Goal: Task Accomplishment & Management: Use online tool/utility

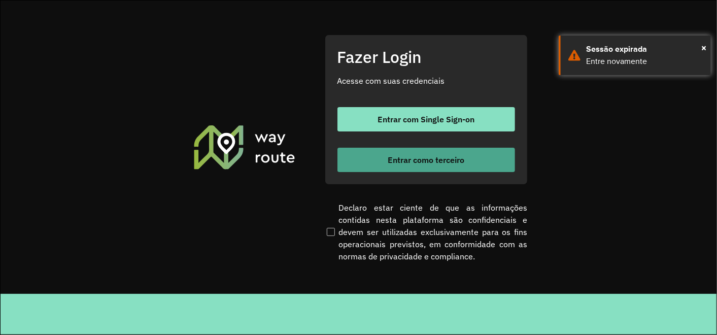
click at [442, 158] on span "Entrar como terceiro" at bounding box center [426, 160] width 77 height 8
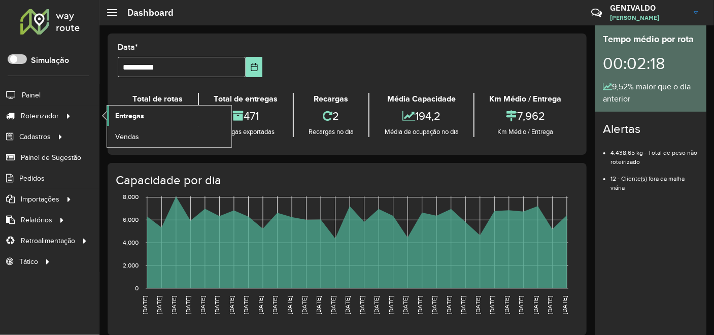
click at [126, 111] on span "Entregas" at bounding box center [129, 116] width 29 height 11
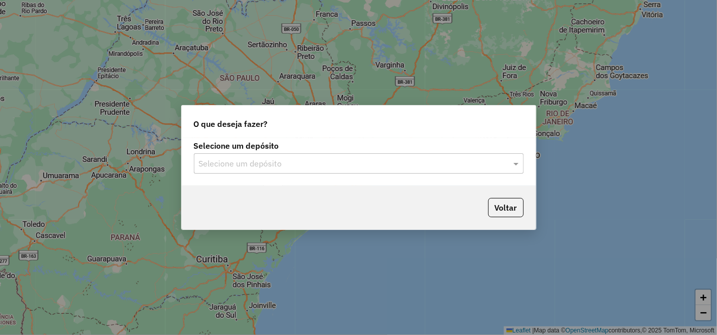
click at [473, 170] on div "Selecione um depósito" at bounding box center [359, 163] width 330 height 20
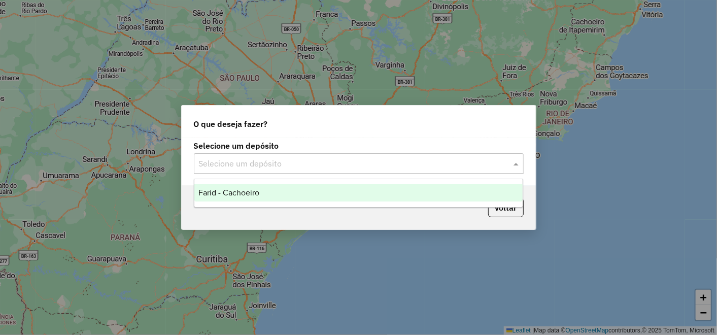
click at [376, 191] on div "Farid - Cachoeiro" at bounding box center [358, 192] width 328 height 17
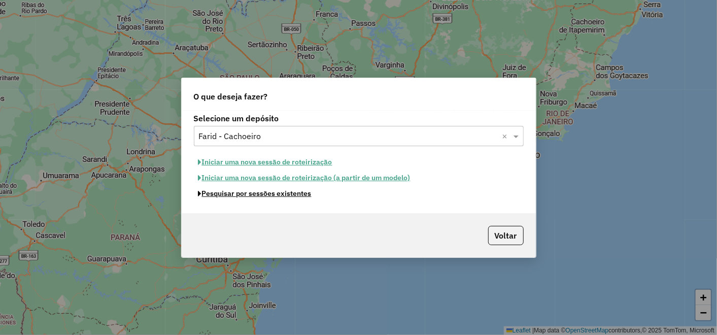
click at [288, 197] on button "Pesquisar por sessões existentes" at bounding box center [255, 194] width 122 height 16
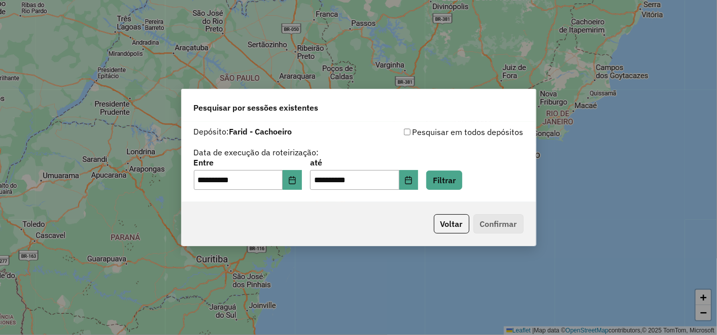
click at [455, 166] on div "**********" at bounding box center [359, 174] width 330 height 31
click at [458, 173] on button "Filtrar" at bounding box center [444, 180] width 36 height 19
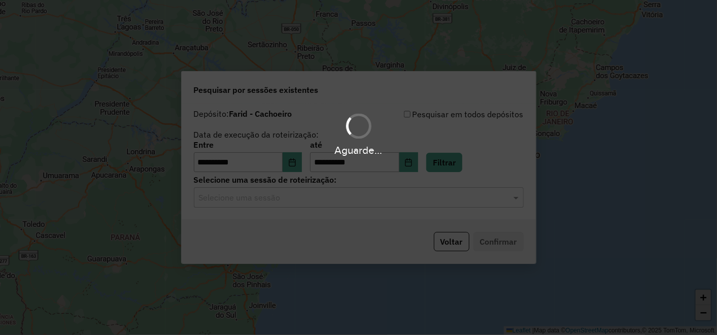
click at [419, 200] on hb-app "**********" at bounding box center [358, 167] width 717 height 335
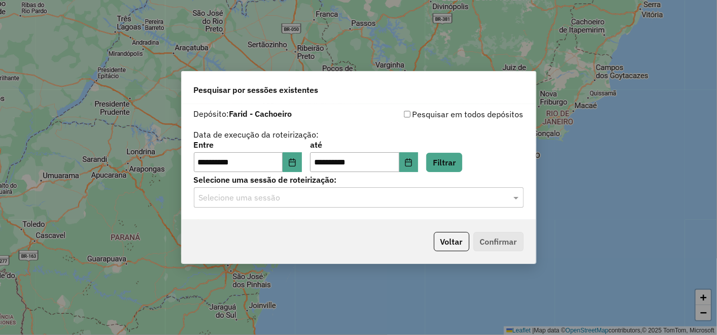
click at [419, 200] on input "text" at bounding box center [349, 198] width 300 height 12
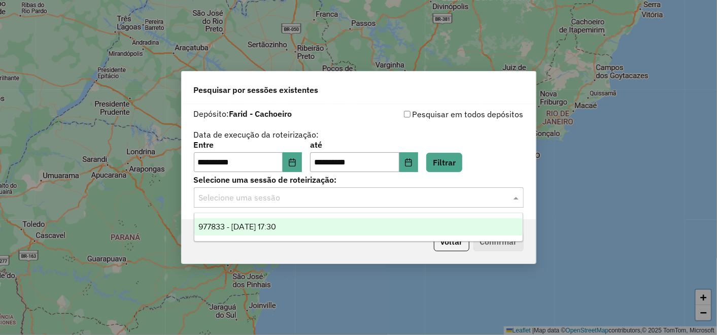
click at [316, 233] on div "977833 - [DATE] 17:30" at bounding box center [358, 226] width 328 height 17
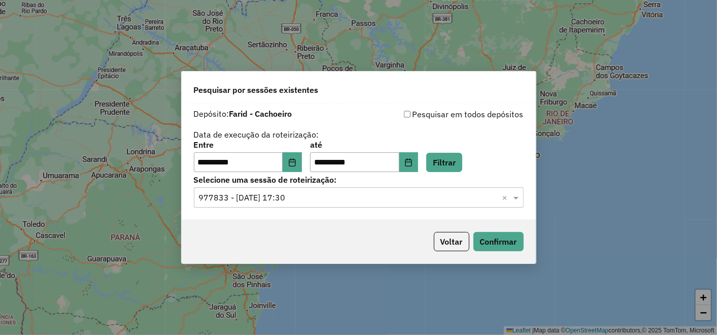
click at [519, 230] on div "Voltar Confirmar" at bounding box center [359, 242] width 354 height 44
click at [506, 239] on button "Confirmar" at bounding box center [499, 241] width 50 height 19
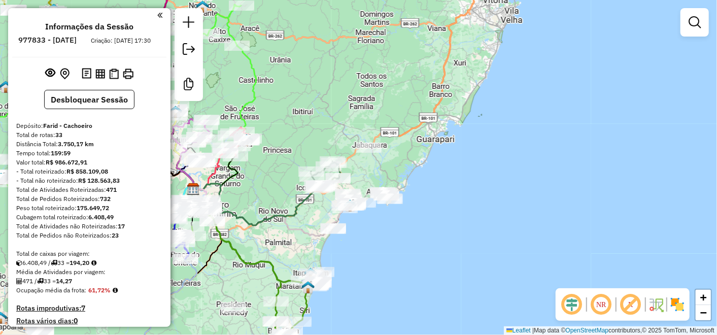
drag, startPoint x: 455, startPoint y: 226, endPoint x: 313, endPoint y: 223, distance: 142.2
click at [285, 238] on div "Janela de atendimento Grade de atendimento Capacidade Transportadoras Veículos …" at bounding box center [358, 167] width 717 height 335
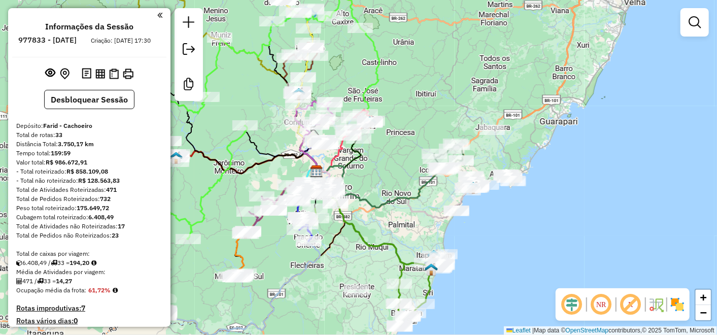
drag, startPoint x: 241, startPoint y: 144, endPoint x: 420, endPoint y: 145, distance: 179.7
click at [420, 145] on div "Janela de atendimento Grade de atendimento Capacidade Transportadoras Veículos …" at bounding box center [358, 167] width 717 height 335
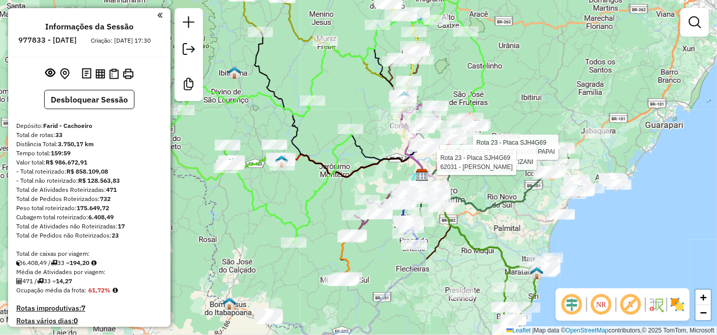
drag, startPoint x: 290, startPoint y: 87, endPoint x: 380, endPoint y: 104, distance: 91.4
click at [380, 104] on div "Rota 23 - Placa SJH4G69 64184 - XAMEGO DO PAPAI Rota 23 - Placa SJH4G69 61797 -…" at bounding box center [358, 167] width 717 height 335
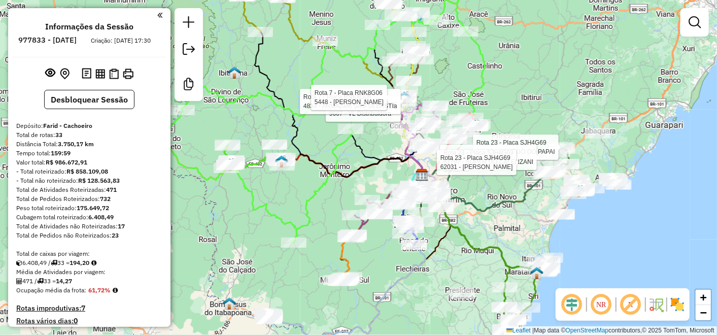
click at [285, 49] on div "Rota 23 - Placa SJH4G69 64184 - XAMEGO DO PAPAI Rota 23 - Placa SJH4G69 61797 -…" at bounding box center [358, 167] width 717 height 335
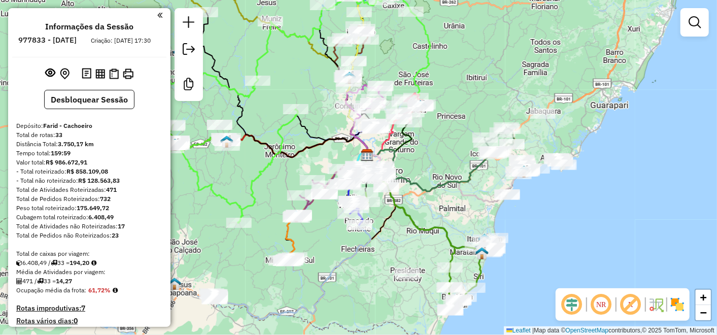
drag, startPoint x: 418, startPoint y: 79, endPoint x: 509, endPoint y: 52, distance: 94.9
click at [509, 52] on div "Janela de atendimento Grade de atendimento Capacidade Transportadoras Veículos …" at bounding box center [358, 167] width 717 height 335
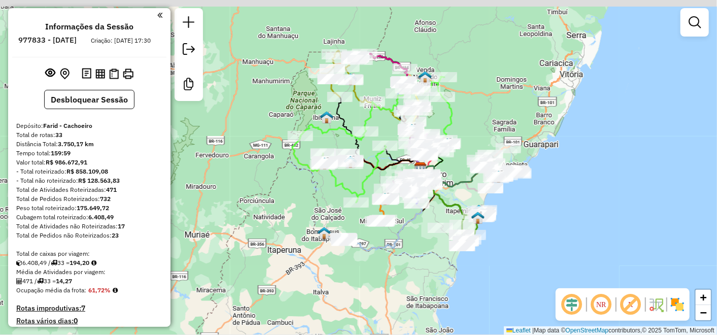
drag, startPoint x: 326, startPoint y: 114, endPoint x: 341, endPoint y: 151, distance: 39.6
click at [341, 151] on div "Janela de atendimento Grade de atendimento Capacidade Transportadoras Veículos …" at bounding box center [358, 167] width 717 height 335
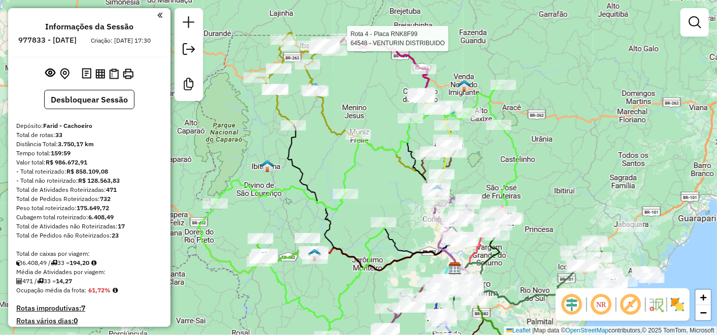
select select "**********"
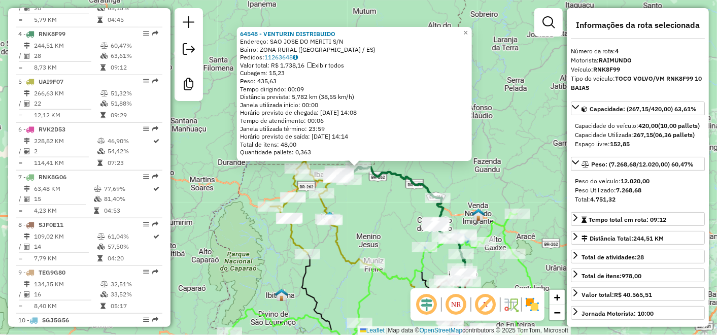
scroll to position [542, 0]
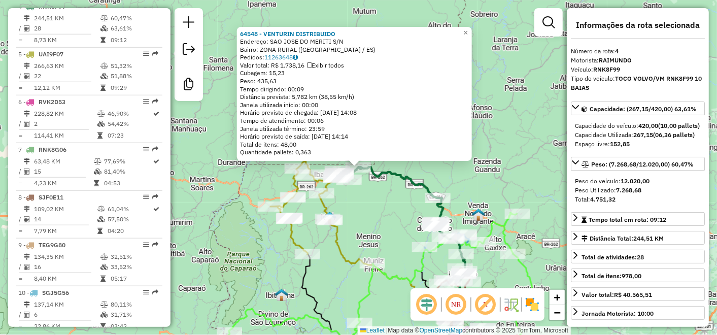
click at [526, 108] on div "64548 - VENTURIN DISTRIBUIDO Endereço: SAO JOSE DO MERITI S/N Bairro: ZONA RURA…" at bounding box center [358, 167] width 717 height 335
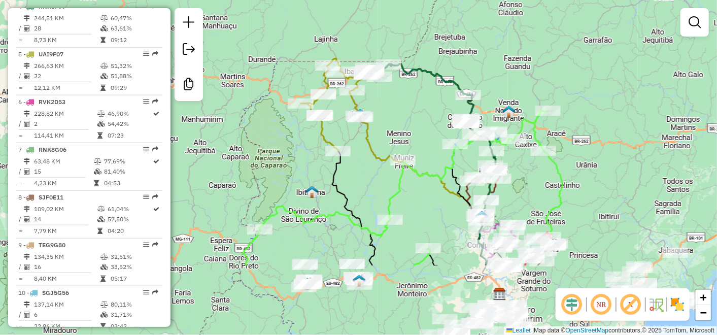
drag, startPoint x: 502, startPoint y: 128, endPoint x: 522, endPoint y: -37, distance: 166.7
click at [522, 0] on html "Aguarde... Pop-up bloqueado! Seu navegador bloqueou automáticamente a abertura …" at bounding box center [358, 167] width 717 height 335
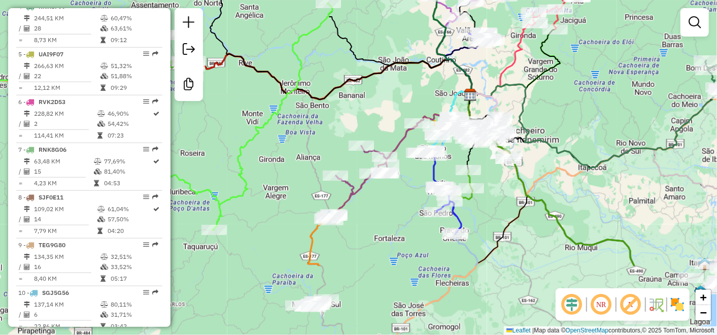
drag, startPoint x: 396, startPoint y: 296, endPoint x: 393, endPoint y: 193, distance: 103.1
click at [393, 193] on div "Janela de atendimento Grade de atendimento Capacidade Transportadoras Veículos …" at bounding box center [358, 167] width 717 height 335
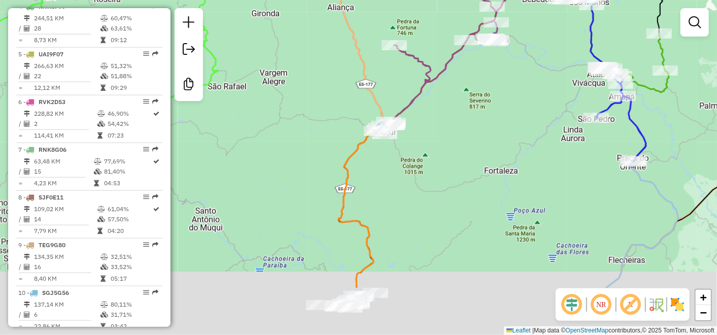
drag, startPoint x: 420, startPoint y: 217, endPoint x: 442, endPoint y: 123, distance: 96.3
click at [442, 123] on div "Janela de atendimento Grade de atendimento Capacidade Transportadoras Veículos …" at bounding box center [358, 167] width 717 height 335
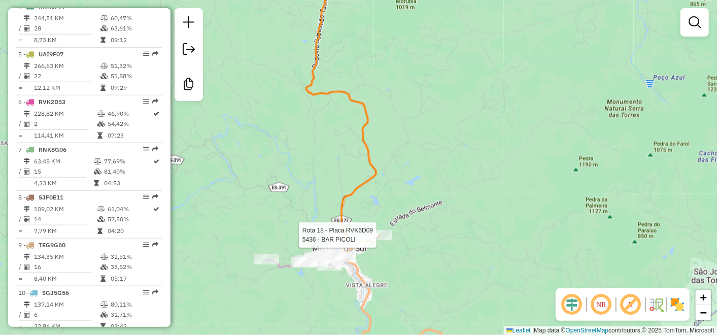
select select "**********"
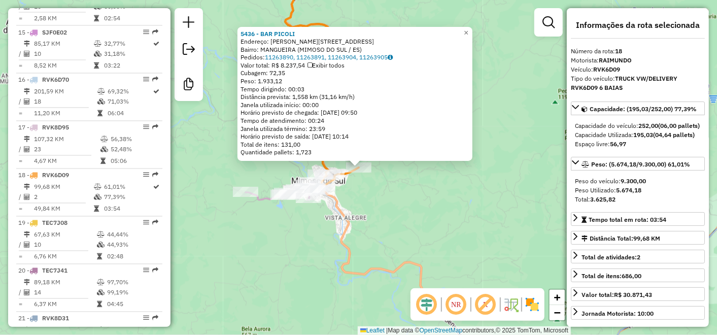
scroll to position [1208, 0]
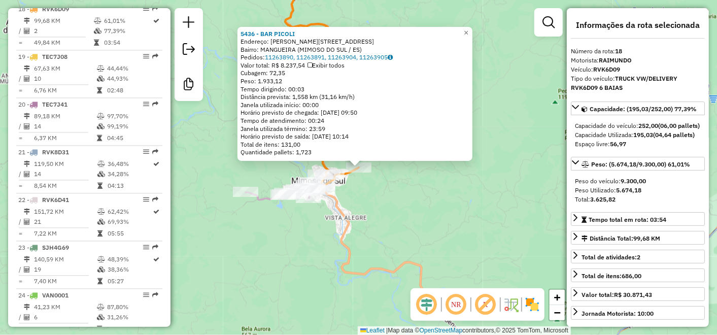
click at [425, 209] on div "5436 - BAR PICOLI Endereço: FRANCISCO CHANCA 289 Bairro: MANGUEIRA (MIMOSO DO S…" at bounding box center [358, 167] width 717 height 335
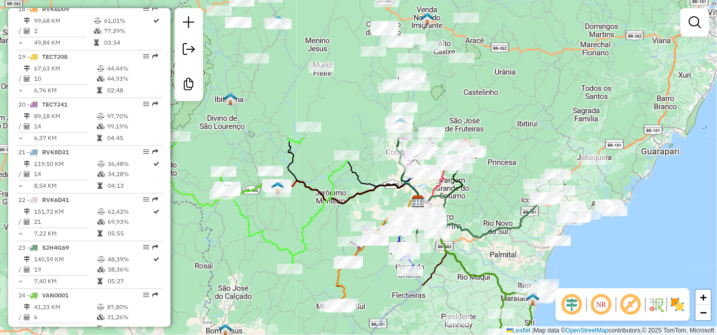
drag, startPoint x: 184, startPoint y: 249, endPoint x: 275, endPoint y: 274, distance: 94.1
click at [275, 274] on div "Janela de atendimento Grade de atendimento Capacidade Transportadoras Veículos …" at bounding box center [358, 167] width 717 height 335
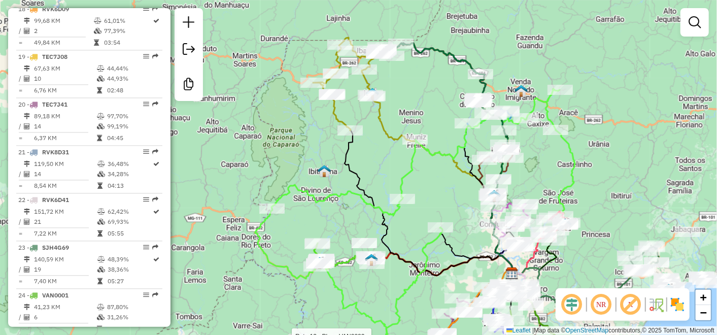
drag, startPoint x: 461, startPoint y: 68, endPoint x: 359, endPoint y: 86, distance: 104.3
click at [358, 87] on div "Rota 12 - Placa VAN0002 60710 - ALEQUES PINHEIRO Janela de atendimento Grade de…" at bounding box center [358, 167] width 717 height 335
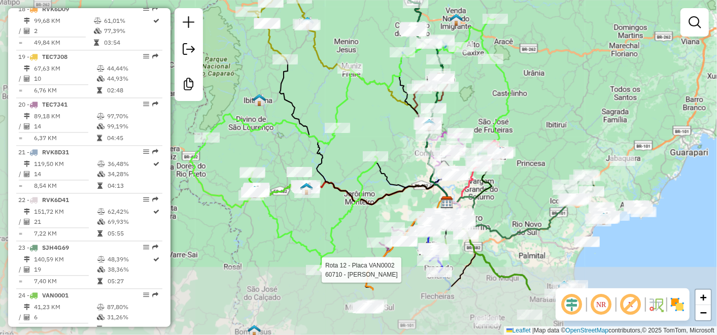
drag, startPoint x: 447, startPoint y: 138, endPoint x: 551, endPoint y: 59, distance: 130.2
click at [551, 59] on div "Rota 12 - Placa VAN0002 60710 - ALEQUES PINHEIRO Janela de atendimento Grade de…" at bounding box center [358, 167] width 717 height 335
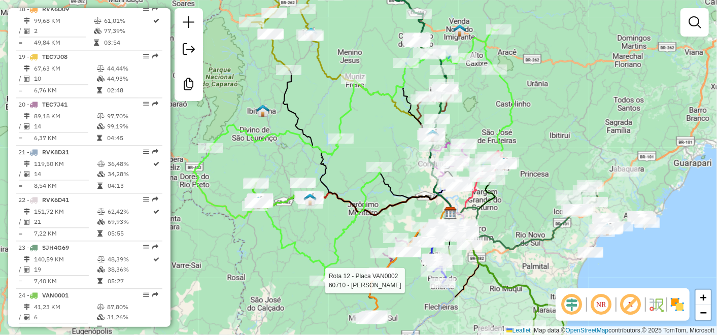
drag, startPoint x: 375, startPoint y: 100, endPoint x: 379, endPoint y: 121, distance: 22.3
click at [381, 124] on div "Rota 12 - Placa VAN0002 60710 - ALEQUES PINHEIRO Janela de atendimento Grade de…" at bounding box center [358, 167] width 717 height 335
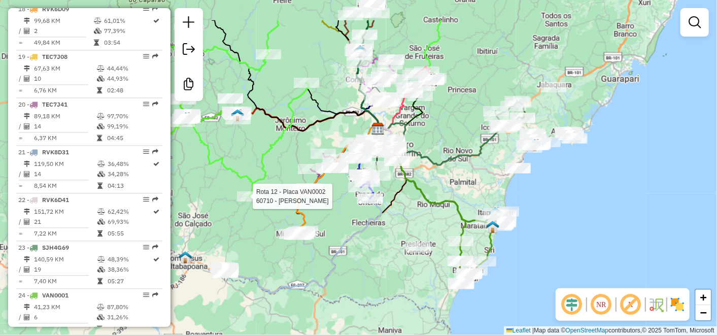
drag, startPoint x: 400, startPoint y: 146, endPoint x: 419, endPoint y: 204, distance: 60.5
click at [419, 204] on icon at bounding box center [431, 213] width 105 height 143
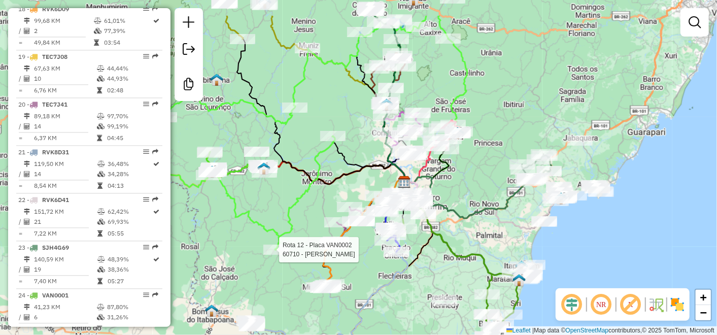
drag, startPoint x: 302, startPoint y: 66, endPoint x: 331, endPoint y: 122, distance: 63.1
click at [331, 122] on div "Rota 12 - Placa VAN0002 60710 - ALEQUES PINHEIRO Janela de atendimento Grade de…" at bounding box center [358, 167] width 717 height 335
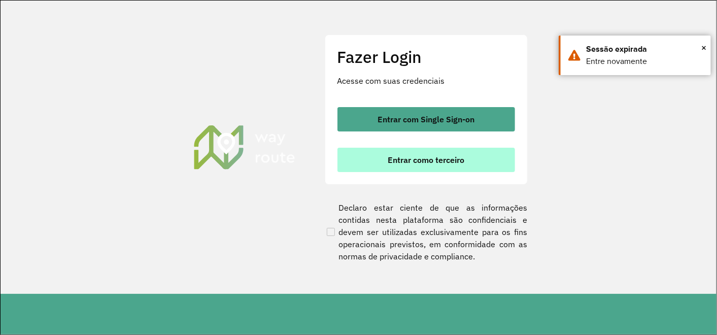
click at [370, 168] on button "Entrar como terceiro" at bounding box center [427, 160] width 178 height 24
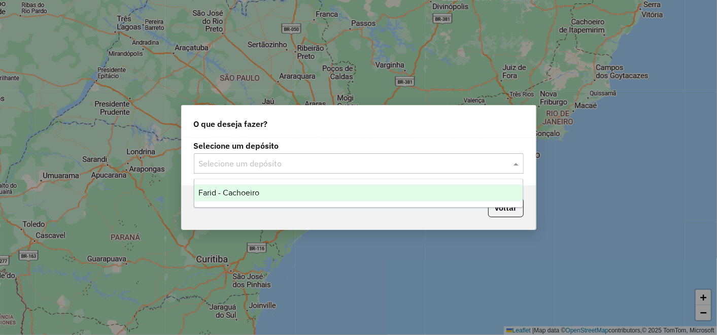
click at [406, 174] on div "Selecione um depósito" at bounding box center [359, 163] width 330 height 20
click at [357, 194] on div "Farid - Cachoeiro" at bounding box center [358, 192] width 328 height 17
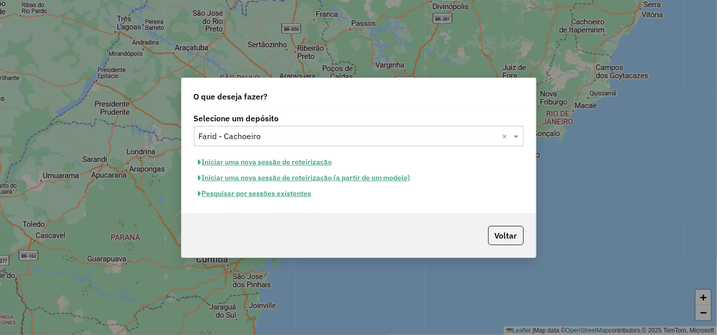
click at [252, 191] on button "Pesquisar por sessões existentes" at bounding box center [255, 194] width 122 height 16
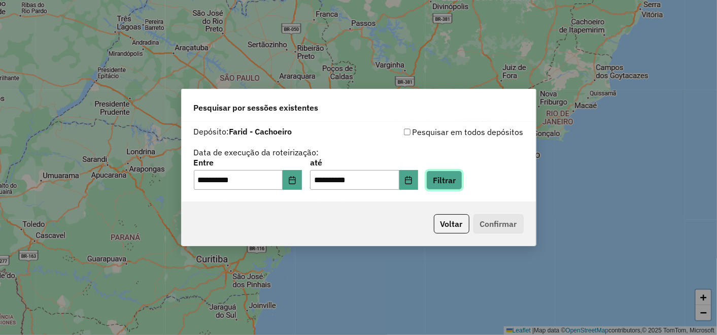
click at [451, 176] on button "Filtrar" at bounding box center [444, 180] width 36 height 19
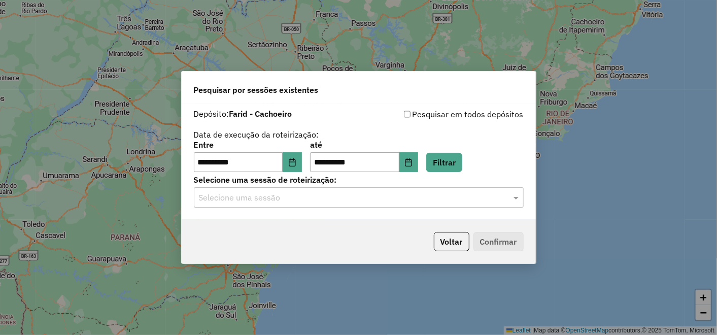
click at [311, 196] on input "text" at bounding box center [349, 198] width 300 height 12
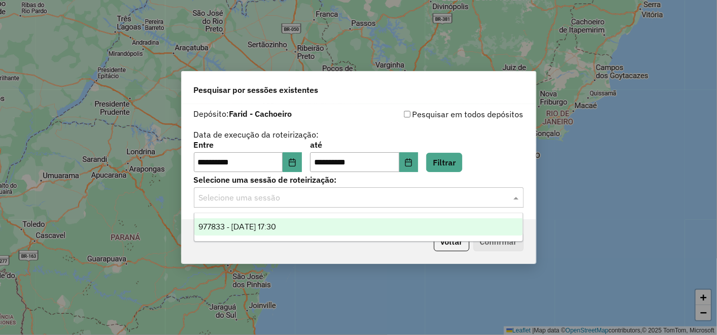
click at [276, 227] on span "977833 - [DATE] 17:30" at bounding box center [238, 226] width 78 height 9
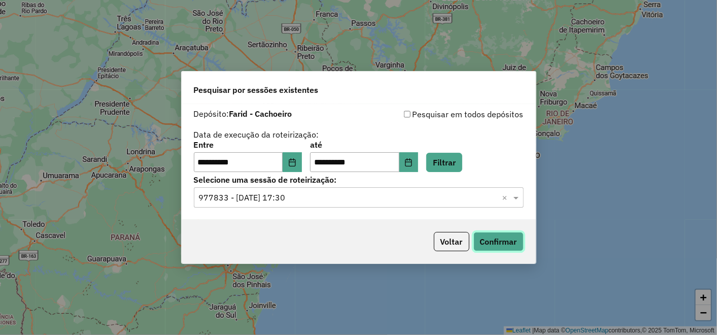
click at [513, 247] on button "Confirmar" at bounding box center [499, 241] width 50 height 19
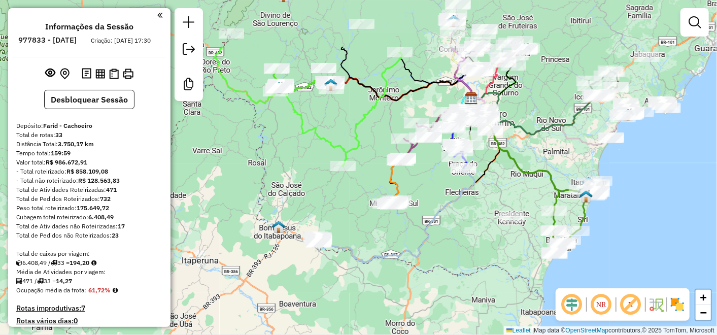
drag, startPoint x: 431, startPoint y: 85, endPoint x: 428, endPoint y: 169, distance: 83.8
click at [428, 169] on div "Janela de atendimento Grade de atendimento Capacidade Transportadoras Veículos …" at bounding box center [358, 167] width 717 height 335
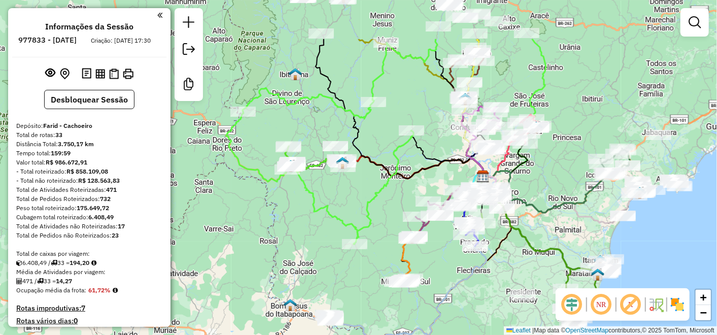
drag, startPoint x: 447, startPoint y: 51, endPoint x: 437, endPoint y: 123, distance: 73.3
click at [437, 123] on div "Janela de atendimento Grade de atendimento Capacidade Transportadoras Veículos …" at bounding box center [358, 167] width 717 height 335
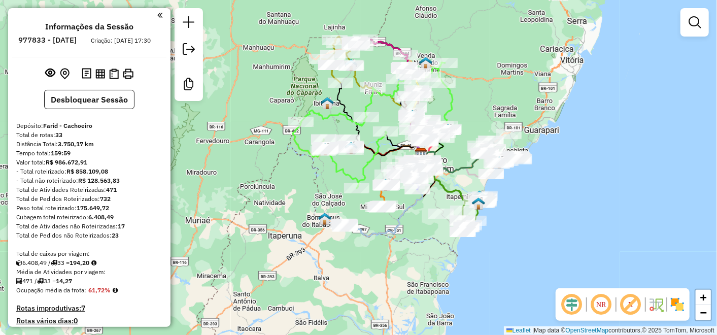
drag, startPoint x: 277, startPoint y: 94, endPoint x: 275, endPoint y: 136, distance: 42.2
click at [275, 136] on div "Janela de atendimento Grade de atendimento Capacidade Transportadoras Veículos …" at bounding box center [358, 167] width 717 height 335
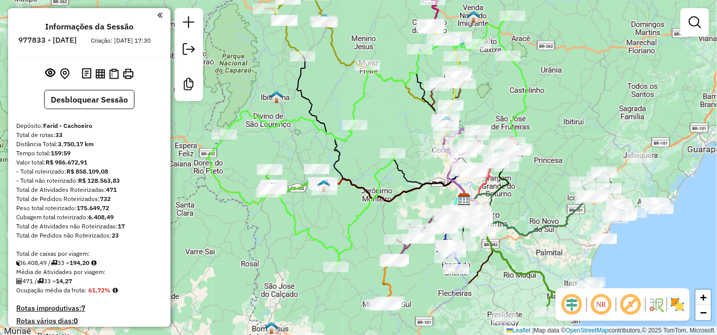
drag, startPoint x: 411, startPoint y: 144, endPoint x: 348, endPoint y: 86, distance: 85.1
click at [348, 86] on div "Janela de atendimento Grade de atendimento Capacidade Transportadoras Veículos …" at bounding box center [358, 167] width 717 height 335
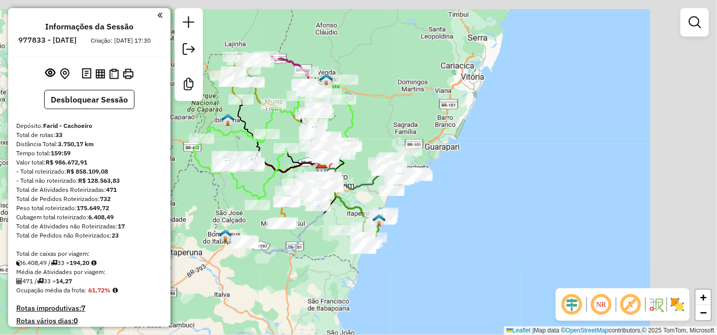
drag, startPoint x: 336, startPoint y: 114, endPoint x: 261, endPoint y: 127, distance: 75.7
click at [261, 127] on icon at bounding box center [269, 142] width 152 height 126
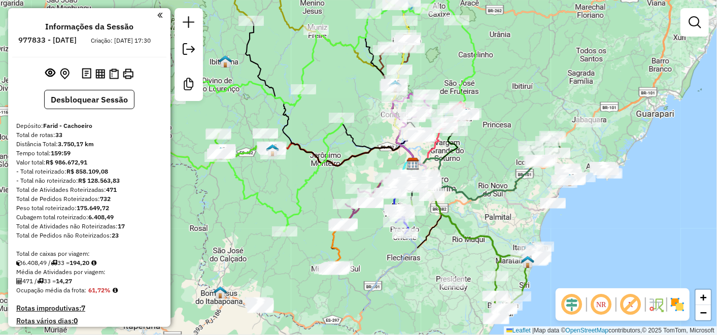
drag, startPoint x: 497, startPoint y: 136, endPoint x: 536, endPoint y: 116, distance: 43.4
click at [536, 116] on div "Janela de atendimento Grade de atendimento Capacidade Transportadoras Veículos …" at bounding box center [358, 167] width 717 height 335
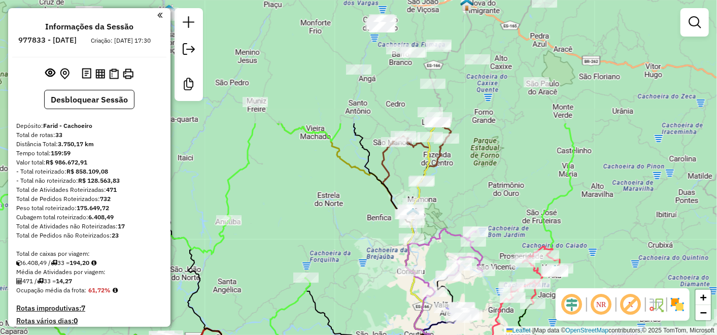
drag, startPoint x: 390, startPoint y: 81, endPoint x: 359, endPoint y: 238, distance: 159.8
click at [359, 238] on div "Janela de atendimento Grade de atendimento Capacidade Transportadoras Veículos …" at bounding box center [358, 167] width 717 height 335
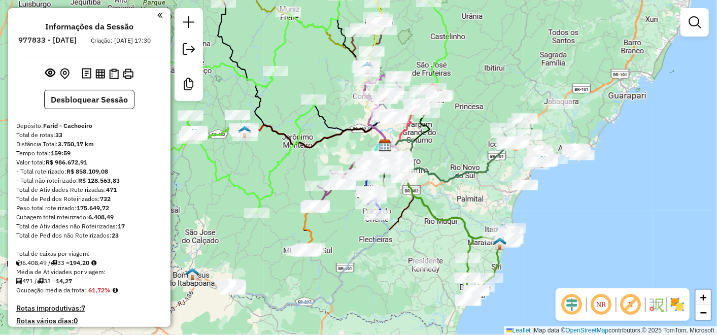
drag, startPoint x: 337, startPoint y: 275, endPoint x: 380, endPoint y: 271, distance: 42.8
click at [380, 271] on div "Janela de atendimento Grade de atendimento Capacidade Transportadoras Veículos …" at bounding box center [358, 167] width 717 height 335
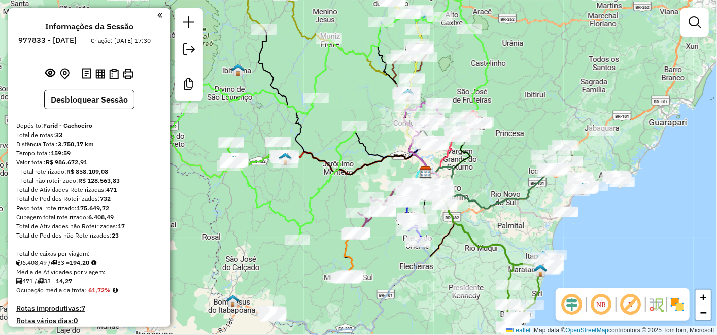
drag, startPoint x: 505, startPoint y: 55, endPoint x: 545, endPoint y: 82, distance: 48.7
click at [545, 82] on div "Janela de atendimento Grade de atendimento Capacidade Transportadoras Veículos …" at bounding box center [358, 167] width 717 height 335
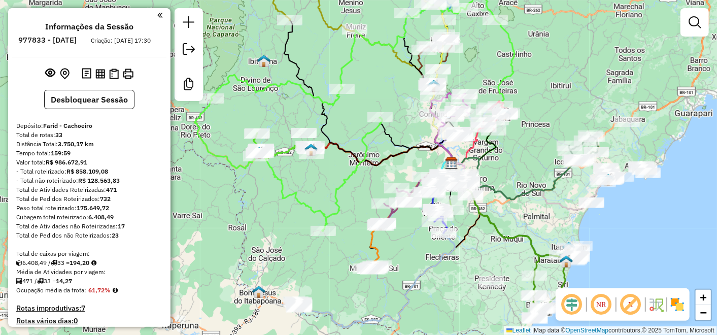
drag, startPoint x: 316, startPoint y: 147, endPoint x: 338, endPoint y: 180, distance: 40.0
click at [338, 180] on icon at bounding box center [345, 114] width 301 height 233
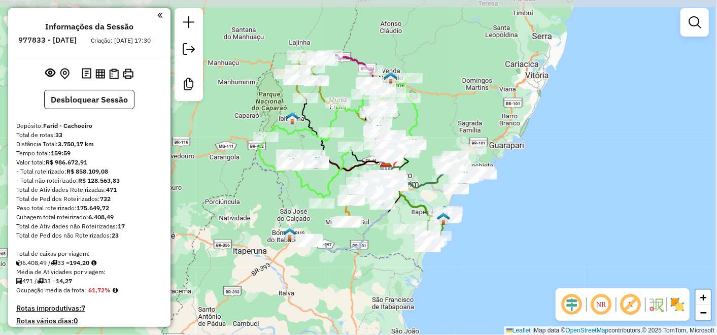
drag, startPoint x: 371, startPoint y: 86, endPoint x: 349, endPoint y: 124, distance: 44.6
click at [349, 124] on div "Janela de atendimento Grade de atendimento Capacidade Transportadoras Veículos …" at bounding box center [358, 167] width 717 height 335
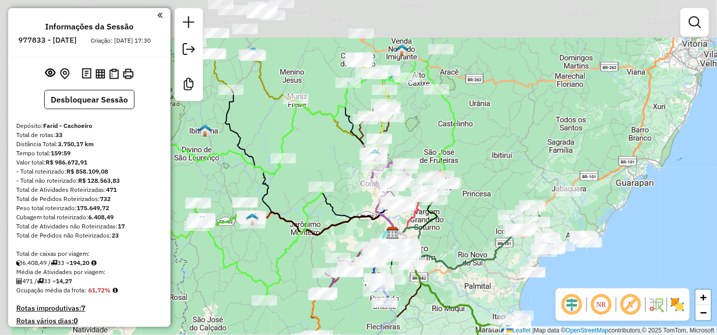
drag, startPoint x: 393, startPoint y: 35, endPoint x: 428, endPoint y: 129, distance: 100.7
click at [428, 129] on div "Janela de atendimento Grade de atendimento Capacidade Transportadoras Veículos …" at bounding box center [358, 167] width 717 height 335
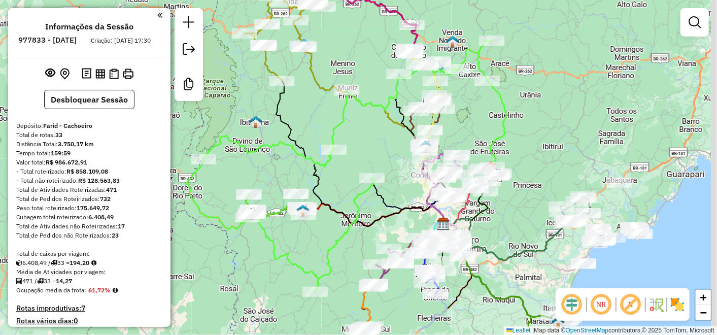
drag, startPoint x: 363, startPoint y: 78, endPoint x: 344, endPoint y: 39, distance: 43.1
click at [344, 39] on div "Janela de atendimento Grade de atendimento Capacidade Transportadoras Veículos …" at bounding box center [358, 167] width 717 height 335
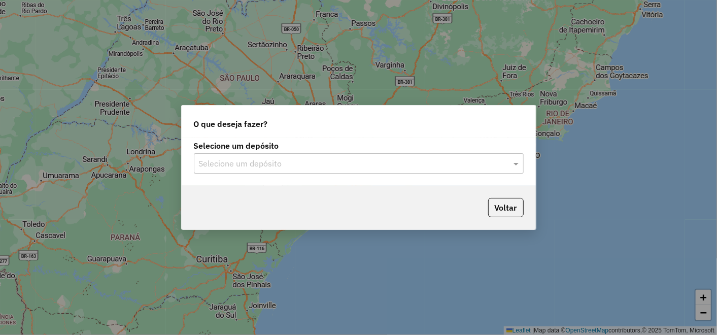
click at [431, 161] on input "text" at bounding box center [349, 164] width 300 height 12
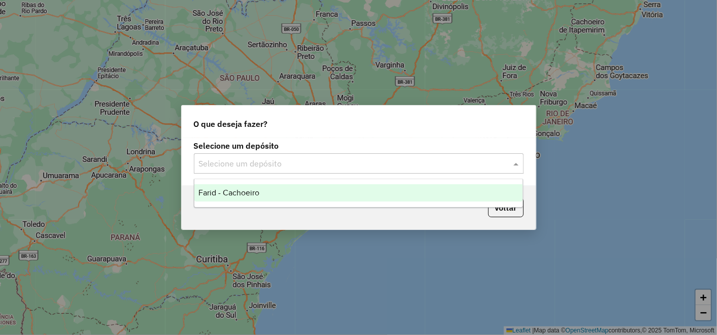
click at [369, 196] on div "Farid - Cachoeiro" at bounding box center [358, 192] width 328 height 17
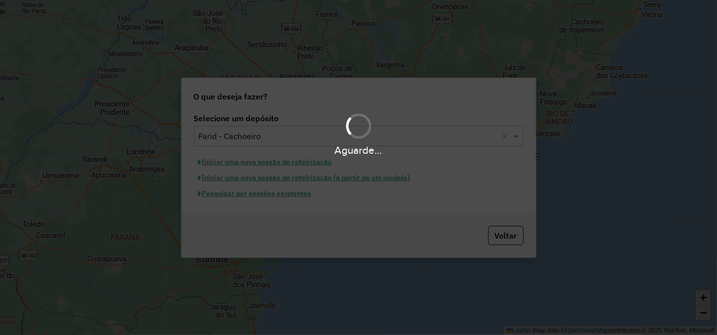
click at [275, 199] on div "Aguarde..." at bounding box center [358, 167] width 717 height 335
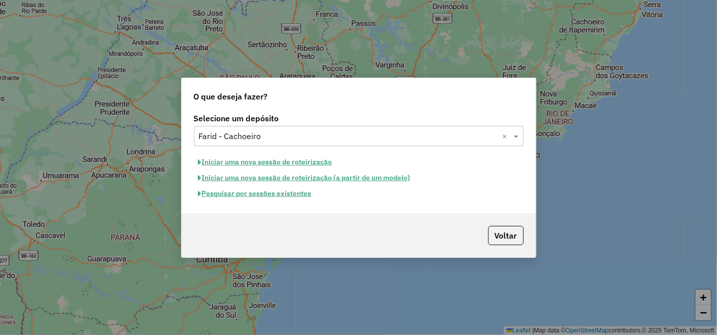
click at [280, 197] on button "Pesquisar por sessões existentes" at bounding box center [255, 194] width 122 height 16
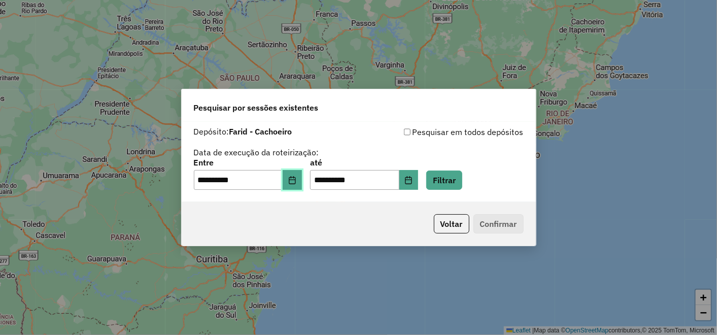
click at [295, 177] on icon "Choose Date" at bounding box center [292, 180] width 7 height 8
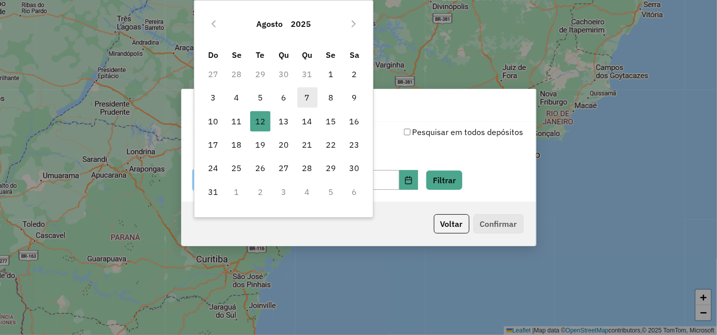
click at [303, 97] on span "7" at bounding box center [308, 97] width 20 height 20
type input "**********"
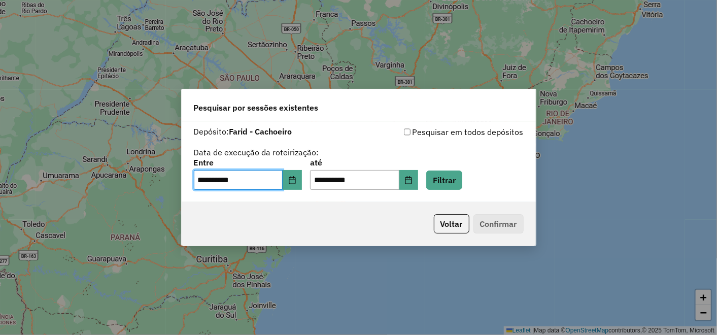
click at [389, 206] on div "Voltar Confirmar" at bounding box center [359, 224] width 354 height 44
click at [416, 181] on button "Choose Date" at bounding box center [409, 180] width 19 height 20
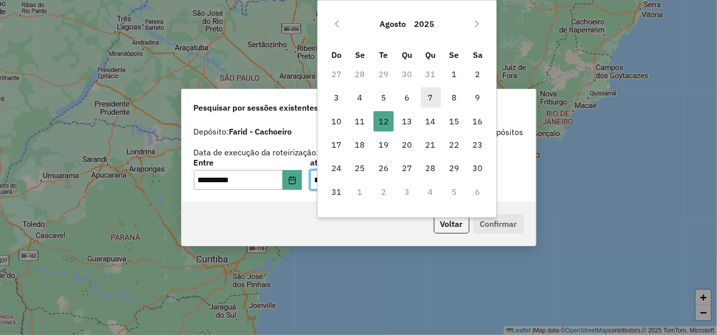
click at [431, 103] on span "7" at bounding box center [431, 97] width 20 height 20
type input "**********"
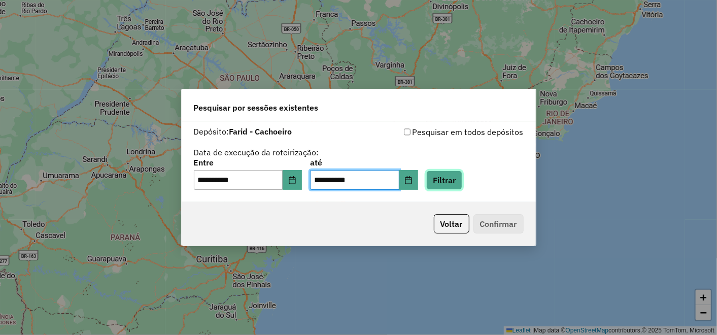
click at [462, 180] on button "Filtrar" at bounding box center [444, 180] width 36 height 19
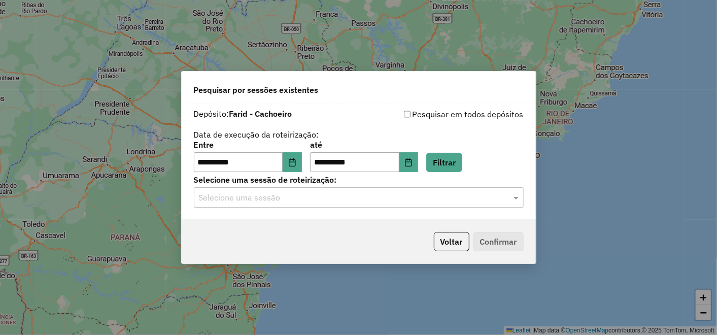
click at [323, 187] on div "Selecione uma sessão de roteirização: Selecione uma sessão" at bounding box center [359, 191] width 330 height 31
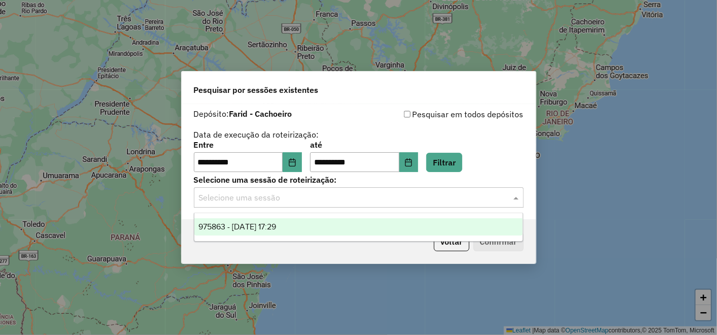
click at [316, 197] on input "text" at bounding box center [349, 198] width 300 height 12
click at [276, 224] on span "975863 - [DATE] 17:29" at bounding box center [238, 226] width 78 height 9
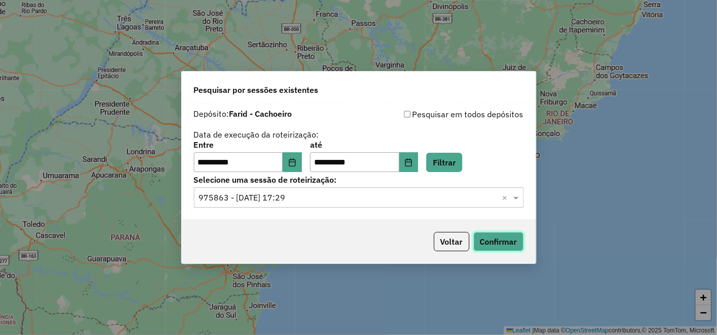
click at [504, 242] on button "Confirmar" at bounding box center [499, 241] width 50 height 19
click at [296, 161] on icon "Choose Date" at bounding box center [292, 162] width 8 height 8
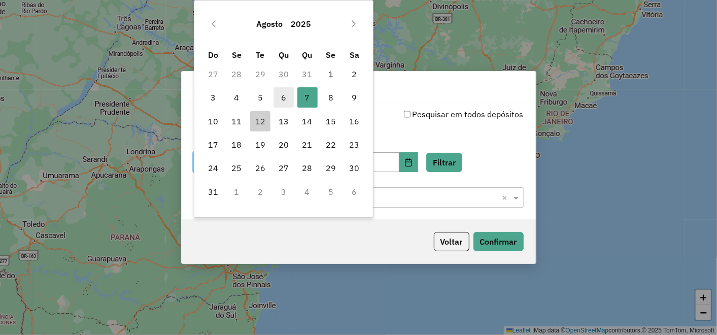
click at [277, 97] on span "6" at bounding box center [284, 97] width 20 height 20
type input "**********"
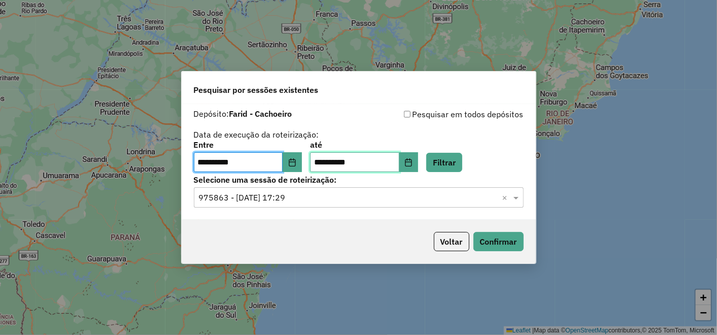
click at [400, 167] on input "**********" at bounding box center [354, 162] width 89 height 20
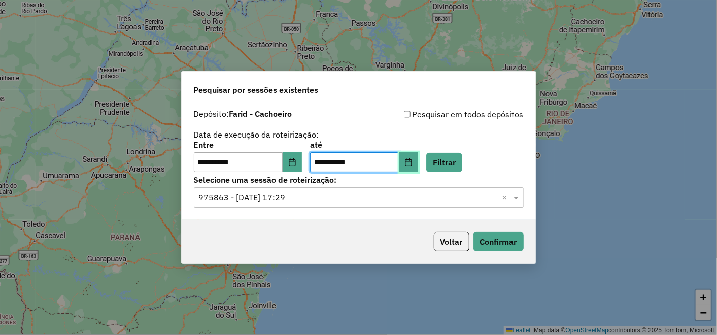
click at [419, 167] on button "Choose Date" at bounding box center [409, 162] width 19 height 20
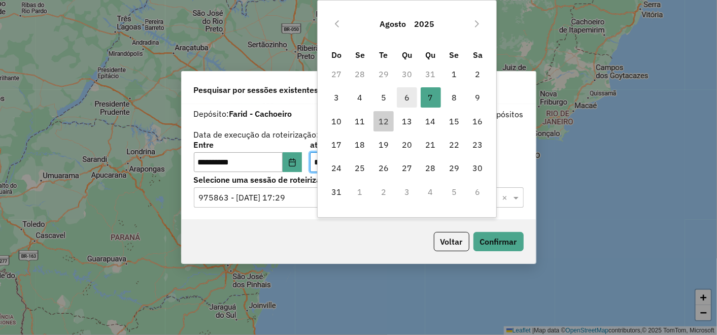
click at [412, 95] on span "6" at bounding box center [407, 97] width 20 height 20
type input "**********"
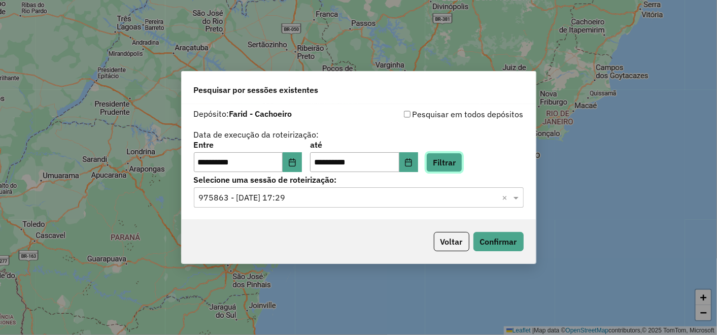
click at [454, 154] on button "Filtrar" at bounding box center [444, 162] width 36 height 19
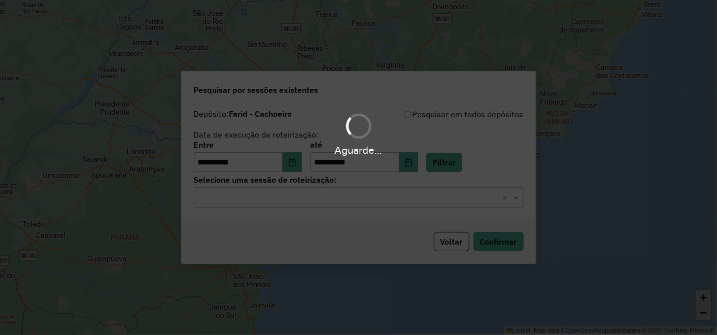
click at [369, 188] on div "Selecione uma sessão × ×" at bounding box center [359, 197] width 330 height 20
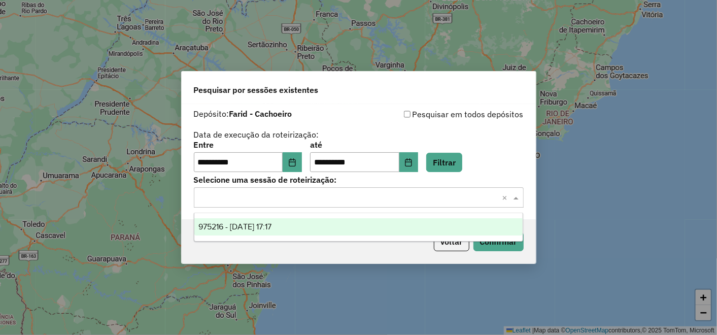
click at [357, 226] on div "975216 - [DATE] 17:17" at bounding box center [358, 226] width 328 height 17
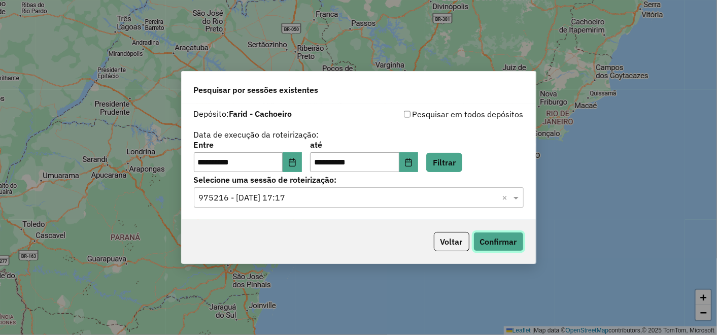
click at [502, 245] on button "Confirmar" at bounding box center [499, 241] width 50 height 19
drag, startPoint x: 283, startPoint y: 159, endPoint x: 290, endPoint y: 161, distance: 7.3
click at [283, 159] on input "**********" at bounding box center [238, 162] width 89 height 20
click at [294, 162] on button "Choose Date" at bounding box center [292, 162] width 19 height 20
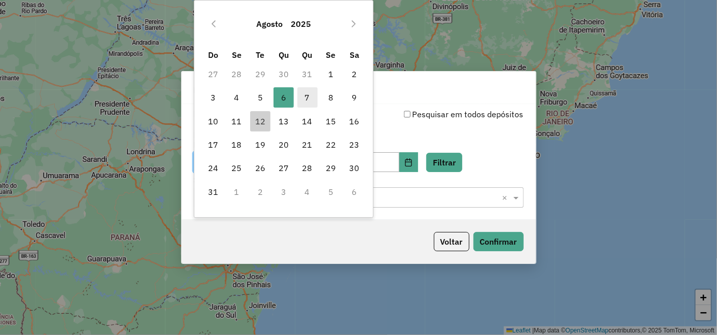
click at [307, 97] on span "7" at bounding box center [308, 97] width 20 height 20
type input "**********"
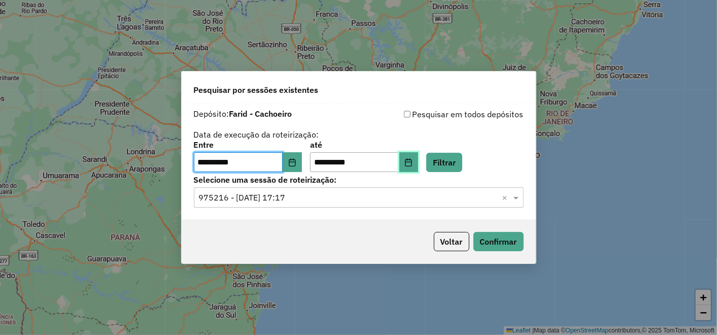
click at [419, 156] on button "Choose Date" at bounding box center [409, 162] width 19 height 20
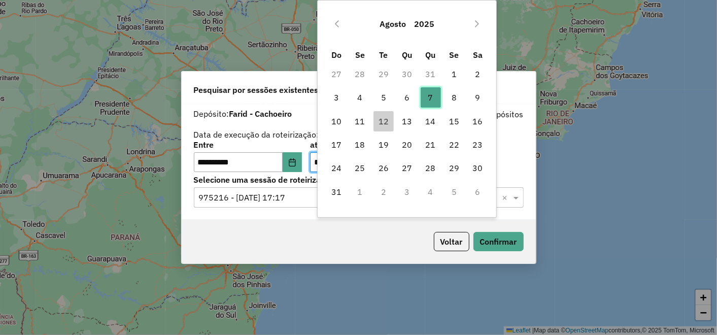
click at [431, 100] on span "7" at bounding box center [431, 97] width 20 height 20
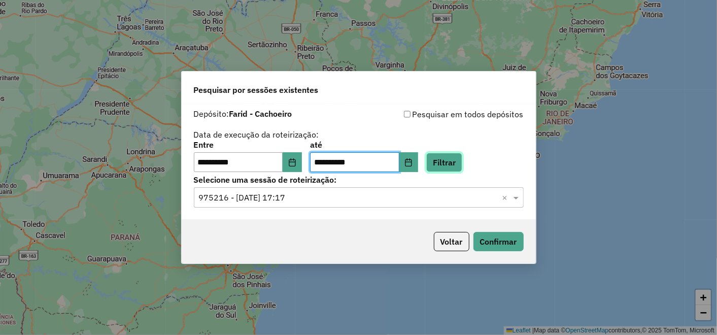
click at [461, 165] on button "Filtrar" at bounding box center [444, 162] width 36 height 19
click at [359, 203] on input "text" at bounding box center [349, 198] width 300 height 12
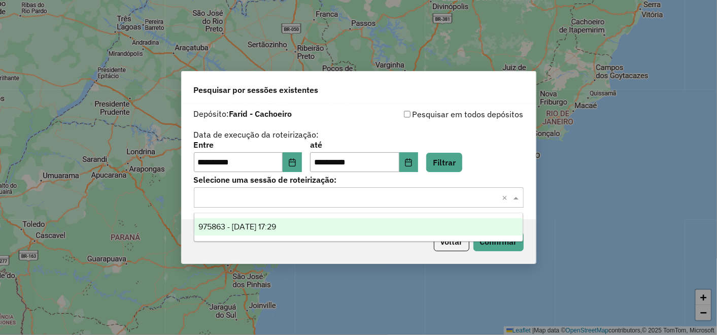
click at [320, 219] on div "975863 - 07/08/2025 17:29" at bounding box center [358, 226] width 328 height 17
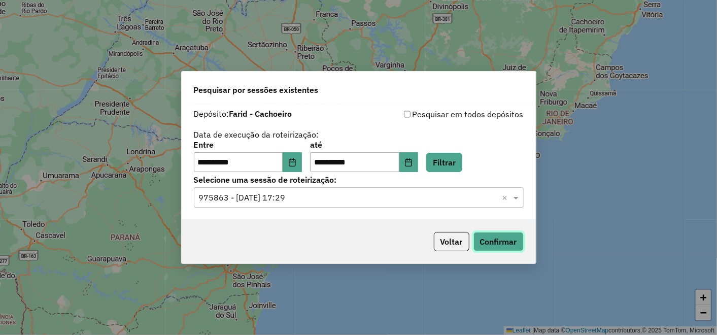
click at [490, 239] on button "Confirmar" at bounding box center [499, 241] width 50 height 19
click at [300, 170] on button "Choose Date" at bounding box center [292, 162] width 19 height 20
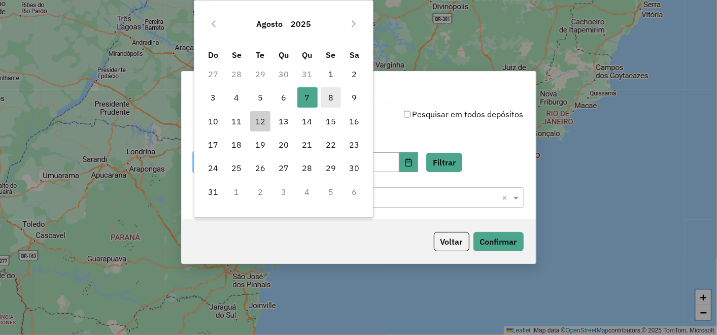
click at [327, 101] on span "8" at bounding box center [331, 97] width 20 height 20
type input "**********"
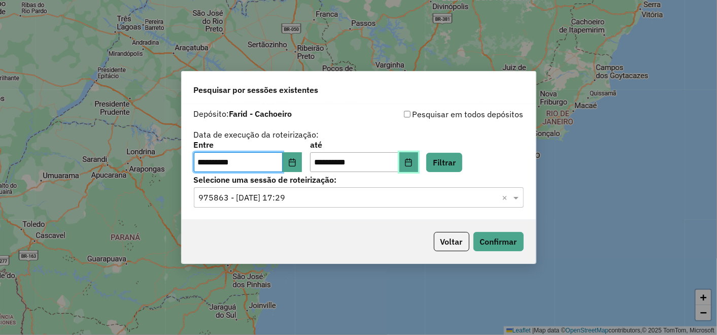
click at [418, 158] on button "Choose Date" at bounding box center [409, 162] width 19 height 20
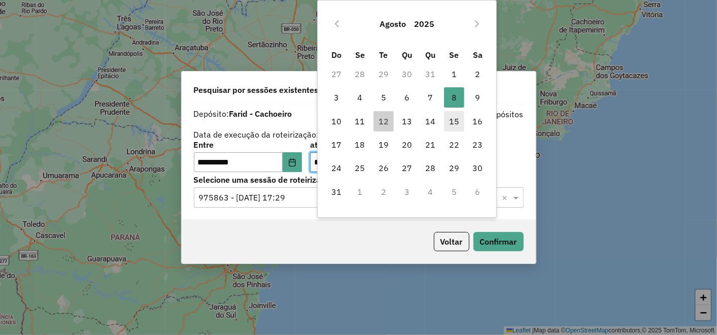
click at [453, 119] on span "15" at bounding box center [454, 121] width 20 height 20
type input "**********"
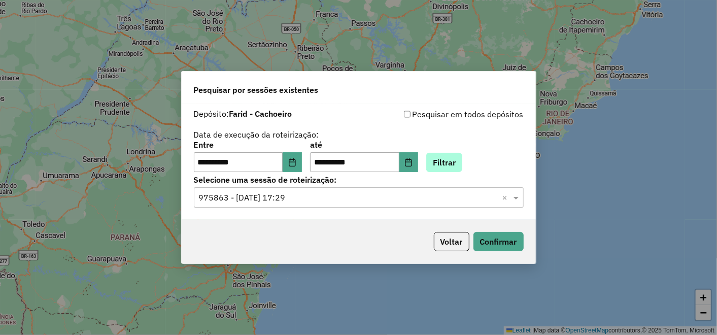
drag, startPoint x: 476, startPoint y: 153, endPoint x: 461, endPoint y: 158, distance: 14.9
click at [471, 155] on div "**********" at bounding box center [359, 156] width 330 height 31
click at [461, 158] on button "Filtrar" at bounding box center [444, 162] width 36 height 19
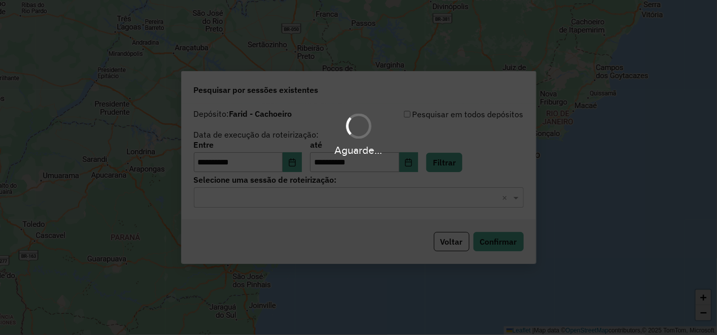
click at [371, 205] on div "Aguarde..." at bounding box center [358, 167] width 717 height 335
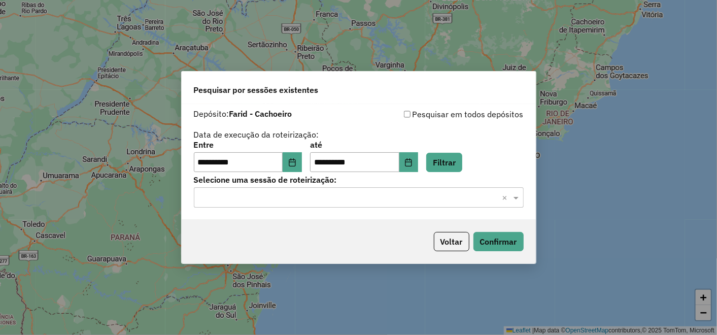
click at [350, 205] on div "Selecione uma sessão × ×" at bounding box center [359, 197] width 330 height 20
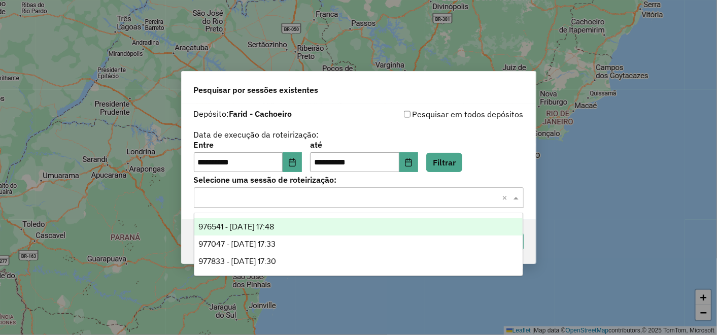
click at [321, 230] on div "976541 - 08/08/2025 17:48" at bounding box center [358, 226] width 328 height 17
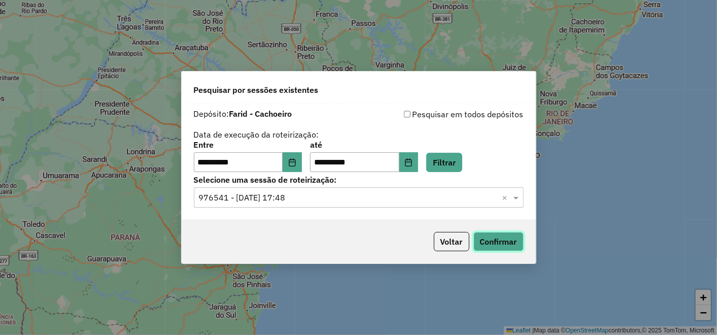
click at [501, 245] on button "Confirmar" at bounding box center [499, 241] width 50 height 19
click at [302, 163] on button "Choose Date" at bounding box center [292, 162] width 19 height 20
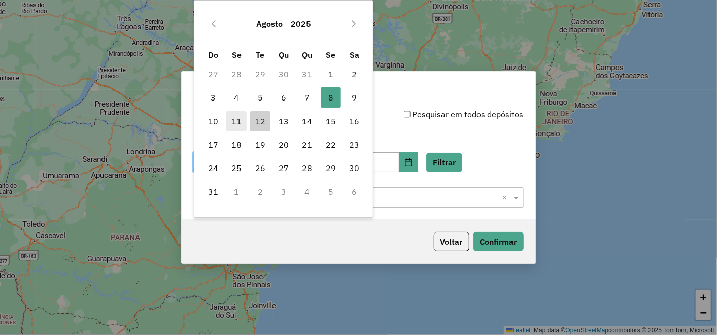
click at [234, 119] on span "11" at bounding box center [236, 121] width 20 height 20
type input "**********"
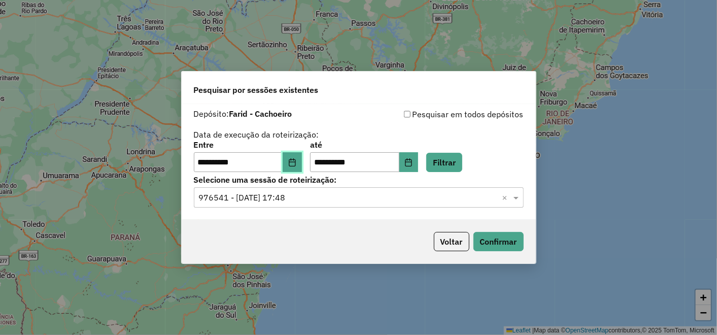
click at [296, 162] on icon "Choose Date" at bounding box center [292, 162] width 8 height 8
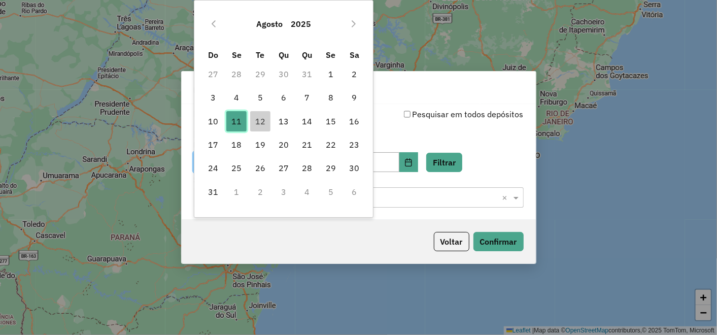
click at [231, 124] on span "11" at bounding box center [236, 121] width 20 height 20
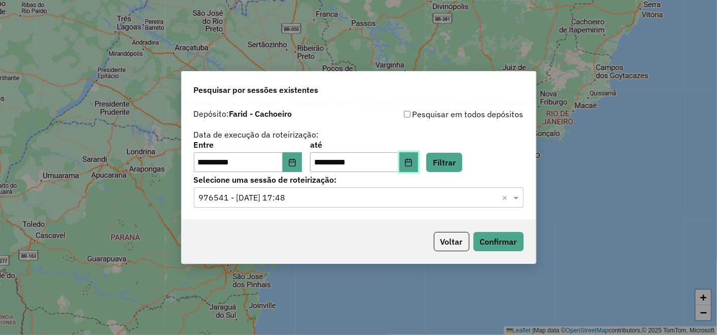
click at [419, 162] on button "Choose Date" at bounding box center [409, 162] width 19 height 20
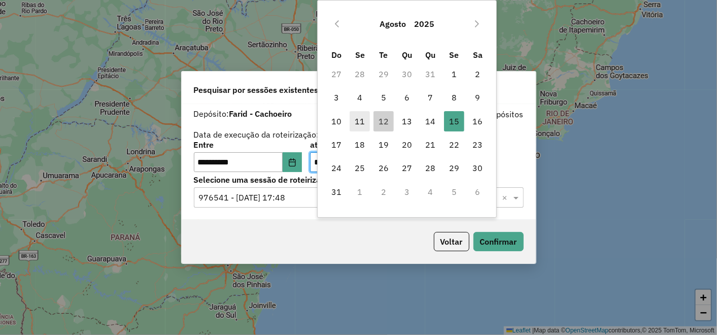
click at [354, 122] on span "11" at bounding box center [360, 121] width 20 height 20
type input "**********"
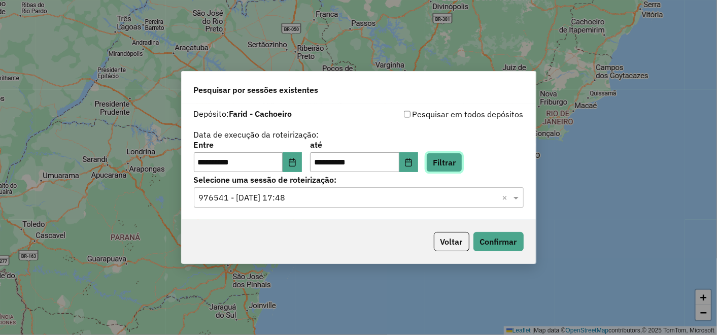
click at [449, 164] on button "Filtrar" at bounding box center [444, 162] width 36 height 19
click at [294, 202] on input "text" at bounding box center [349, 198] width 300 height 12
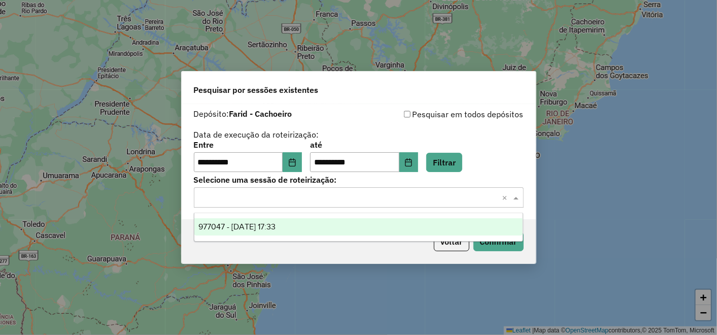
click at [271, 223] on span "977047 - 11/08/2025 17:33" at bounding box center [237, 226] width 77 height 9
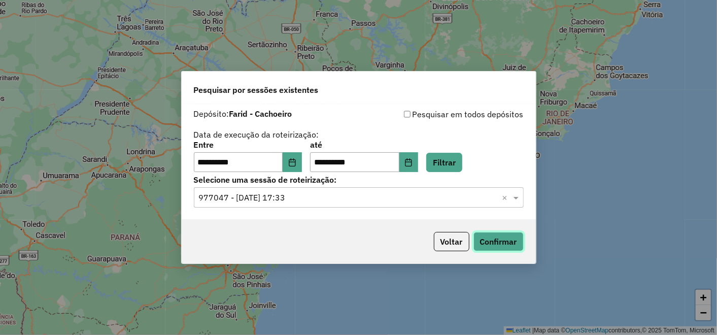
click at [491, 235] on button "Confirmar" at bounding box center [499, 241] width 50 height 19
click at [295, 157] on button "Choose Date" at bounding box center [292, 162] width 19 height 20
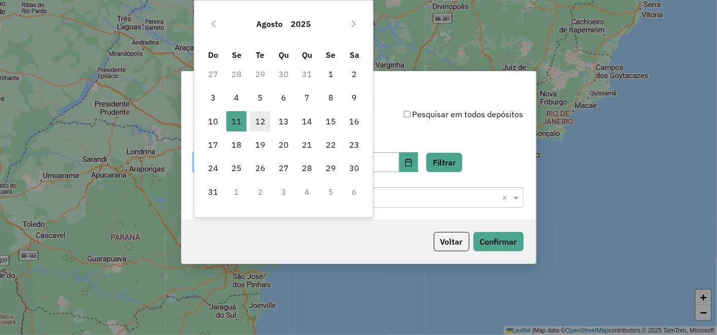
click at [259, 115] on span "12" at bounding box center [260, 121] width 20 height 20
type input "**********"
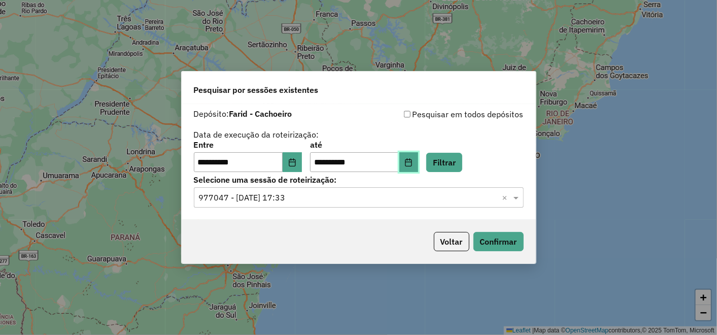
click at [419, 156] on button "Choose Date" at bounding box center [409, 162] width 19 height 20
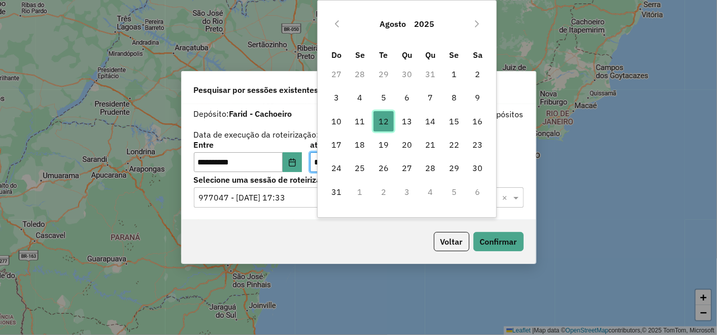
click at [388, 118] on span "12" at bounding box center [384, 121] width 20 height 20
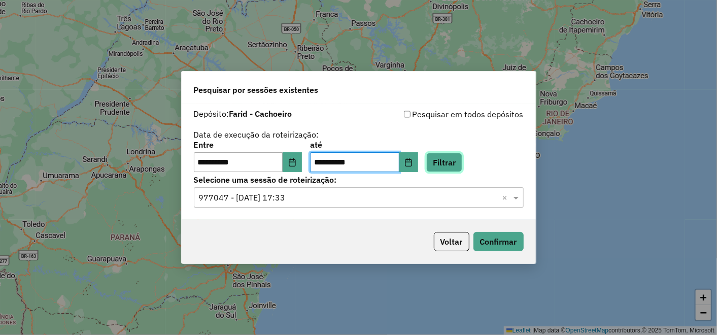
click at [458, 164] on button "Filtrar" at bounding box center [444, 162] width 36 height 19
click at [288, 203] on input "text" at bounding box center [349, 198] width 300 height 12
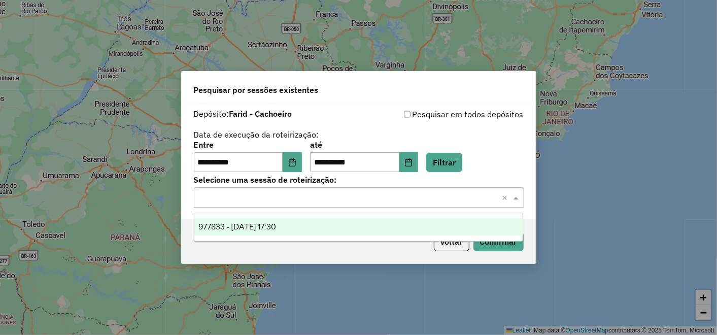
click at [244, 233] on div "977833 - 12/08/2025 17:30" at bounding box center [358, 226] width 328 height 17
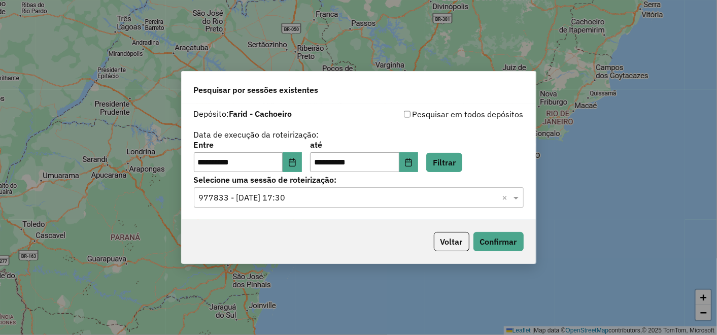
click at [526, 239] on div "Voltar Confirmar" at bounding box center [359, 242] width 354 height 44
click at [512, 236] on button "Confirmar" at bounding box center [499, 241] width 50 height 19
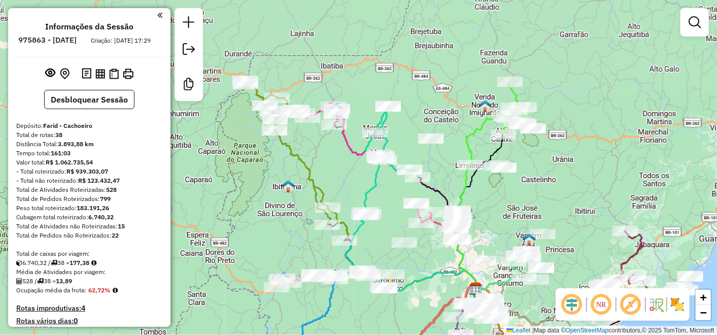
drag, startPoint x: 0, startPoint y: 0, endPoint x: 537, endPoint y: 202, distance: 573.2
click at [537, 202] on div "Janela de atendimento Grade de atendimento Capacidade Transportadoras Veículos …" at bounding box center [358, 167] width 717 height 335
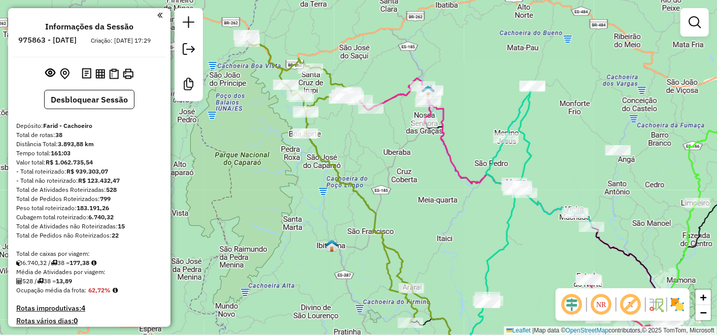
drag, startPoint x: 322, startPoint y: 131, endPoint x: 388, endPoint y: 147, distance: 68.0
click at [388, 147] on div "Janela de atendimento Grade de atendimento Capacidade Transportadoras Veículos …" at bounding box center [358, 167] width 717 height 335
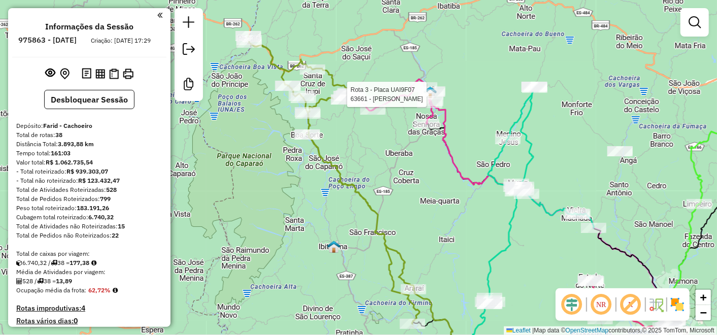
select select "**********"
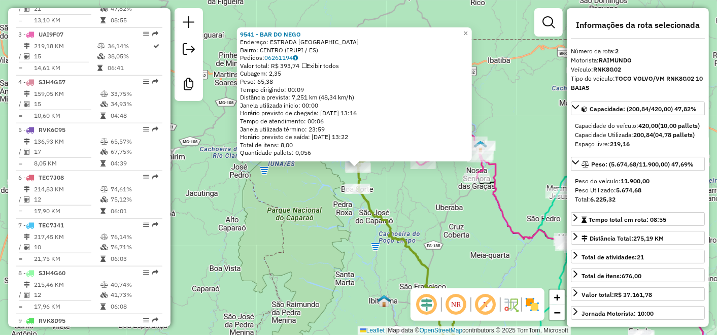
scroll to position [447, 0]
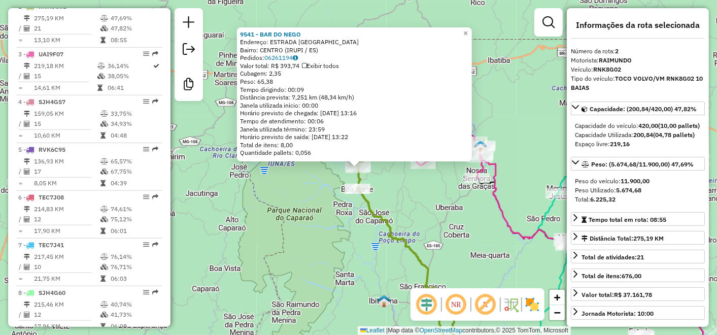
click at [299, 181] on div "9541 - BAR DO NEGO Endereço: ESTRADA SANTA CLARA ZONA RURAL SN Bairro: CENTRO (…" at bounding box center [358, 167] width 717 height 335
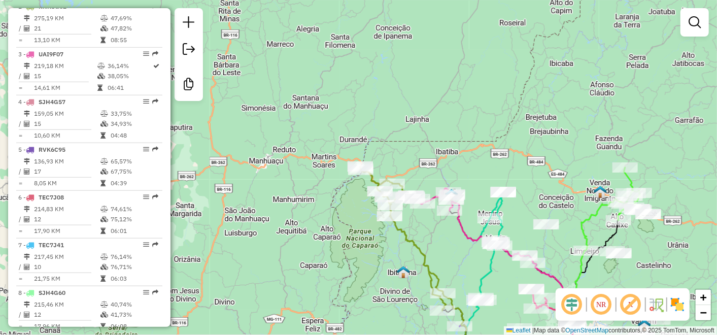
drag, startPoint x: 465, startPoint y: 236, endPoint x: 469, endPoint y: 265, distance: 29.2
click at [469, 265] on div "Janela de atendimento Grade de atendimento Capacidade Transportadoras Veículos …" at bounding box center [358, 167] width 717 height 335
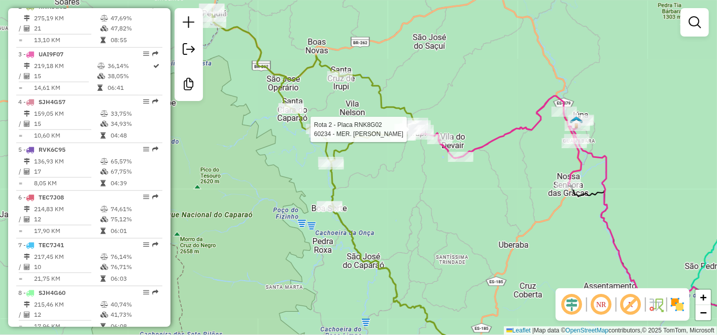
select select "**********"
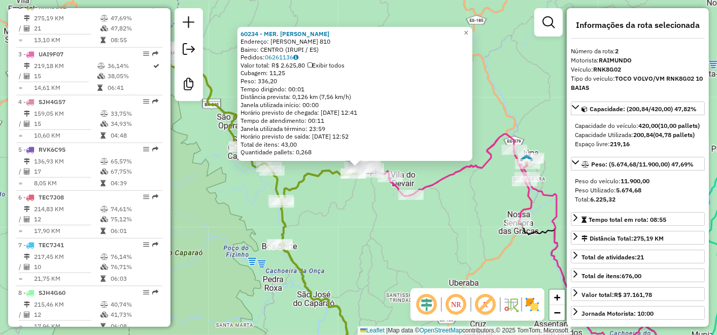
click at [378, 205] on div "Rota 3 - Placa UAI9F07 63818 - JARDIM DOS LAGOS 60234 - MER. RIBEIRO E SILVA En…" at bounding box center [358, 167] width 717 height 335
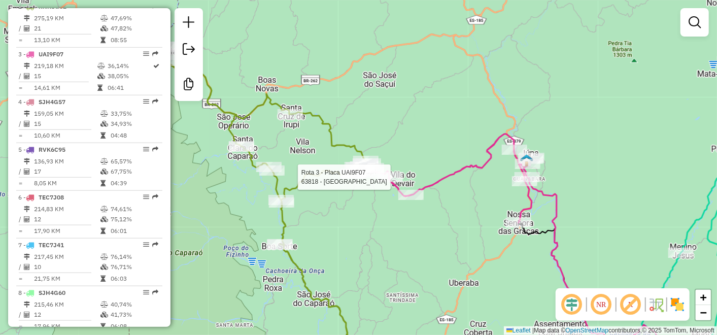
select select "**********"
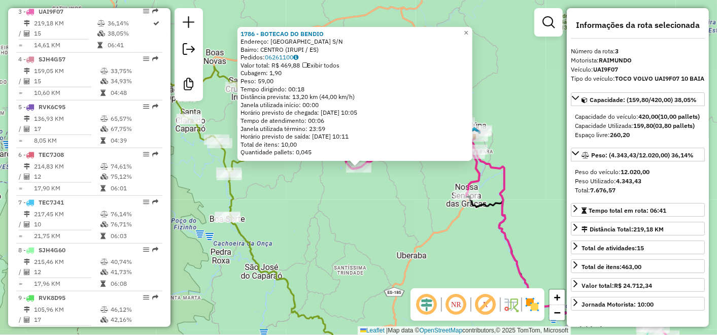
scroll to position [494, 0]
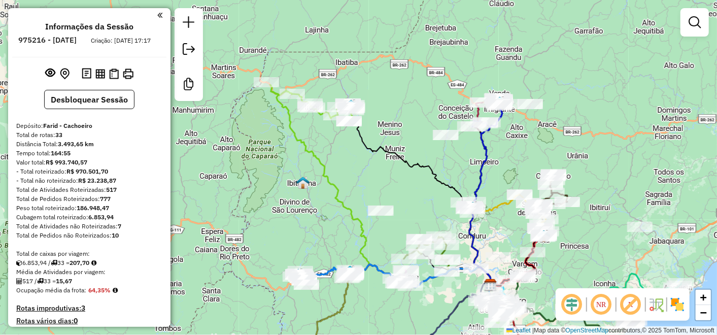
drag, startPoint x: 364, startPoint y: 95, endPoint x: 497, endPoint y: 207, distance: 173.7
click at [499, 213] on icon at bounding box center [495, 239] width 50 height 91
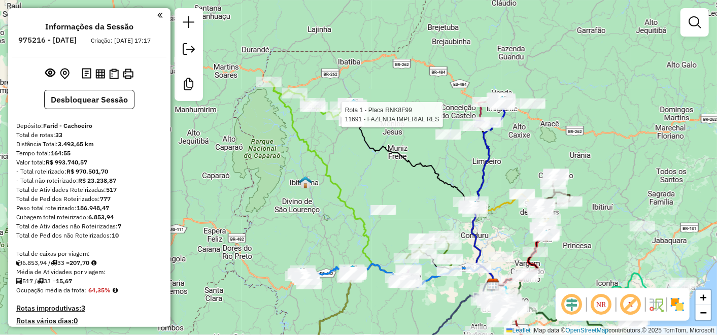
select select "**********"
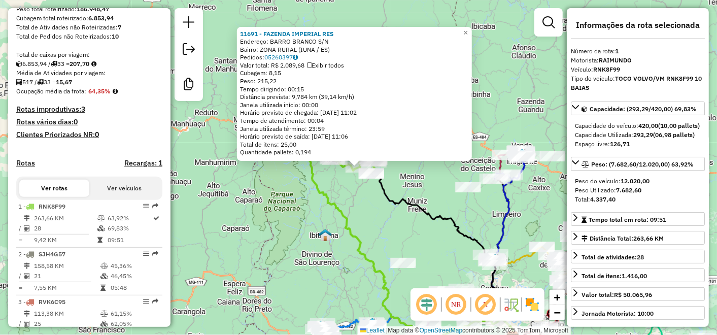
scroll to position [399, 0]
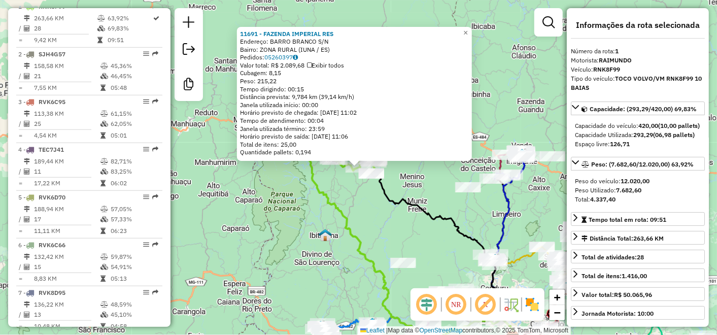
click at [352, 215] on div "Rota 1 - Placa RNK8F99 64397 - RESTAURANTE POINT 11691 - FAZENDA IMPERIAL RES E…" at bounding box center [358, 167] width 717 height 335
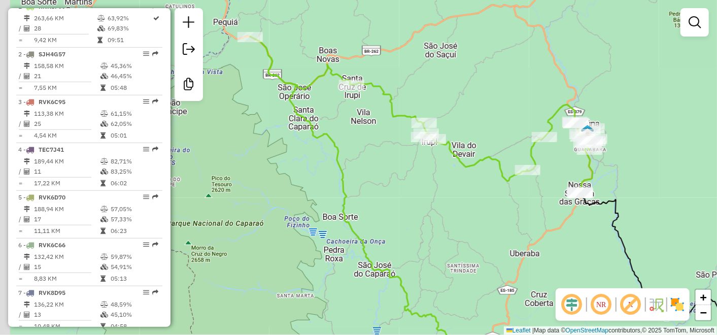
drag, startPoint x: 384, startPoint y: 185, endPoint x: 452, endPoint y: 196, distance: 69.4
click at [461, 201] on div "Janela de atendimento Grade de atendimento Capacidade Transportadoras Veículos …" at bounding box center [358, 167] width 717 height 335
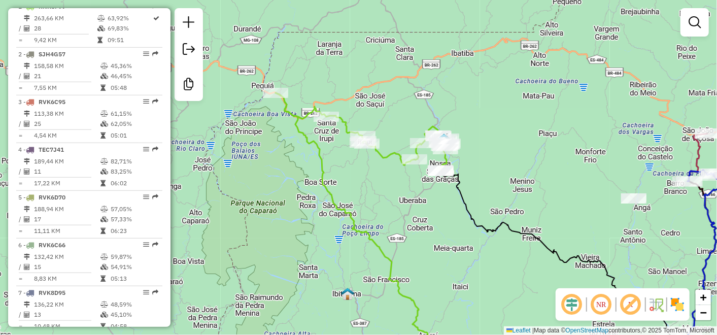
drag, startPoint x: 400, startPoint y: 192, endPoint x: 329, endPoint y: 167, distance: 75.3
click at [329, 167] on div "Janela de atendimento Grade de atendimento Capacidade Transportadoras Veículos …" at bounding box center [358, 167] width 717 height 335
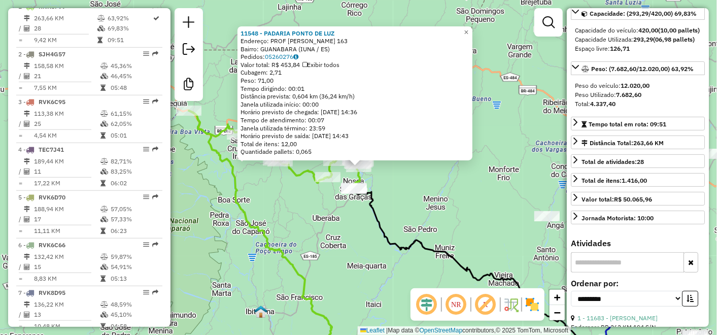
scroll to position [225, 0]
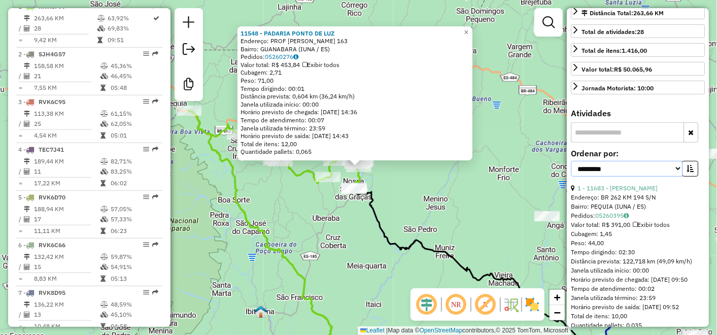
click at [667, 177] on select "**********" at bounding box center [627, 169] width 112 height 16
select select "*********"
click at [571, 175] on select "**********" at bounding box center [627, 169] width 112 height 16
click at [694, 177] on button "button" at bounding box center [690, 169] width 16 height 16
click at [690, 172] on icon "button" at bounding box center [690, 168] width 7 height 7
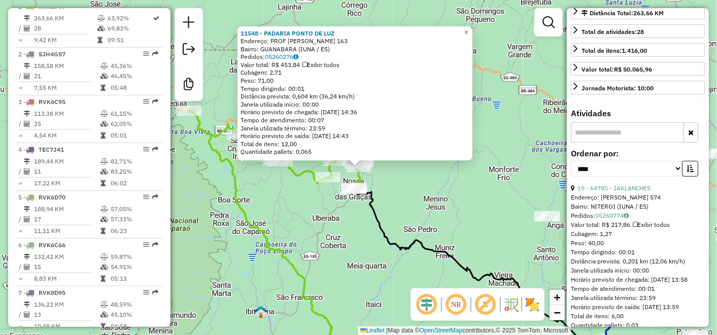
click at [698, 184] on div "**********" at bounding box center [638, 167] width 134 height 34
click at [691, 172] on icon "button" at bounding box center [690, 168] width 7 height 7
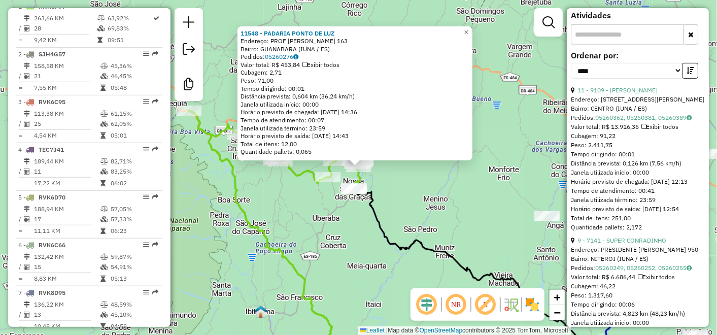
scroll to position [338, 0]
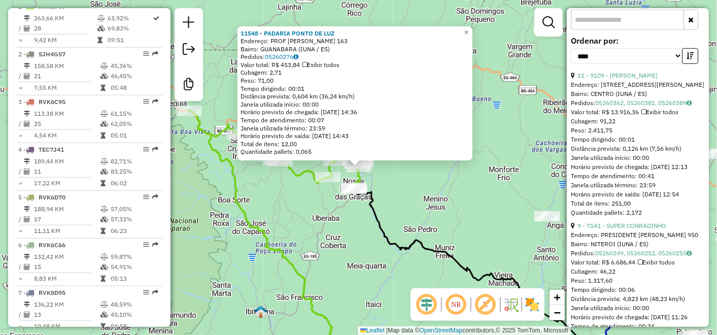
click at [505, 209] on div "11548 - PADARIA PONTO DE LUZ Endereço: PROF AMPHILOPHIO DE OLIVEIRA 163 Bairro:…" at bounding box center [358, 167] width 717 height 335
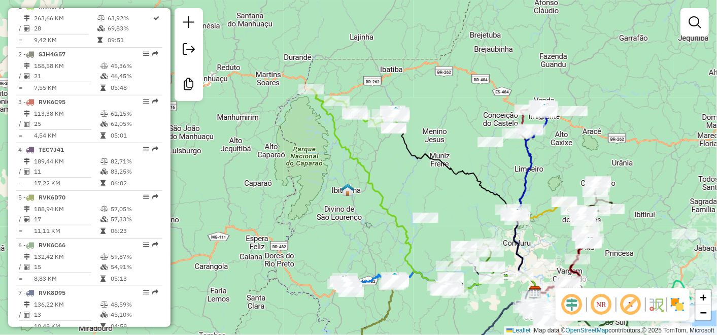
drag, startPoint x: 459, startPoint y: 194, endPoint x: 444, endPoint y: 174, distance: 26.1
click at [444, 174] on div "Janela de atendimento Grade de atendimento Capacidade Transportadoras Veículos …" at bounding box center [358, 167] width 717 height 335
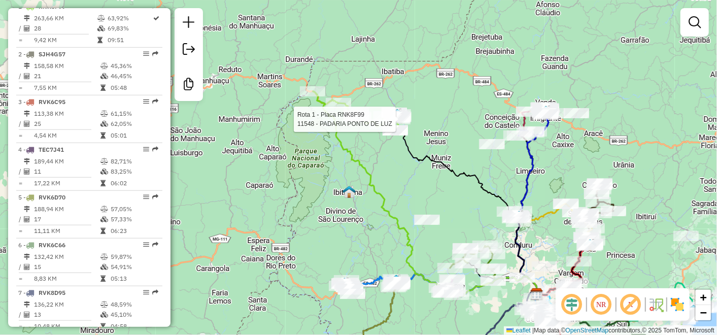
select select "*********"
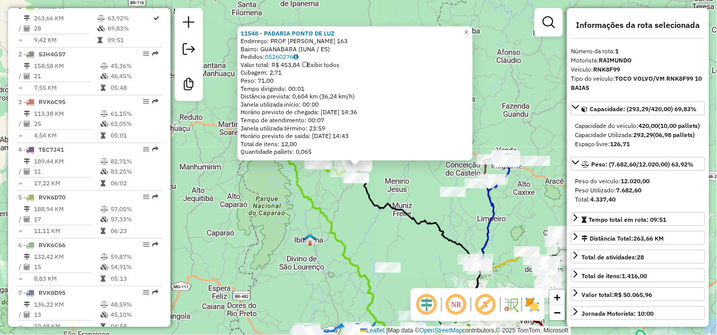
click at [413, 193] on div "11548 - PADARIA PONTO DE LUZ Endereço: PROF AMPHILOPHIO DE OLIVEIRA 163 Bairro:…" at bounding box center [358, 167] width 717 height 335
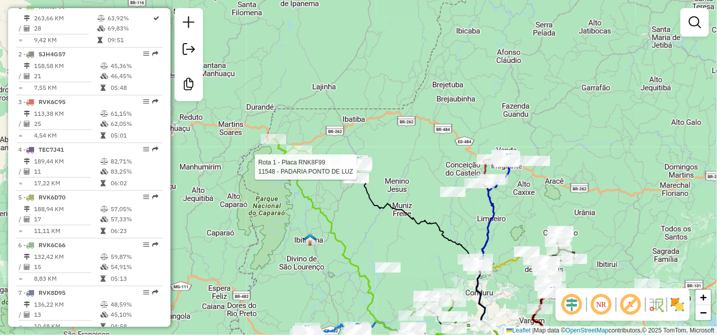
select select "*********"
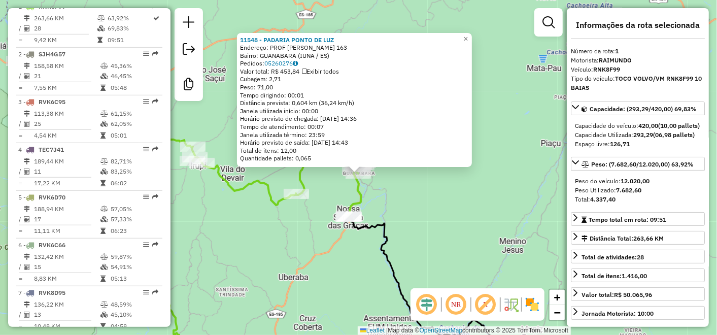
drag, startPoint x: 475, startPoint y: 166, endPoint x: 505, endPoint y: 202, distance: 47.6
click at [515, 208] on div "11548 - PADARIA PONTO DE LUZ Endereço: PROF AMPHILOPHIO DE OLIVEIRA 163 Bairro:…" at bounding box center [358, 167] width 717 height 335
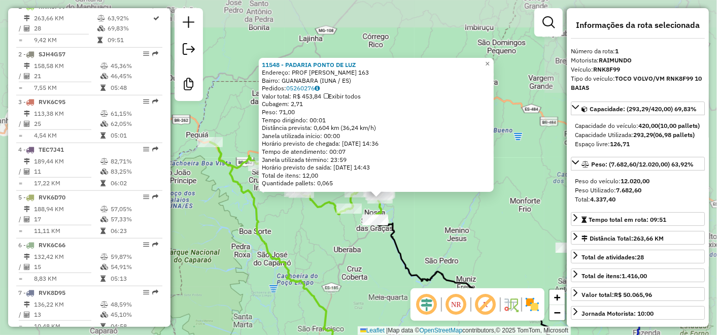
click at [415, 212] on div "11548 - PADARIA PONTO DE LUZ Endereço: PROF AMPHILOPHIO DE OLIVEIRA 163 Bairro:…" at bounding box center [358, 167] width 717 height 335
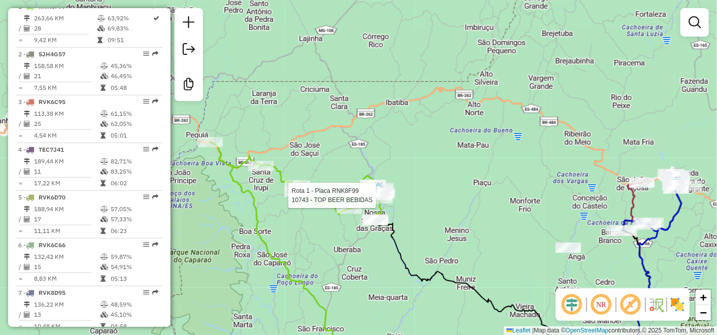
select select "*********"
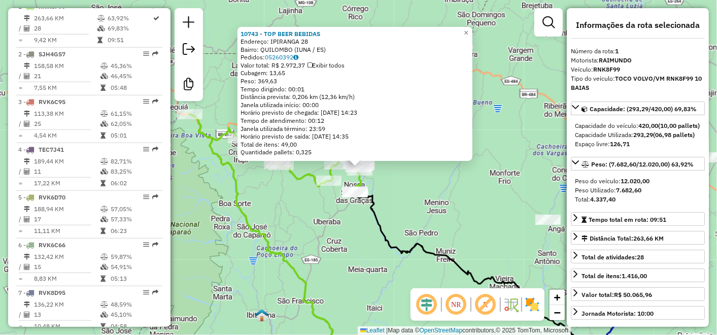
click at [401, 178] on div "10743 - TOP BEER BEBIDAS Endereço: IPIRANGA 28 Bairro: QUILOMBO (IUNA / ES) Ped…" at bounding box center [358, 167] width 717 height 335
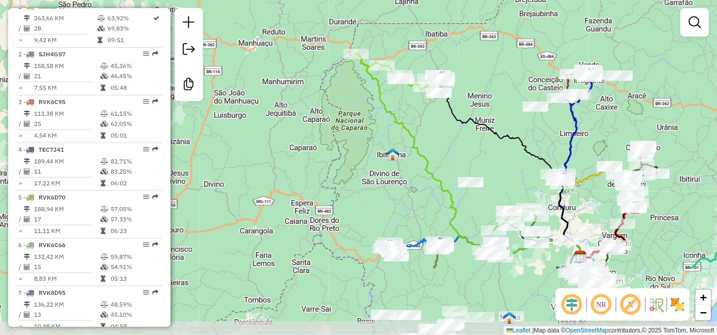
drag, startPoint x: 383, startPoint y: 205, endPoint x: 432, endPoint y: 110, distance: 107.2
click at [432, 110] on div "Janela de atendimento Grade de atendimento Capacidade Transportadoras Veículos …" at bounding box center [358, 167] width 717 height 335
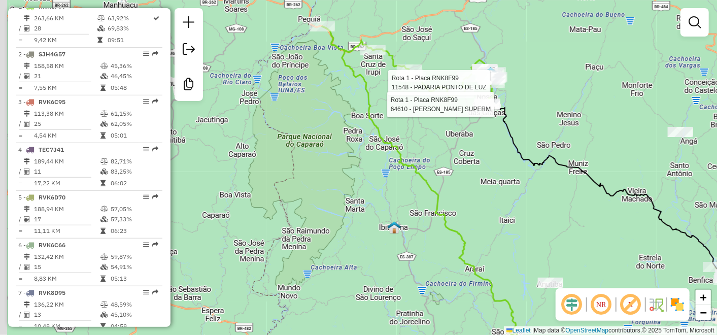
drag, startPoint x: 450, startPoint y: 156, endPoint x: 467, endPoint y: 175, distance: 25.1
click at [467, 175] on div "Rota 1 - Placa RNK8F99 11548 - PADARIA PONTO DE LUZ Rota 1 - Placa RNK8F99 6461…" at bounding box center [358, 167] width 717 height 335
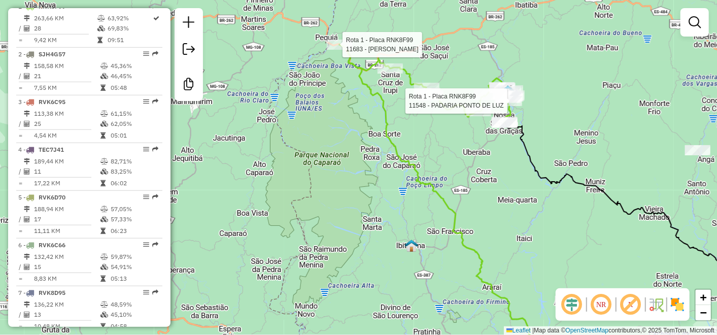
click at [339, 50] on div at bounding box center [339, 45] width 25 height 10
select select "*********"
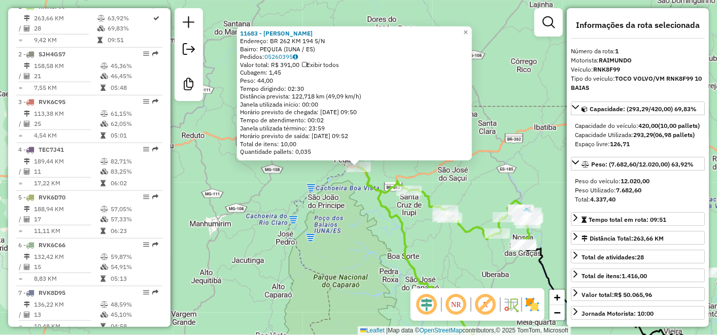
click at [502, 112] on div "11683 - NATALIA DE OLIVEIRA Endereço: BR 262 KM 194 S/N Bairro: PEQUIA (IUNA / …" at bounding box center [358, 167] width 717 height 335
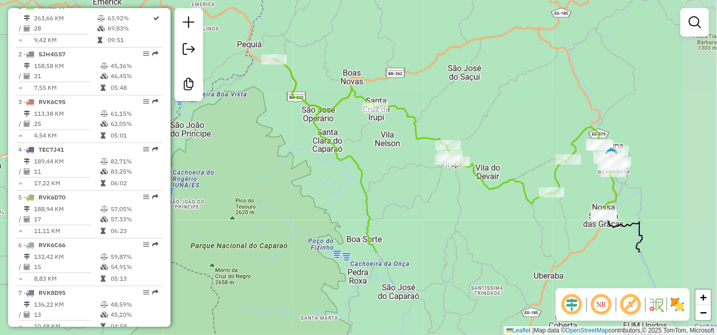
drag, startPoint x: 486, startPoint y: 256, endPoint x: 377, endPoint y: 146, distance: 155.4
click at [377, 146] on div "Janela de atendimento Grade de atendimento Capacidade Transportadoras Veículos …" at bounding box center [358, 167] width 717 height 335
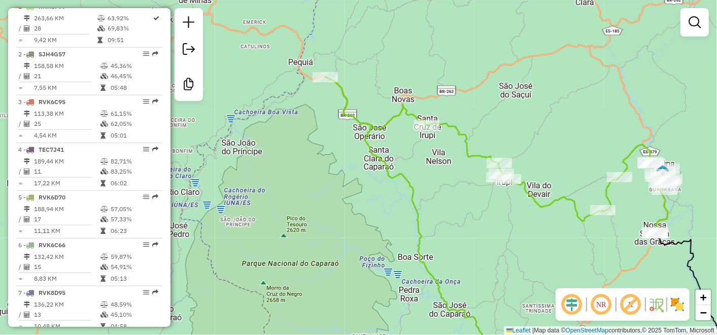
drag, startPoint x: 442, startPoint y: 152, endPoint x: 454, endPoint y: 188, distance: 38.4
click at [454, 188] on div "Janela de atendimento Grade de atendimento Capacidade Transportadoras Veículos …" at bounding box center [358, 167] width 717 height 335
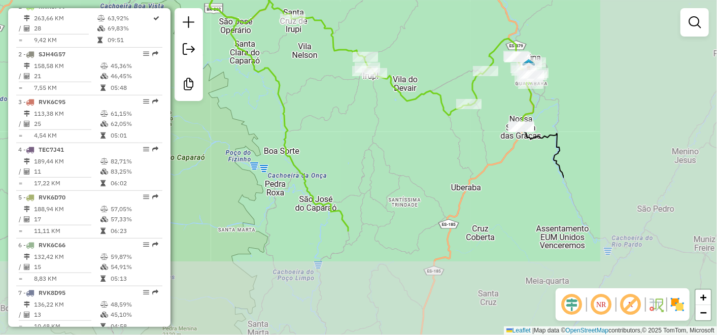
drag, startPoint x: 669, startPoint y: 206, endPoint x: 443, endPoint y: 69, distance: 263.8
click at [443, 69] on div "Janela de atendimento Grade de atendimento Capacidade Transportadoras Veículos …" at bounding box center [358, 167] width 717 height 335
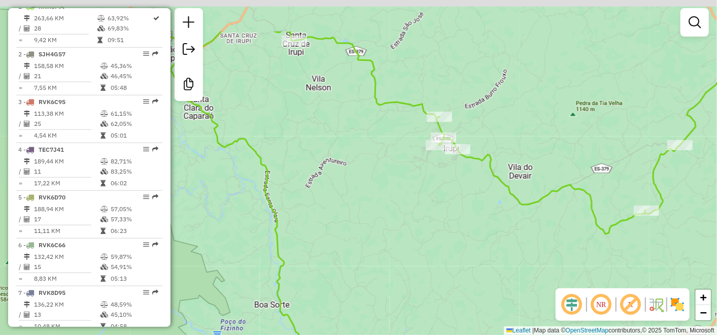
drag, startPoint x: 300, startPoint y: 85, endPoint x: 404, endPoint y: 164, distance: 130.5
click at [404, 164] on div "Janela de atendimento Grade de atendimento Capacidade Transportadoras Veículos …" at bounding box center [358, 167] width 717 height 335
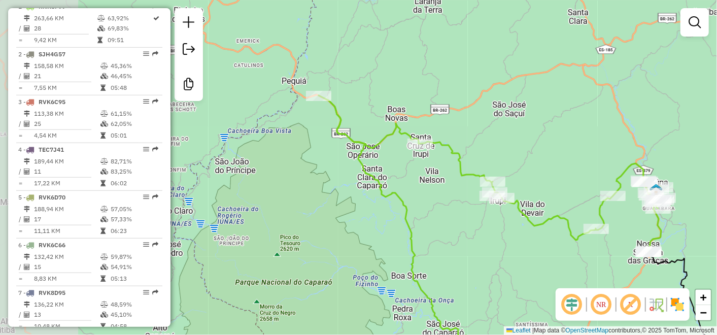
drag, startPoint x: 406, startPoint y: 31, endPoint x: 494, endPoint y: 94, distance: 107.8
click at [494, 94] on div "Janela de atendimento Grade de atendimento Capacidade Transportadoras Veículos …" at bounding box center [358, 167] width 717 height 335
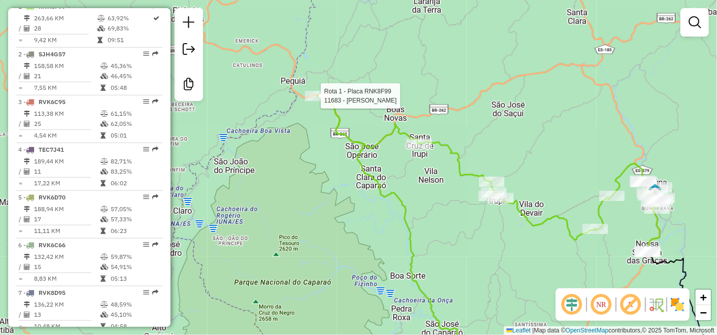
select select "*********"
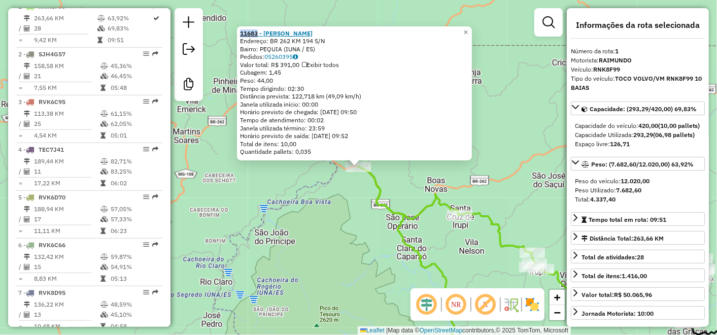
drag, startPoint x: 240, startPoint y: 34, endPoint x: 260, endPoint y: 34, distance: 20.3
click at [260, 34] on div "11683 - NATALIA DE OLIVEIRA Endereço: BR 262 KM 194 S/N Bairro: PEQUIA (IUNA / …" at bounding box center [354, 93] width 235 height 135
copy strong "11683"
click at [328, 199] on div "Rota 1 - Placa RNK8F99 11683 - NATALIA DE OLIVEIRA 11683 - NATALIA DE OLIVEIRA …" at bounding box center [358, 167] width 717 height 335
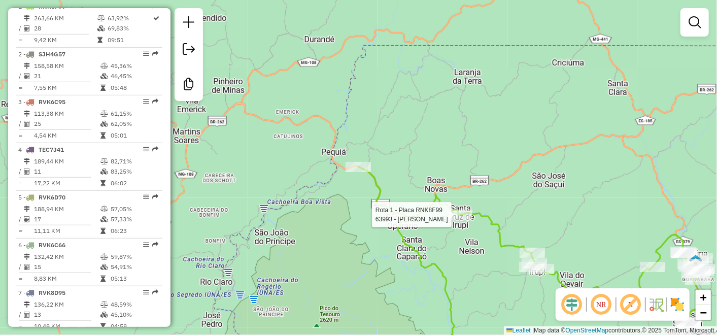
select select "*********"
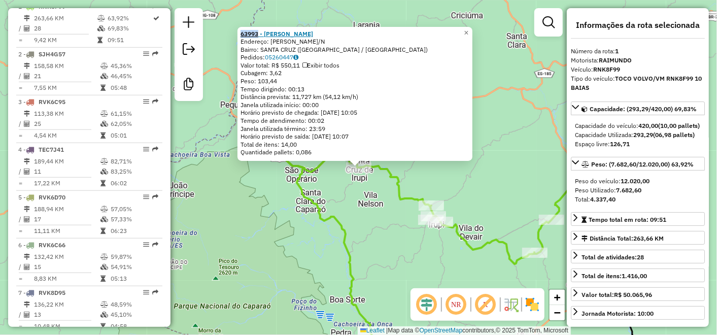
drag, startPoint x: 243, startPoint y: 31, endPoint x: 261, endPoint y: 36, distance: 18.3
click at [261, 36] on div "63993 - PEDRO HENRIQUE Endereço: DIONISIO JOAO AMANCIO S/N Bairro: SANTA CRUZ (…" at bounding box center [355, 94] width 235 height 135
copy strong "63993"
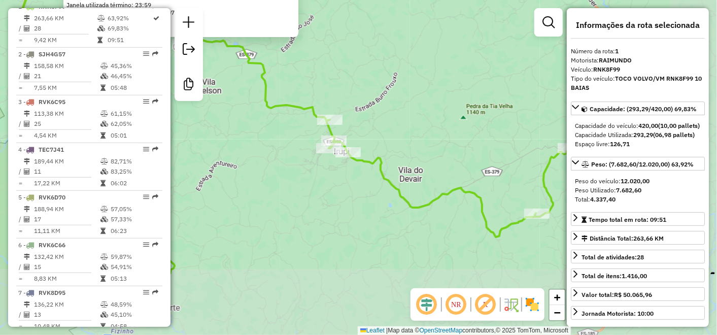
drag, startPoint x: 527, startPoint y: 212, endPoint x: 453, endPoint y: 109, distance: 126.6
click at [453, 109] on div "63993 - PEDRO HENRIQUE Endereço: DIONISIO JOAO AMANCIO S/N Bairro: SANTA CRUZ (…" at bounding box center [358, 167] width 717 height 335
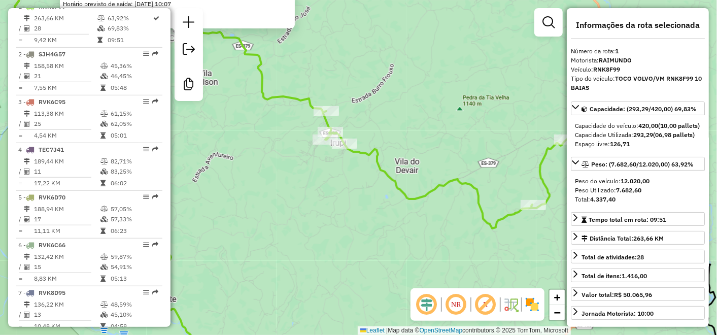
click at [325, 212] on div "63993 - PEDRO HENRIQUE Endereço: DIONISIO JOAO AMANCIO S/N Bairro: SANTA CRUZ (…" at bounding box center [358, 167] width 717 height 335
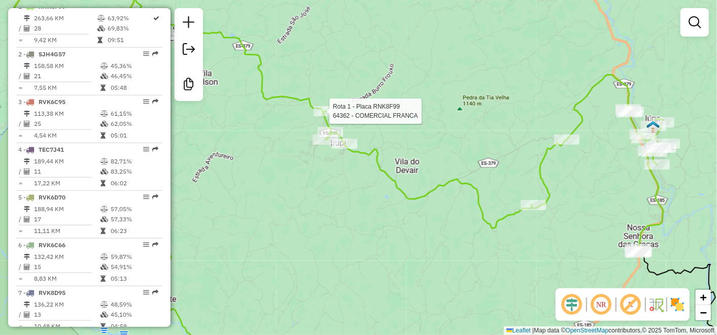
select select "*********"
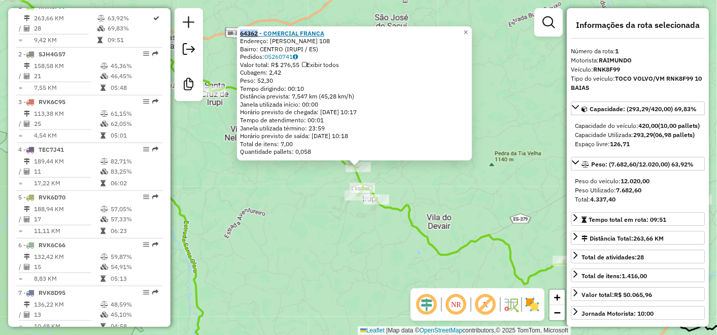
drag, startPoint x: 243, startPoint y: 33, endPoint x: 261, endPoint y: 34, distance: 18.3
click at [261, 34] on div "64362 - COMERCIAL FRANCA Endereço: EVA HENRIQUE GONZAGA 108 Bairro: CENTRO (IRU…" at bounding box center [354, 93] width 235 height 135
copy strong "64362"
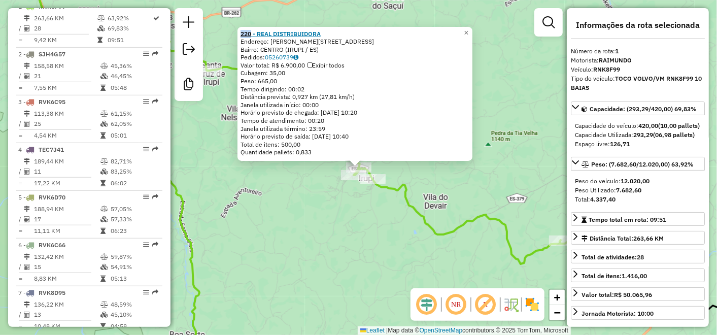
drag, startPoint x: 242, startPoint y: 36, endPoint x: 253, endPoint y: 37, distance: 11.2
click at [253, 37] on div "220 - REAL DISTRIBUIDORA Endereço: LAURENTINA MIRANDA LEAL 117 Bairro: CENTRO (…" at bounding box center [355, 94] width 235 height 135
copy strong "220"
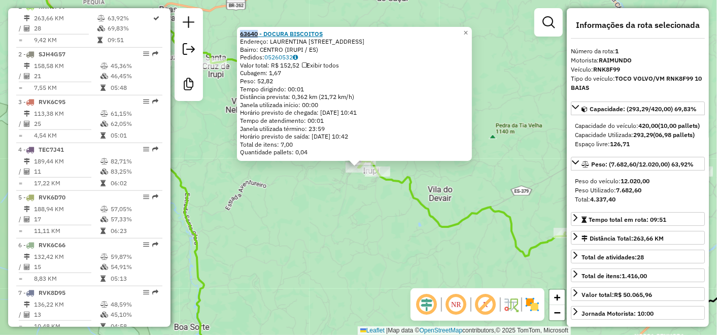
drag, startPoint x: 241, startPoint y: 37, endPoint x: 261, endPoint y: 31, distance: 21.1
click at [261, 31] on div "63640 - DOCURA BISCOITOS Endereço: LAURENTINA MIRANDA LEAL 426 Bairro: CENTRO (…" at bounding box center [354, 94] width 235 height 135
copy strong "63640"
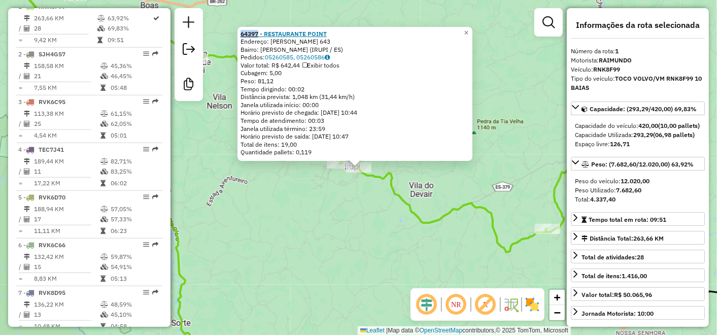
drag, startPoint x: 243, startPoint y: 35, endPoint x: 262, endPoint y: 33, distance: 19.4
click at [262, 33] on div "64397 - RESTAURANTE POINT Endereço: JOAO COSTA 643 Bairro: JOAO THOMAZ (IRUPI /…" at bounding box center [355, 94] width 235 height 135
copy strong "64397"
click at [433, 175] on div "64397 - RESTAURANTE POINT Endereço: JOAO COSTA 643 Bairro: JOAO THOMAZ (IRUPI /…" at bounding box center [358, 167] width 717 height 335
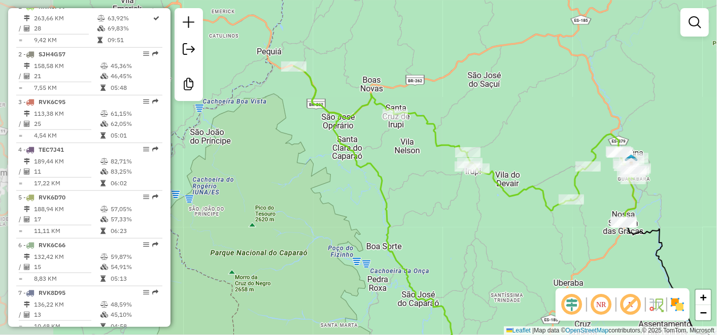
drag, startPoint x: 431, startPoint y: 124, endPoint x: 500, endPoint y: 121, distance: 69.6
click at [500, 121] on div "Janela de atendimento Grade de atendimento Capacidade Transportadoras Veículos …" at bounding box center [358, 167] width 717 height 335
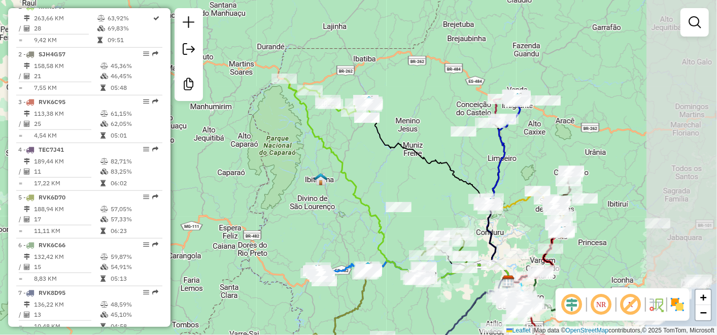
drag, startPoint x: 657, startPoint y: 150, endPoint x: 379, endPoint y: 103, distance: 281.6
click at [390, 107] on div "Janela de atendimento Grade de atendimento Capacidade Transportadoras Veículos …" at bounding box center [358, 167] width 717 height 335
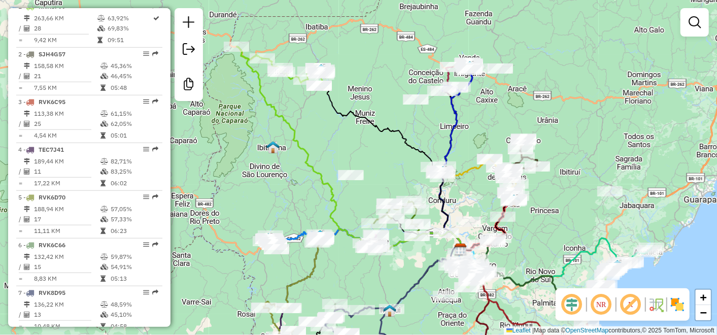
drag, startPoint x: 573, startPoint y: 103, endPoint x: 570, endPoint y: 41, distance: 62.5
click at [570, 41] on div "Janela de atendimento Grade de atendimento Capacidade Transportadoras Veículos …" at bounding box center [358, 167] width 717 height 335
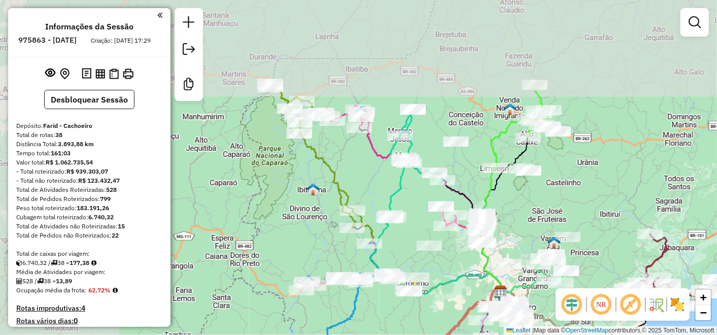
drag, startPoint x: 310, startPoint y: 67, endPoint x: 493, endPoint y: 236, distance: 249.7
click at [493, 236] on icon at bounding box center [472, 238] width 59 height 116
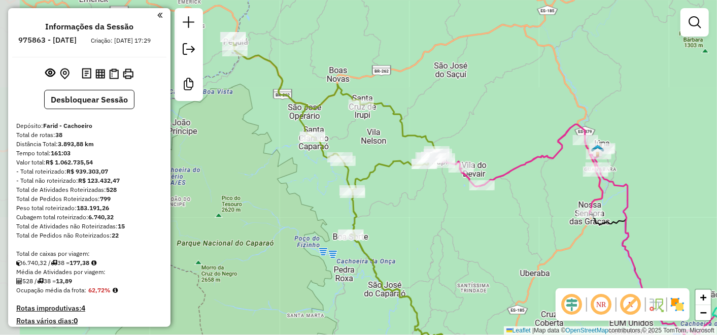
drag, startPoint x: 349, startPoint y: 130, endPoint x: 388, endPoint y: 146, distance: 42.3
click at [396, 143] on div "Rota 26 - Placa SJH4G63 62975 - VANIA APARECIDA ZAC Rota 27 - Placa RNK8G06 690…" at bounding box center [358, 167] width 717 height 335
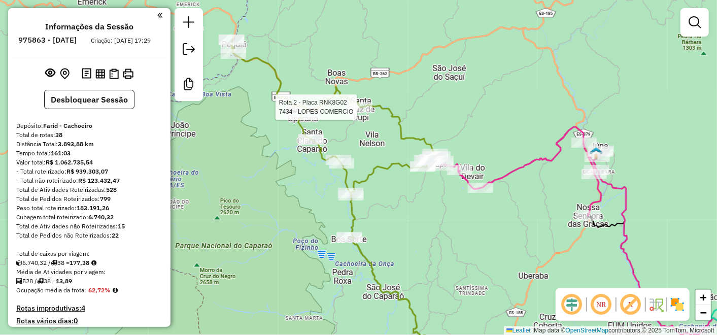
select select "**********"
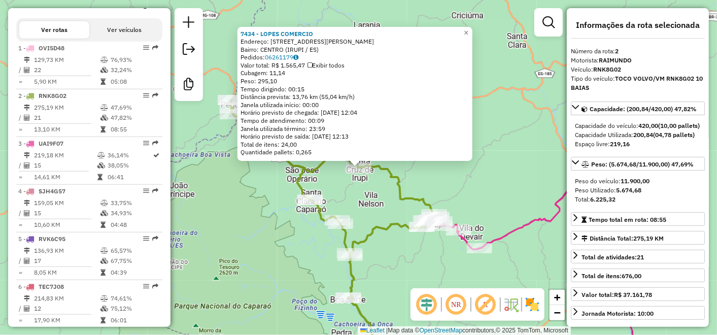
scroll to position [447, 0]
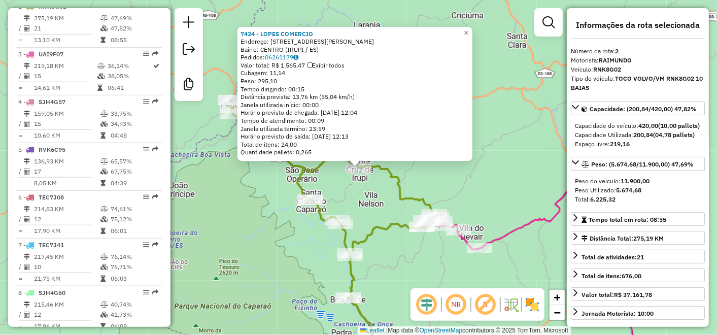
click at [374, 191] on div "7434 - LOPES COMERCIO Endereço: [STREET_ADDRESS][PERSON_NAME]) Pedidos: 0626117…" at bounding box center [358, 167] width 717 height 335
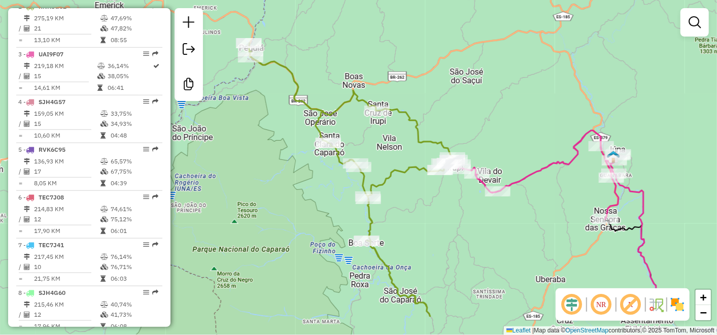
drag, startPoint x: 531, startPoint y: 243, endPoint x: 557, endPoint y: 191, distance: 58.1
click at [557, 191] on div "Janela de atendimento Grade de atendimento Capacidade Transportadoras Veículos …" at bounding box center [358, 167] width 717 height 335
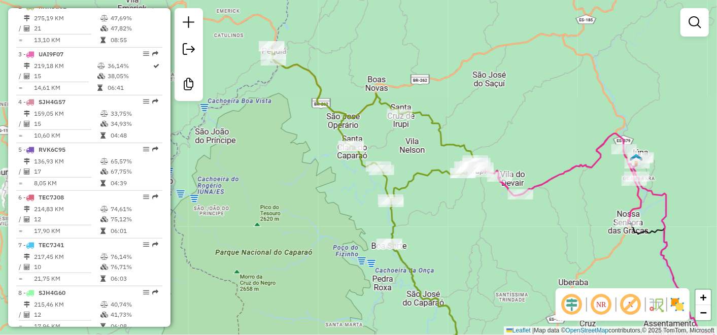
drag, startPoint x: 355, startPoint y: 162, endPoint x: 418, endPoint y: 188, distance: 68.3
click at [418, 188] on div "Janela de atendimento Grade de atendimento Capacidade Transportadoras Veículos …" at bounding box center [358, 167] width 717 height 335
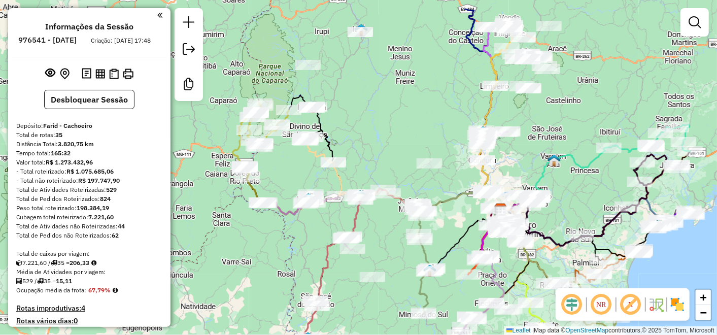
drag, startPoint x: 428, startPoint y: 123, endPoint x: 542, endPoint y: 129, distance: 113.9
click at [542, 129] on div "Janela de atendimento Grade de atendimento Capacidade Transportadoras Veículos …" at bounding box center [358, 167] width 717 height 335
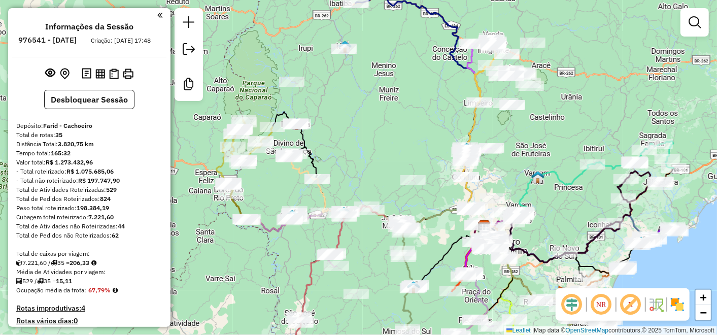
drag, startPoint x: 420, startPoint y: 59, endPoint x: 405, endPoint y: 64, distance: 16.4
click at [405, 64] on div "Janela de atendimento Grade de atendimento Capacidade Transportadoras Veículos …" at bounding box center [358, 167] width 717 height 335
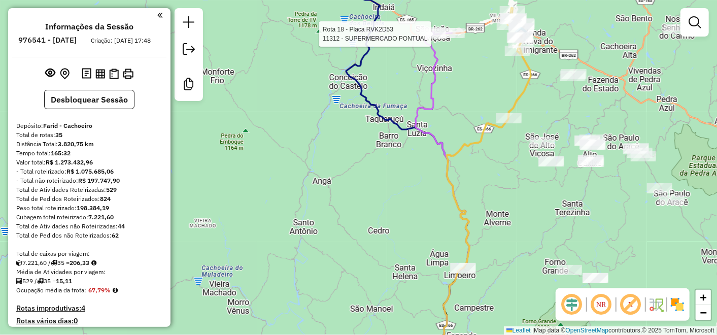
select select "**********"
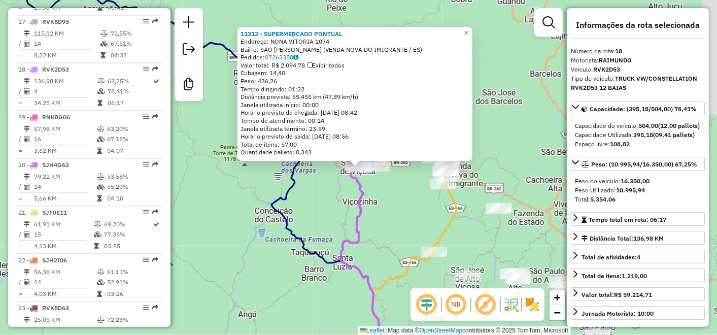
scroll to position [1208, 0]
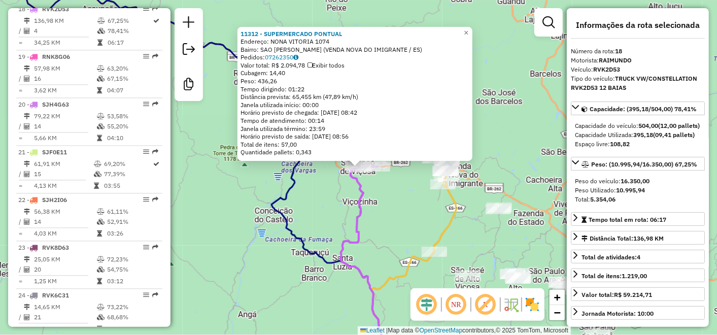
click at [509, 52] on div "11312 - SUPERMERCADO PONTUAL Endereço: NONA VITORIA 1074 Bairro: SAO JOAO DE VI…" at bounding box center [358, 167] width 717 height 335
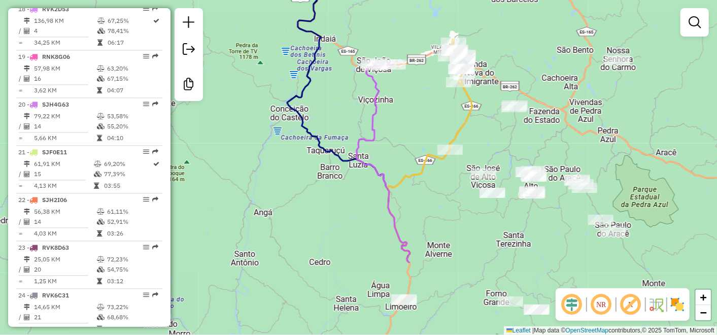
drag, startPoint x: 431, startPoint y: 186, endPoint x: 445, endPoint y: 81, distance: 106.6
click at [445, 81] on div "Janela de atendimento Grade de atendimento Capacidade Transportadoras Veículos …" at bounding box center [358, 167] width 717 height 335
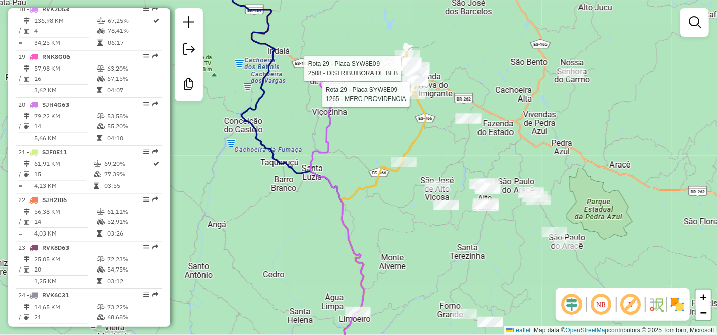
drag, startPoint x: 437, startPoint y: 107, endPoint x: 390, endPoint y: 119, distance: 47.8
click at [390, 119] on div "Rota 29 - Placa SYW8E09 2508 - DISTRIBUIBORA DE BEB Rota 29 - Placa SYW8E09 126…" at bounding box center [358, 167] width 717 height 335
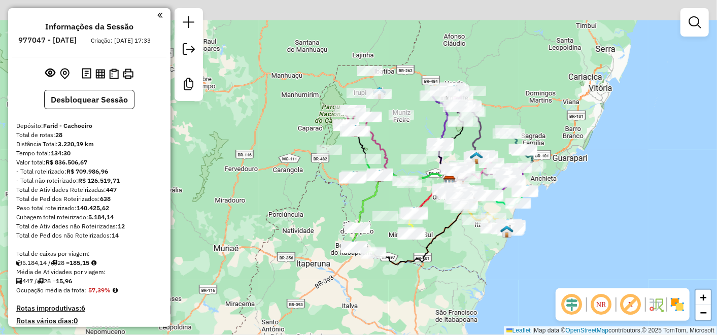
drag, startPoint x: 331, startPoint y: 95, endPoint x: 406, endPoint y: 134, distance: 84.9
click at [406, 134] on div "Janela de atendimento Grade de atendimento Capacidade Transportadoras Veículos …" at bounding box center [358, 167] width 717 height 335
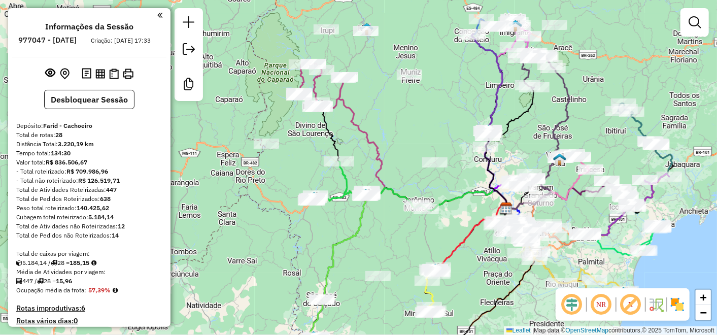
drag, startPoint x: 398, startPoint y: 121, endPoint x: 402, endPoint y: 74, distance: 46.9
click at [410, 81] on div "Janela de atendimento Grade de atendimento Capacidade Transportadoras Veículos …" at bounding box center [358, 167] width 717 height 335
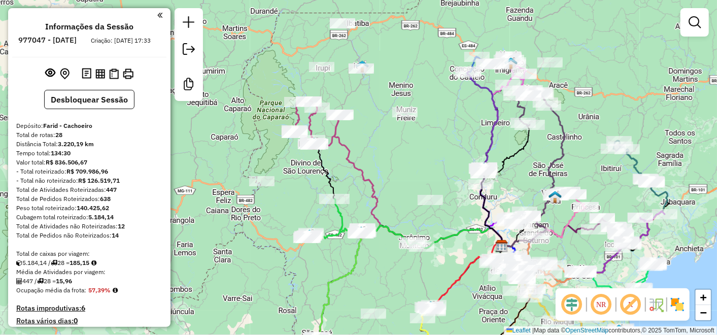
drag, startPoint x: 407, startPoint y: 68, endPoint x: 429, endPoint y: 92, distance: 33.1
click at [429, 92] on div "Janela de atendimento Grade de atendimento Capacidade Transportadoras Veículos …" at bounding box center [358, 167] width 717 height 335
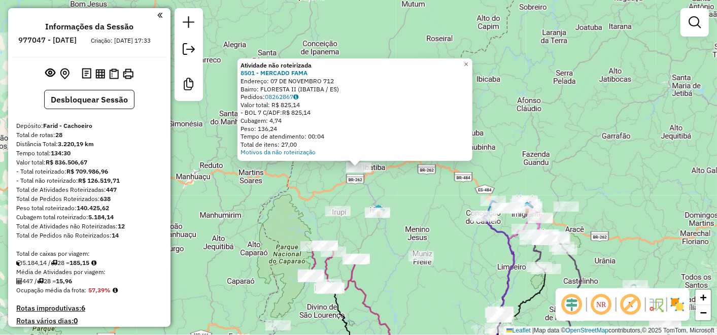
click at [403, 203] on div "Atividade não roteirizada 8501 - MERCADO FAMA Endereço: [DATE] Bairro: FLORESTA…" at bounding box center [358, 167] width 717 height 335
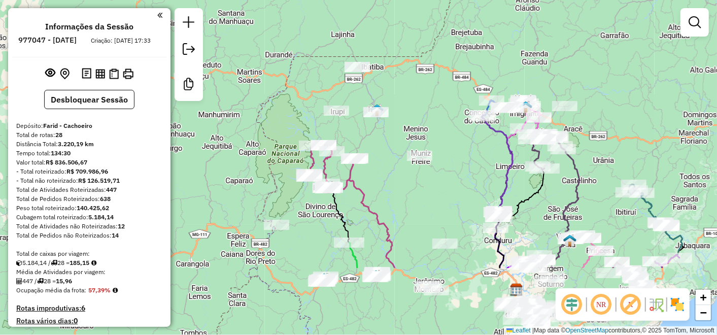
drag, startPoint x: 407, startPoint y: 213, endPoint x: 405, endPoint y: 113, distance: 100.0
click at [405, 113] on div "Janela de atendimento Grade de atendimento Capacidade Transportadoras Veículos …" at bounding box center [358, 167] width 717 height 335
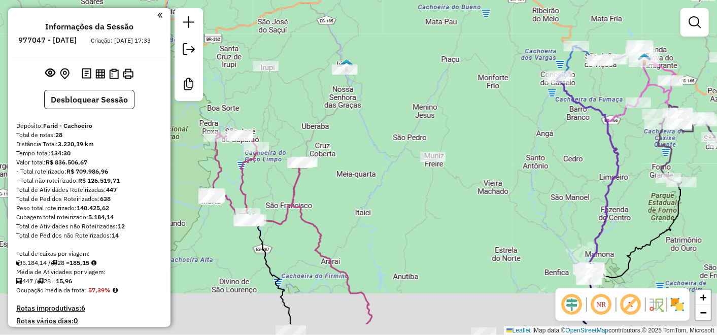
drag, startPoint x: 498, startPoint y: 134, endPoint x: 478, endPoint y: 108, distance: 32.3
click at [478, 108] on div "Janela de atendimento Grade de atendimento Capacidade Transportadoras Veículos …" at bounding box center [358, 167] width 717 height 335
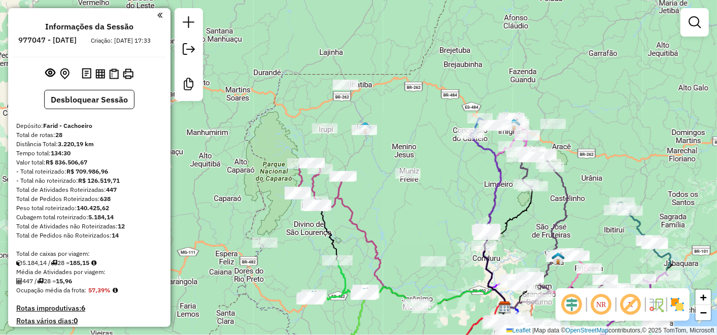
drag, startPoint x: 436, startPoint y: 179, endPoint x: 427, endPoint y: 175, distance: 9.8
click at [437, 177] on div "Janela de atendimento Grade de atendimento Capacidade Transportadoras Veículos …" at bounding box center [358, 167] width 717 height 335
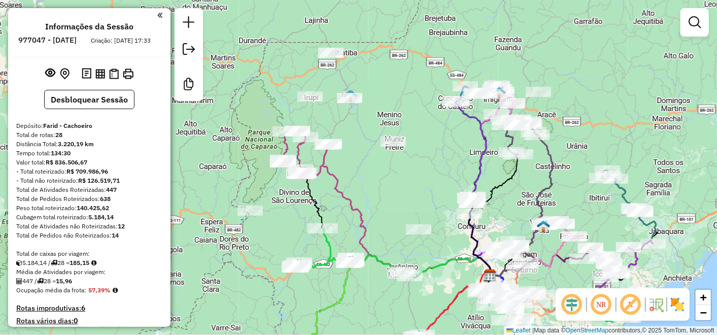
drag, startPoint x: 372, startPoint y: 164, endPoint x: 429, endPoint y: 169, distance: 57.1
click at [417, 175] on div "Janela de atendimento Grade de atendimento Capacidade Transportadoras Veículos …" at bounding box center [358, 167] width 717 height 335
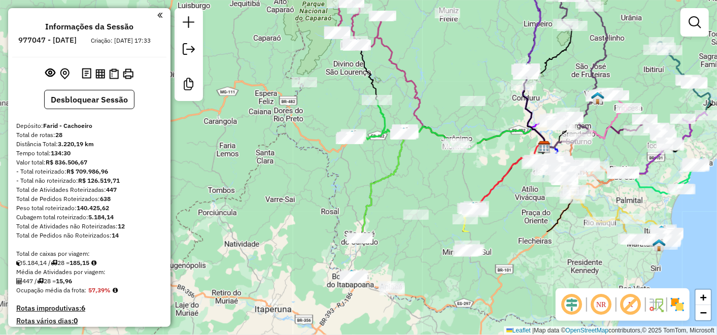
drag, startPoint x: 504, startPoint y: 195, endPoint x: 590, endPoint y: 62, distance: 158.3
click at [602, 51] on icon at bounding box center [576, 70] width 63 height 153
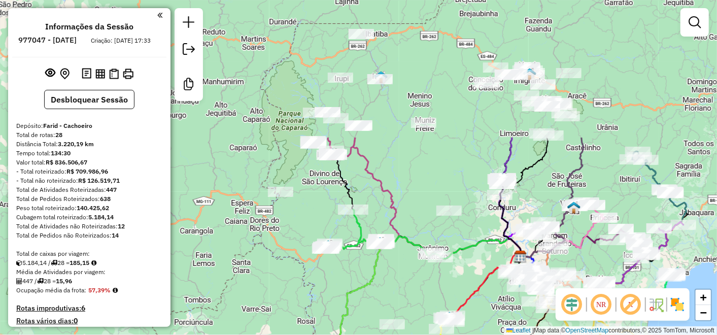
drag, startPoint x: 411, startPoint y: 117, endPoint x: 409, endPoint y: 288, distance: 171.1
click at [409, 288] on div "Janela de atendimento Grade de atendimento Capacidade Transportadoras Veículos …" at bounding box center [358, 167] width 717 height 335
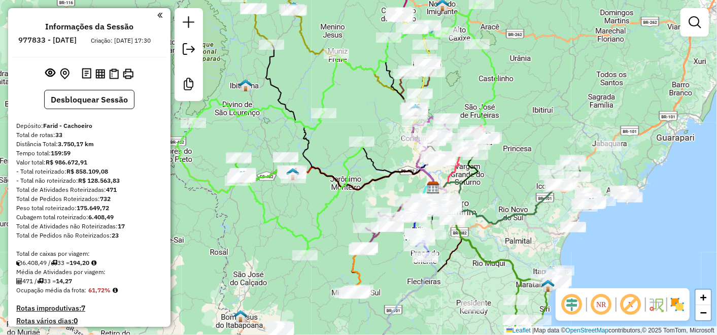
select select "**********"
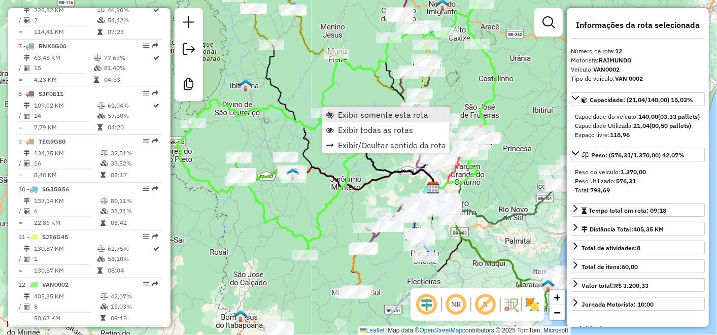
scroll to position [922, 0]
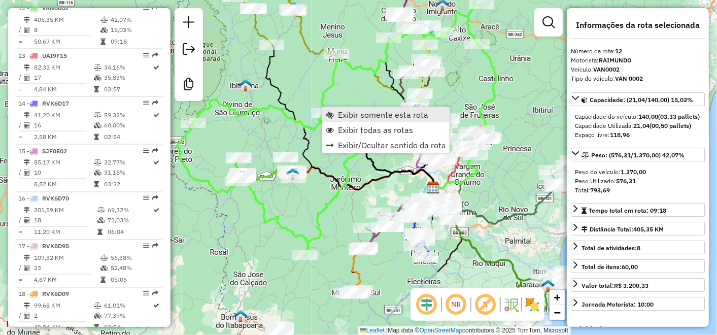
click at [378, 116] on span "Exibir somente esta rota" at bounding box center [383, 115] width 90 height 8
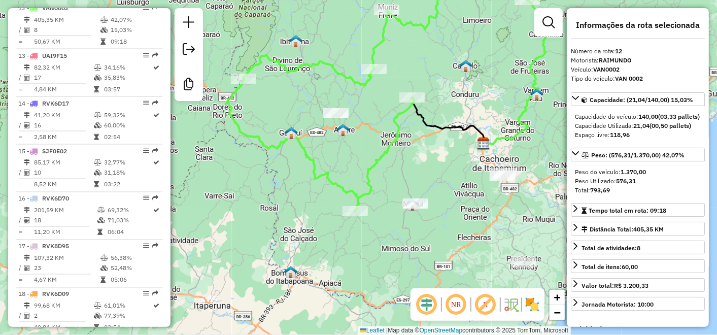
drag, startPoint x: 454, startPoint y: 124, endPoint x: 482, endPoint y: 48, distance: 81.1
click at [482, 48] on div "Janela de atendimento Grade de atendimento Capacidade Transportadoras Veículos …" at bounding box center [358, 167] width 717 height 335
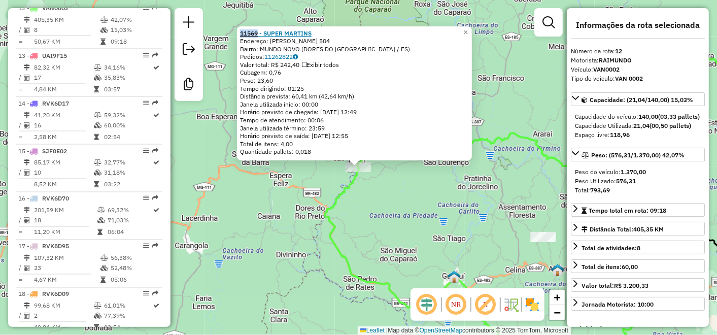
drag, startPoint x: 242, startPoint y: 27, endPoint x: 261, endPoint y: 31, distance: 19.2
click at [261, 31] on div "11569 - SUPER MARTINS Endereço: LUIZ FARIA DA SILVA 504 Bairro: MUNDO NOVO (DOR…" at bounding box center [354, 93] width 235 height 135
copy strong "11569"
click at [398, 191] on div "11569 - SUPER MARTINS Endereço: LUIZ FARIA DA SILVA 504 Bairro: MUNDO NOVO (DOR…" at bounding box center [358, 167] width 717 height 335
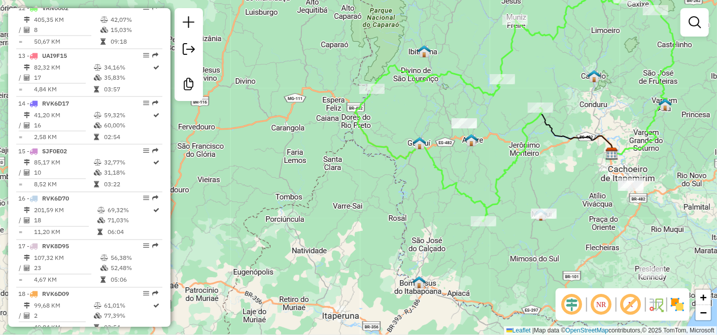
drag, startPoint x: 404, startPoint y: 224, endPoint x: 383, endPoint y: 109, distance: 117.1
click at [383, 109] on div "Janela de atendimento Grade de atendimento Capacidade Transportadoras Veículos …" at bounding box center [358, 167] width 717 height 335
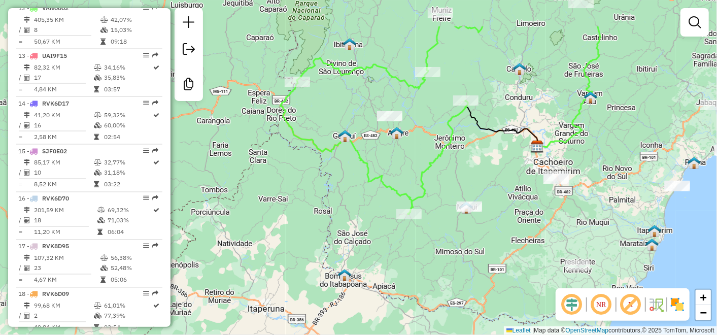
drag, startPoint x: 438, startPoint y: 109, endPoint x: 417, endPoint y: 189, distance: 82.9
click at [417, 191] on icon at bounding box center [382, 120] width 202 height 188
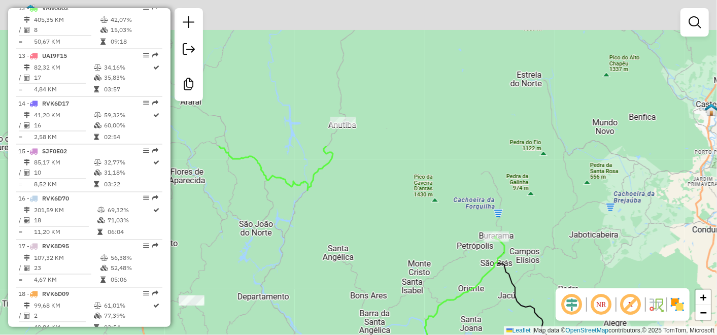
drag, startPoint x: 434, startPoint y: 113, endPoint x: 305, endPoint y: 262, distance: 197.6
click at [303, 265] on div "Janela de atendimento Grade de atendimento Capacidade Transportadoras Veículos …" at bounding box center [358, 167] width 717 height 335
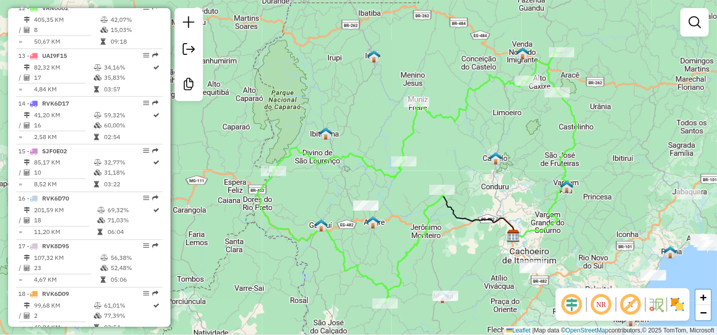
drag, startPoint x: 400, startPoint y: 149, endPoint x: 435, endPoint y: 147, distance: 34.6
click at [435, 147] on div "Janela de atendimento Grade de atendimento Capacidade Transportadoras Veículos …" at bounding box center [358, 167] width 717 height 335
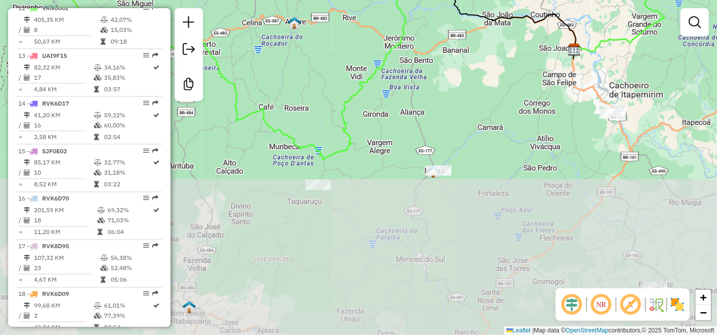
drag, startPoint x: 476, startPoint y: 220, endPoint x: 443, endPoint y: 11, distance: 211.2
click at [443, 11] on div "Janela de atendimento Grade de atendimento Capacidade Transportadoras Veículos …" at bounding box center [358, 167] width 717 height 335
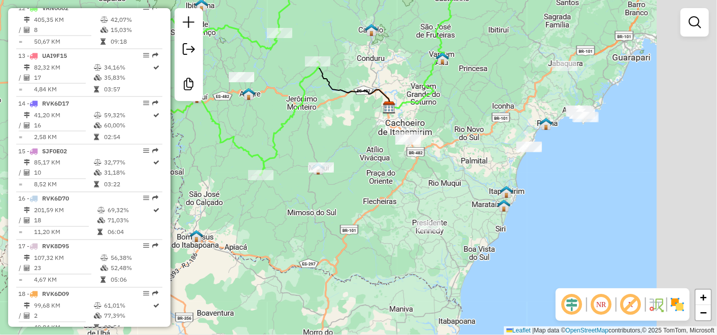
drag, startPoint x: 620, startPoint y: 163, endPoint x: 474, endPoint y: 192, distance: 149.0
click at [474, 192] on div "Janela de atendimento Grade de atendimento Capacidade Transportadoras Veículos …" at bounding box center [358, 167] width 717 height 335
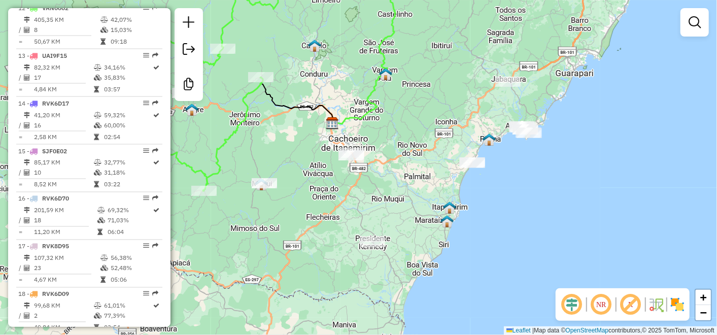
drag, startPoint x: 425, startPoint y: 93, endPoint x: 494, endPoint y: 92, distance: 69.6
click at [494, 102] on div "Janela de atendimento Grade de atendimento Capacidade Transportadoras Veículos …" at bounding box center [358, 167] width 717 height 335
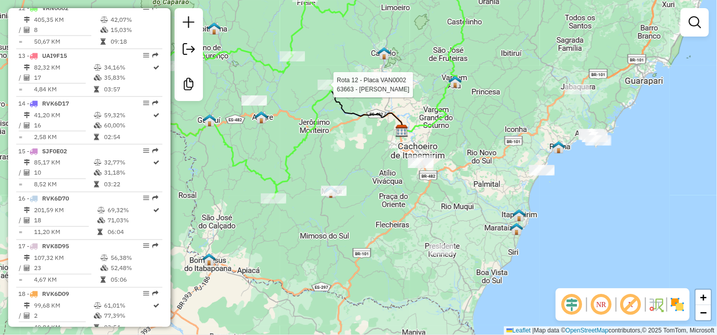
select select "**********"
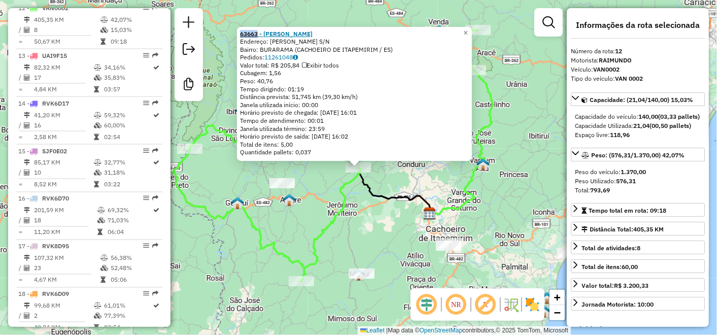
drag, startPoint x: 242, startPoint y: 35, endPoint x: 260, endPoint y: 32, distance: 18.4
click at [260, 32] on div "63663 - PAULO SERGIO PAZINI Endereço: DOM LUIZ SCORTEGAGNA S/N Bairro: BURARAMA…" at bounding box center [354, 94] width 235 height 135
copy strong "63663"
click at [398, 181] on div "63663 - PAULO SERGIO PAZINI Endereço: DOM LUIZ SCORTEGAGNA S/N Bairro: BURARAMA…" at bounding box center [358, 167] width 717 height 335
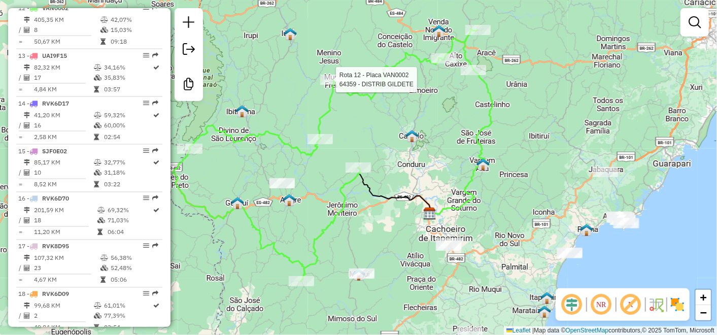
select select "**********"
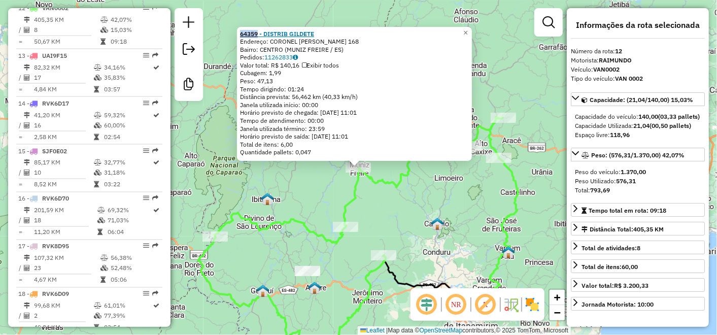
drag, startPoint x: 242, startPoint y: 30, endPoint x: 260, endPoint y: 33, distance: 19.0
click at [260, 33] on div "64359 - DISTRIB GILDETE Endereço: CORONEL FRANCISCO ROCHA 168 Bairro: CENTRO (M…" at bounding box center [354, 94] width 235 height 135
copy strong "64359"
click at [468, 30] on span "×" at bounding box center [466, 32] width 5 height 9
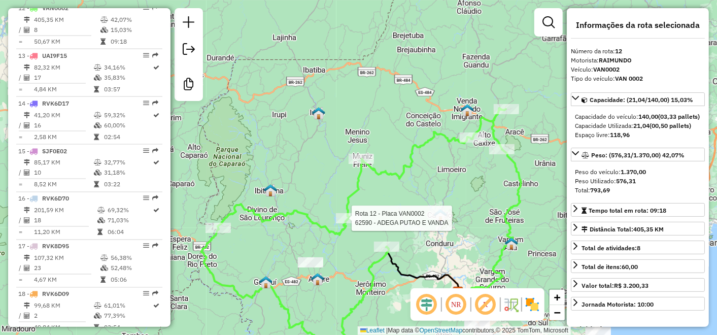
drag, startPoint x: 356, startPoint y: 233, endPoint x: 324, endPoint y: 170, distance: 70.8
click at [361, 213] on div at bounding box center [348, 218] width 25 height 10
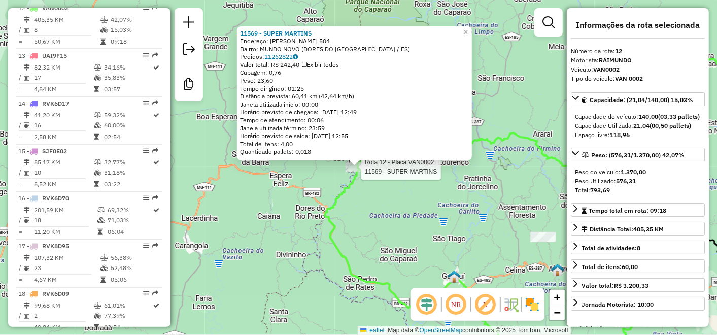
click at [373, 237] on div "Rota 12 - Placa VAN0002 11569 - SUPER MARTINS 11569 - SUPER MARTINS Endereço: L…" at bounding box center [358, 167] width 717 height 335
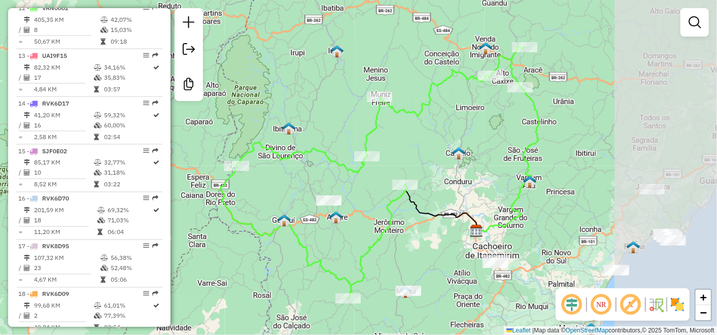
drag, startPoint x: 590, startPoint y: 147, endPoint x: 442, endPoint y: 57, distance: 172.9
click at [442, 81] on div "Janela de atendimento Grade de atendimento Capacidade Transportadoras Veículos …" at bounding box center [358, 167] width 717 height 335
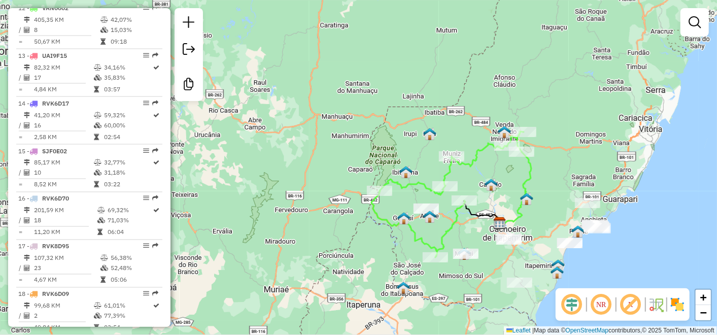
drag, startPoint x: 464, startPoint y: 91, endPoint x: 486, endPoint y: 163, distance: 75.5
click at [486, 163] on div "Janela de atendimento Grade de atendimento Capacidade Transportadoras Veículos …" at bounding box center [358, 167] width 717 height 335
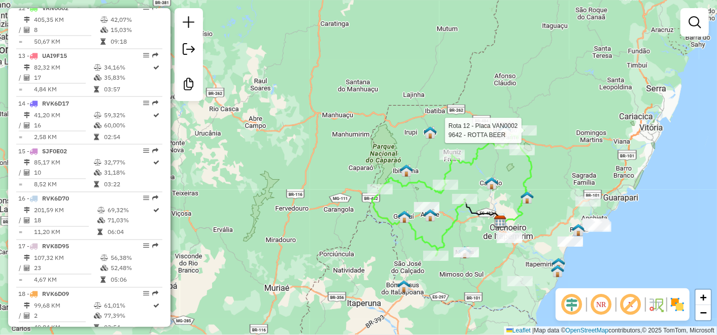
select select "**********"
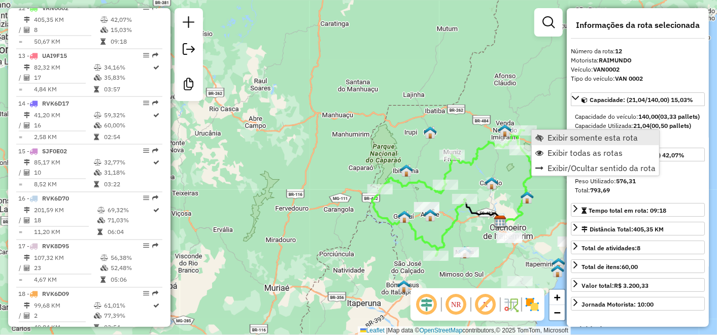
click at [580, 142] on span "Exibir somente esta rota" at bounding box center [593, 138] width 90 height 8
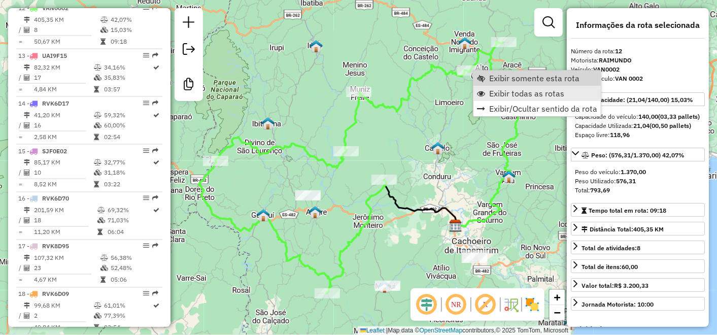
click at [535, 97] on span "Exibir todas as rotas" at bounding box center [526, 93] width 75 height 8
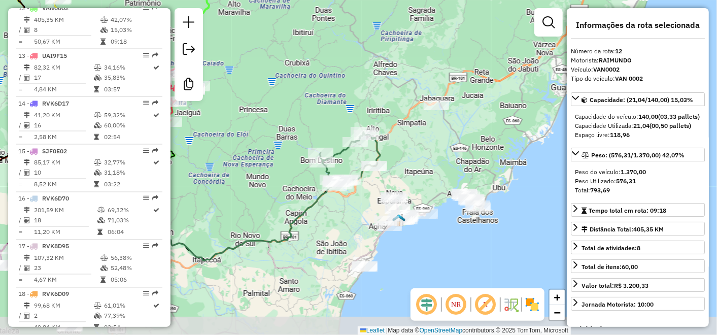
drag, startPoint x: 441, startPoint y: 249, endPoint x: 442, endPoint y: 154, distance: 95.5
click at [442, 154] on div "Janela de atendimento Grade de atendimento Capacidade Transportadoras Veículos …" at bounding box center [358, 167] width 717 height 335
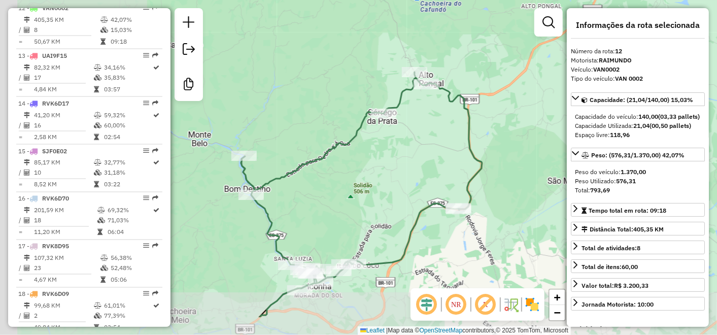
drag, startPoint x: 404, startPoint y: 139, endPoint x: 507, endPoint y: 123, distance: 104.3
click at [507, 123] on div "Janela de atendimento Grade de atendimento Capacidade Transportadoras Veículos …" at bounding box center [358, 167] width 717 height 335
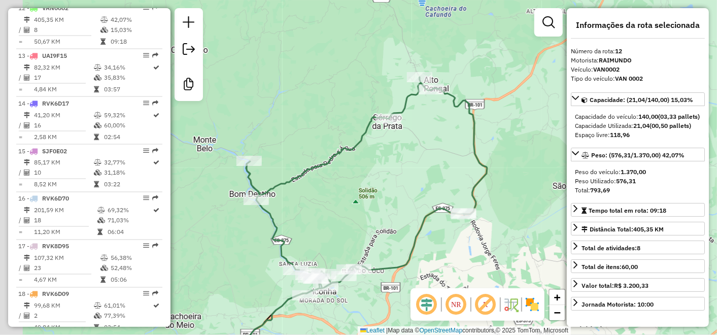
click at [434, 145] on div "Janela de atendimento Grade de atendimento Capacidade Transportadoras Veículos …" at bounding box center [358, 167] width 717 height 335
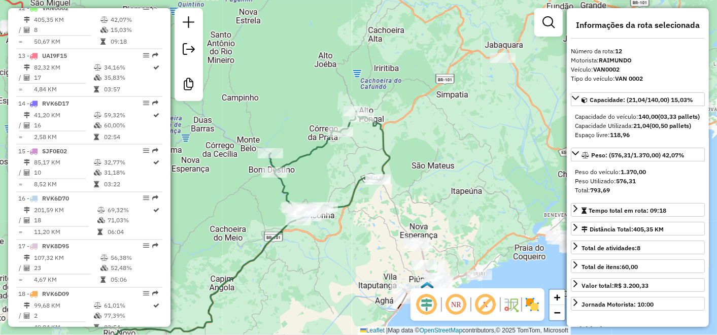
drag, startPoint x: 493, startPoint y: 112, endPoint x: 418, endPoint y: 141, distance: 79.9
click at [418, 141] on div "Janela de atendimento Grade de atendimento Capacidade Transportadoras Veículos …" at bounding box center [358, 167] width 717 height 335
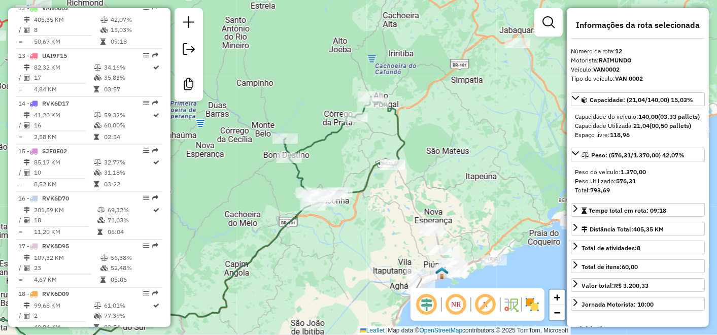
drag, startPoint x: 405, startPoint y: 101, endPoint x: 471, endPoint y: 91, distance: 66.6
click at [471, 91] on div "Janela de atendimento Grade de atendimento Capacidade Transportadoras Veículos …" at bounding box center [358, 167] width 717 height 335
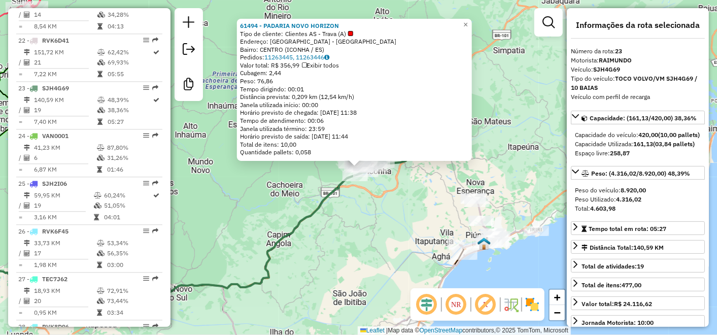
scroll to position [1446, 0]
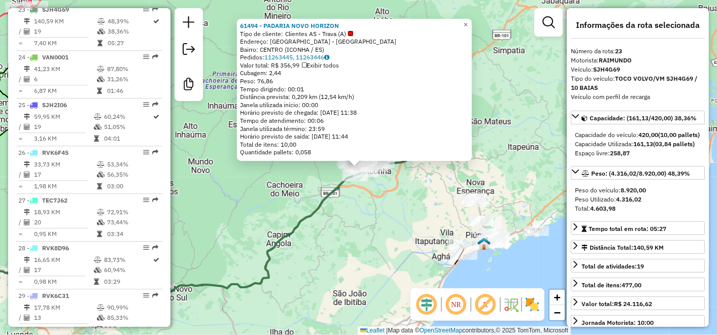
click at [533, 148] on div "61494 - PADARIA NOVO HORIZON Tipo de cliente: Clientes AS - Trava (A) Endereço:…" at bounding box center [358, 167] width 717 height 335
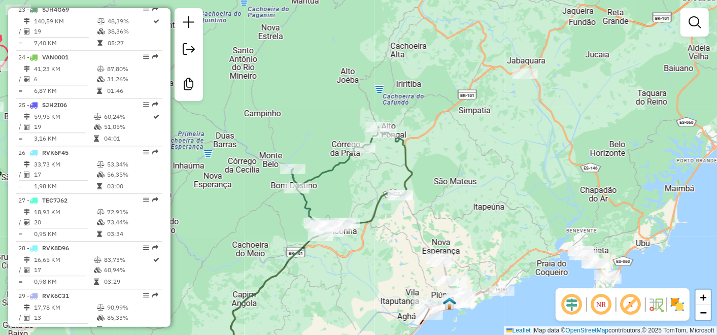
drag, startPoint x: 494, startPoint y: 98, endPoint x: 480, endPoint y: 122, distance: 27.3
click at [480, 122] on div "Janela de atendimento Grade de atendimento Capacidade Transportadoras Veículos …" at bounding box center [358, 167] width 717 height 335
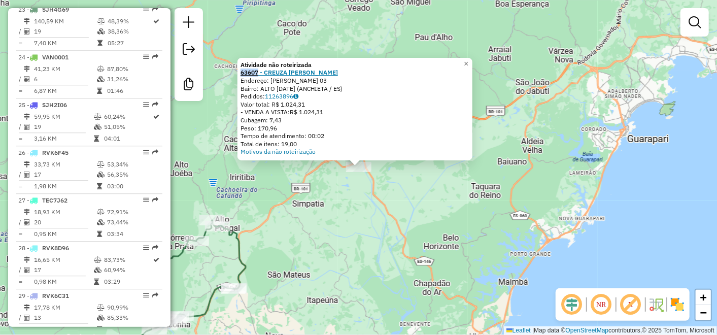
drag, startPoint x: 243, startPoint y: 71, endPoint x: 262, endPoint y: 74, distance: 19.5
click at [262, 74] on div "Atividade não roteirizada 63607 - CREUZA MARIA LAIBER Endereço: ADRIANO LIBARDI…" at bounding box center [355, 109] width 235 height 103
copy strong "63607"
click at [524, 71] on div "Atividade não roteirizada 63607 - CREUZA MARIA LAIBER Endereço: ADRIANO LIBARDI…" at bounding box center [358, 167] width 717 height 335
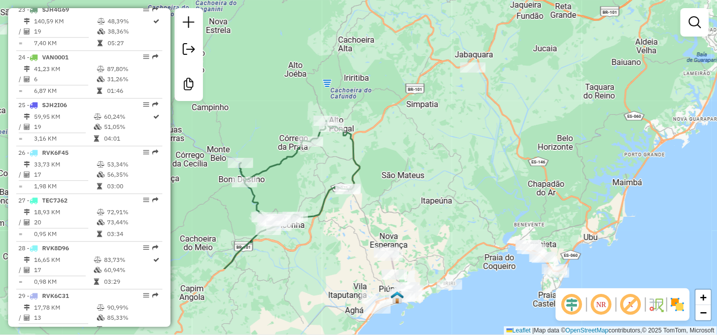
drag, startPoint x: 426, startPoint y: 152, endPoint x: 458, endPoint y: 134, distance: 36.8
click at [458, 134] on div "Janela de atendimento Grade de atendimento Capacidade Transportadoras Veículos …" at bounding box center [358, 167] width 717 height 335
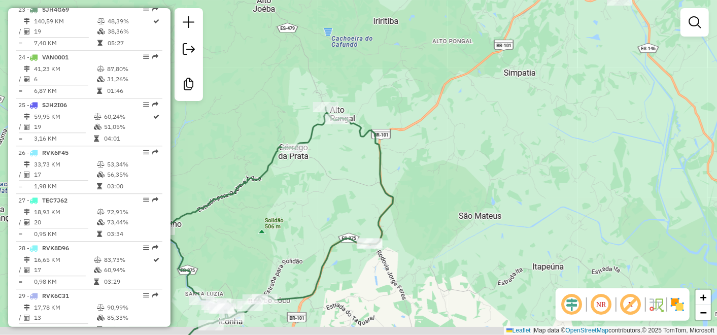
drag, startPoint x: 389, startPoint y: 157, endPoint x: 438, endPoint y: 123, distance: 59.6
click at [438, 123] on div "Janela de atendimento Grade de atendimento Capacidade Transportadoras Veículos …" at bounding box center [358, 167] width 717 height 335
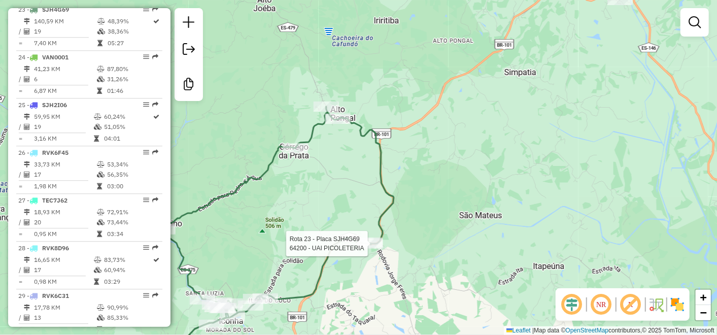
select select "**********"
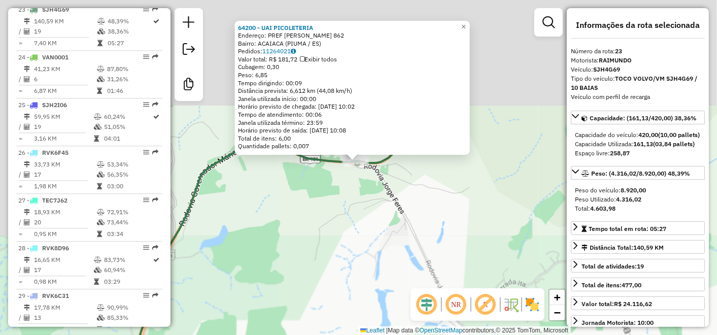
drag, startPoint x: 369, startPoint y: 121, endPoint x: 386, endPoint y: 192, distance: 73.0
click at [403, 265] on div "64200 - UAI PICOLETERIA Endereço: PREF JOSE DE VARGAS SCHERRER 862 Bairro: ACAI…" at bounding box center [358, 167] width 717 height 335
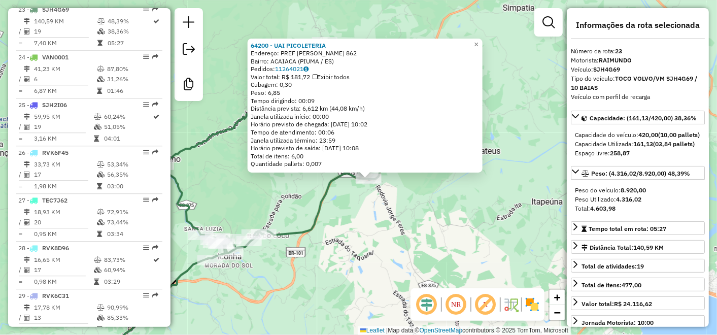
click at [484, 202] on div "64200 - UAI PICOLETERIA Endereço: PREF JOSE DE VARGAS SCHERRER 862 Bairro: ACAI…" at bounding box center [358, 167] width 717 height 335
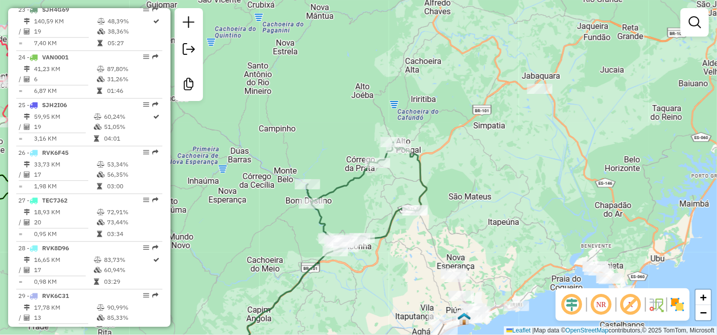
drag, startPoint x: 510, startPoint y: 104, endPoint x: 471, endPoint y: 162, distance: 70.0
click at [471, 162] on div "Janela de atendimento Grade de atendimento Capacidade Transportadoras Veículos …" at bounding box center [358, 167] width 717 height 335
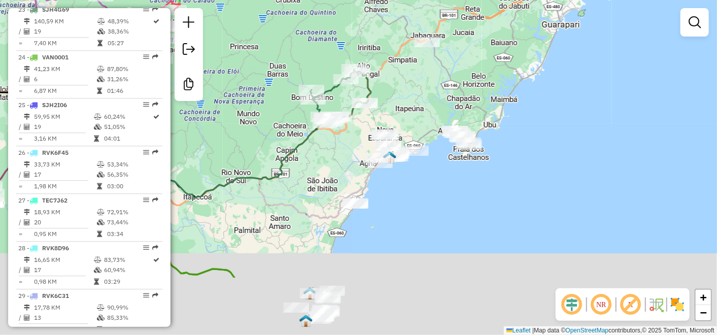
drag, startPoint x: 454, startPoint y: 186, endPoint x: 364, endPoint y: 70, distance: 146.9
click at [372, 77] on div "Janela de atendimento Grade de atendimento Capacidade Transportadoras Veículos …" at bounding box center [358, 167] width 717 height 335
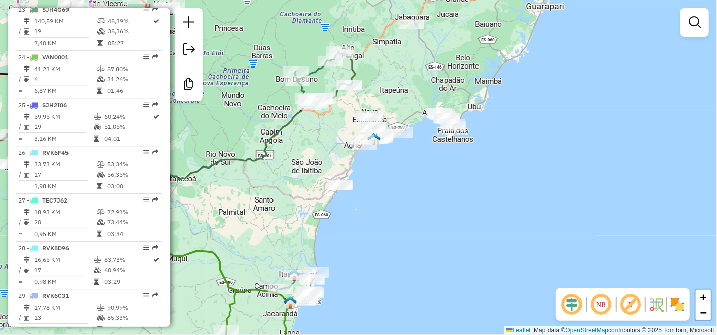
scroll to position [1220, 0]
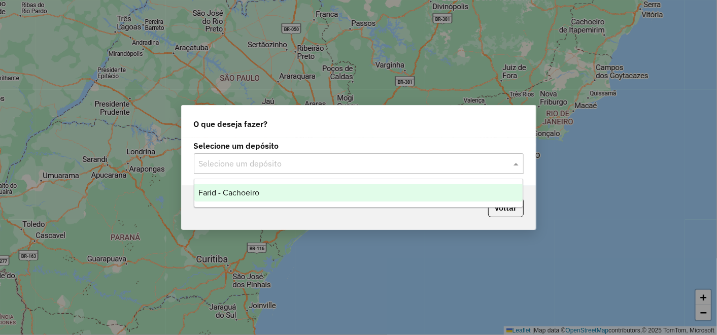
click at [289, 164] on input "text" at bounding box center [349, 164] width 300 height 12
click at [249, 196] on span "Farid - Cachoeiro" at bounding box center [229, 192] width 61 height 9
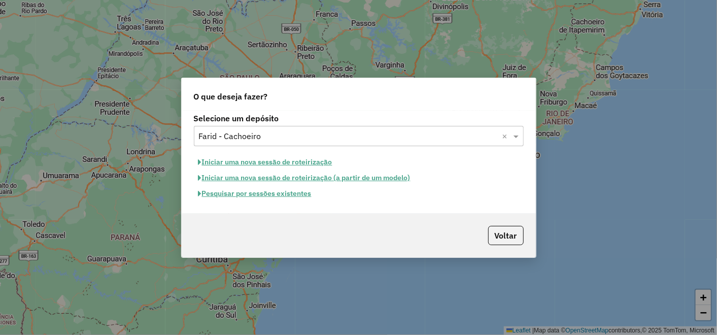
click at [253, 194] on button "Pesquisar por sessões existentes" at bounding box center [255, 194] width 122 height 16
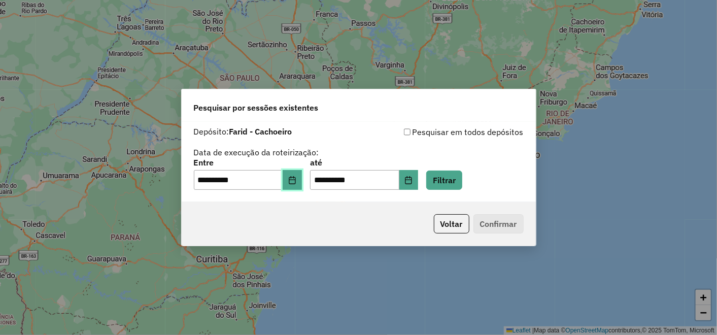
click at [295, 181] on button "Choose Date" at bounding box center [292, 180] width 19 height 20
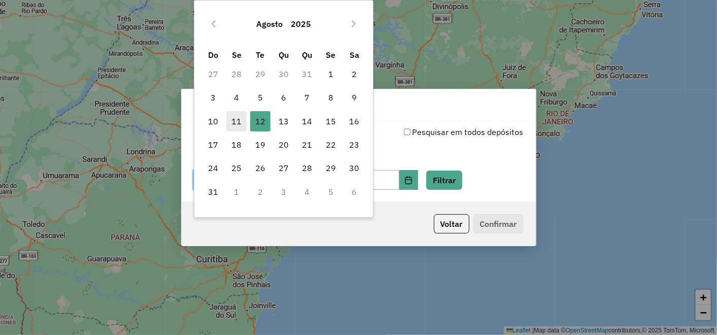
click at [239, 119] on span "11" at bounding box center [236, 121] width 20 height 20
type input "**********"
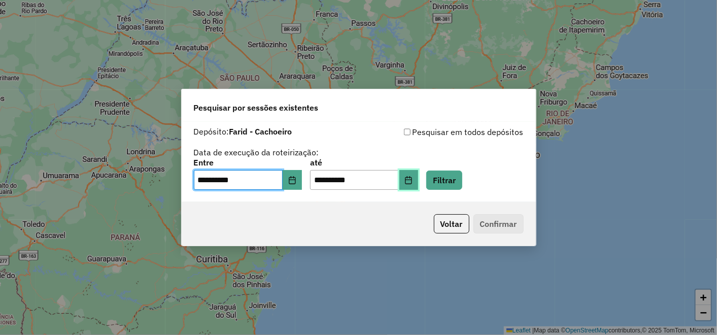
click at [413, 179] on icon "Choose Date" at bounding box center [409, 180] width 8 height 8
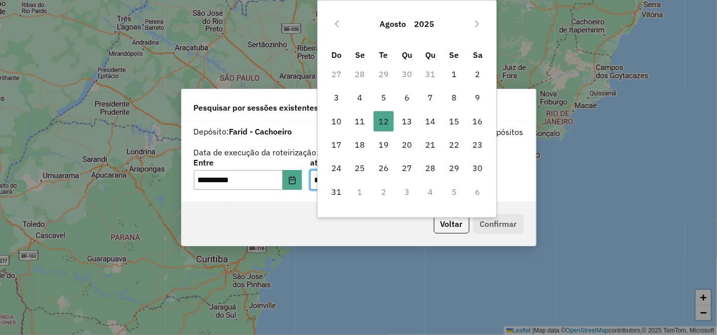
click at [371, 119] on td "11" at bounding box center [359, 121] width 23 height 23
click at [361, 120] on span "11" at bounding box center [360, 121] width 20 height 20
type input "**********"
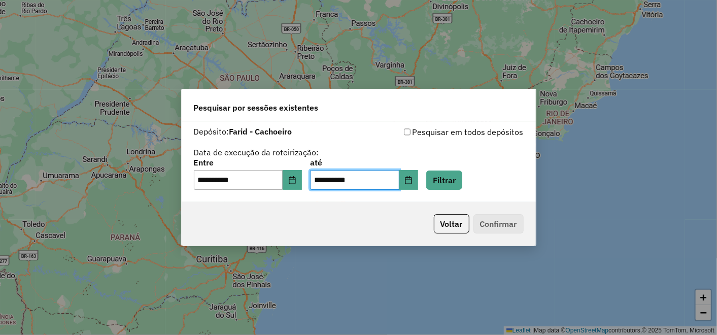
click at [482, 183] on div "**********" at bounding box center [359, 174] width 330 height 31
click at [462, 180] on button "Filtrar" at bounding box center [444, 180] width 36 height 19
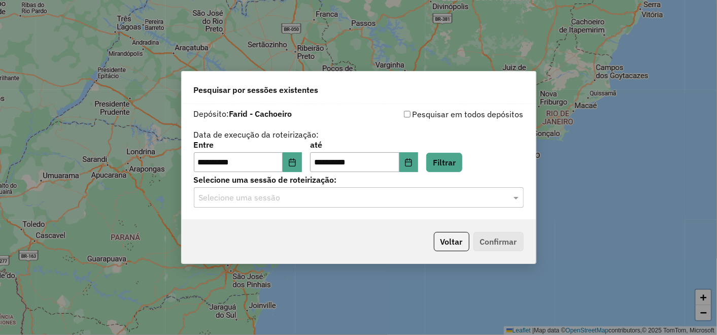
click at [387, 200] on input "text" at bounding box center [349, 198] width 300 height 12
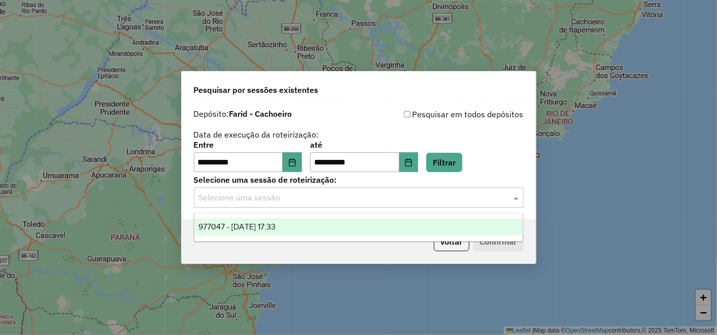
click at [296, 221] on div "977047 - 11/08/2025 17:33" at bounding box center [358, 226] width 328 height 17
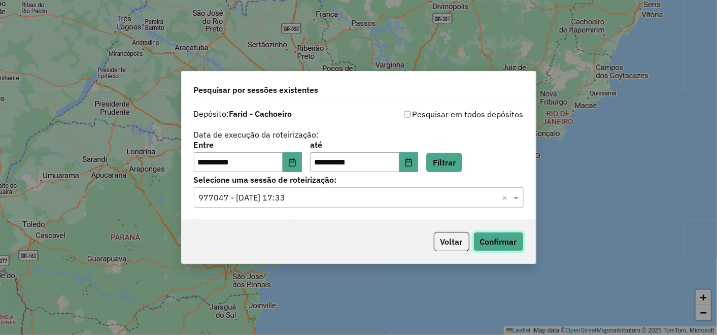
click at [521, 240] on button "Confirmar" at bounding box center [499, 241] width 50 height 19
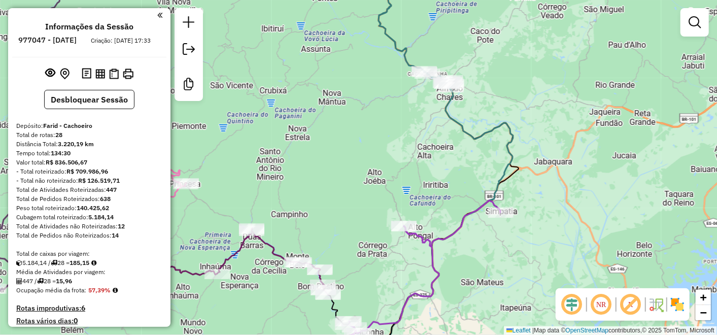
drag, startPoint x: 434, startPoint y: 120, endPoint x: 437, endPoint y: 129, distance: 9.2
click at [437, 129] on div "Janela de atendimento Grade de atendimento Capacidade Transportadoras Veículos …" at bounding box center [358, 167] width 717 height 335
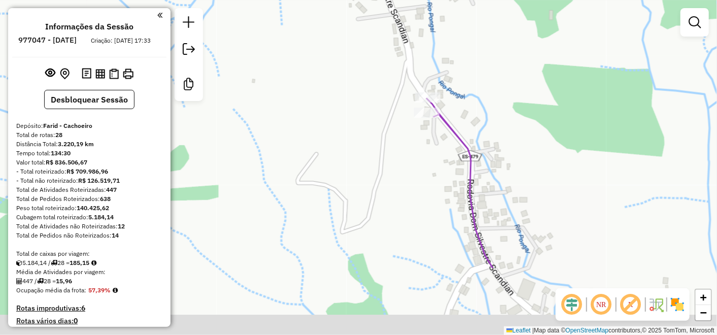
drag, startPoint x: 510, startPoint y: 177, endPoint x: 478, endPoint y: 19, distance: 161.7
click at [478, 19] on div "Janela de atendimento Grade de atendimento Capacidade Transportadoras Veículos …" at bounding box center [358, 167] width 717 height 335
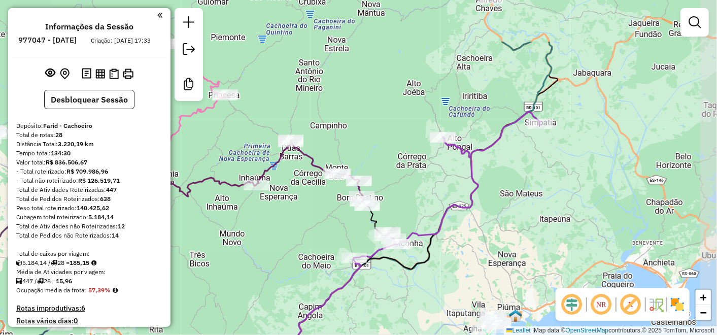
drag, startPoint x: 511, startPoint y: 137, endPoint x: 491, endPoint y: 152, distance: 25.4
click at [491, 152] on icon at bounding box center [446, 185] width 185 height 146
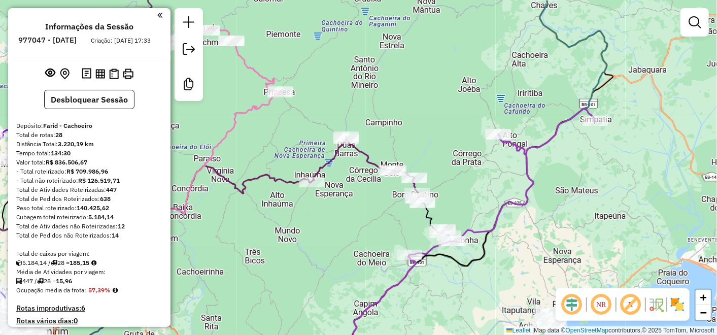
drag, startPoint x: 502, startPoint y: 163, endPoint x: 565, endPoint y: 155, distance: 64.0
click at [565, 155] on div "Janela de atendimento Grade de atendimento Capacidade Transportadoras Veículos …" at bounding box center [358, 167] width 717 height 335
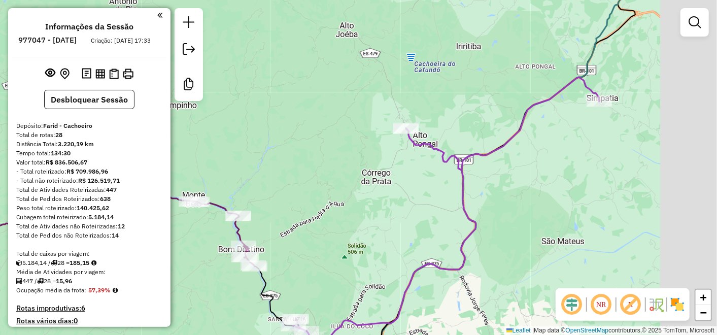
drag, startPoint x: 637, startPoint y: 117, endPoint x: 552, endPoint y: 112, distance: 84.5
click at [552, 112] on div "Janela de atendimento Grade de atendimento Capacidade Transportadoras Veículos …" at bounding box center [358, 167] width 717 height 335
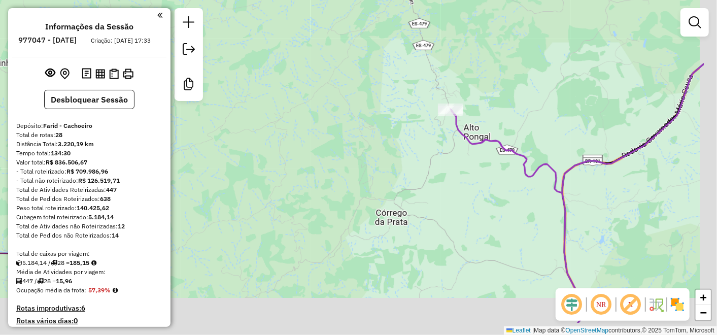
drag, startPoint x: 630, startPoint y: 190, endPoint x: 417, endPoint y: 85, distance: 237.3
click at [417, 85] on div "Janela de atendimento Grade de atendimento Capacidade Transportadoras Veículos …" at bounding box center [358, 167] width 717 height 335
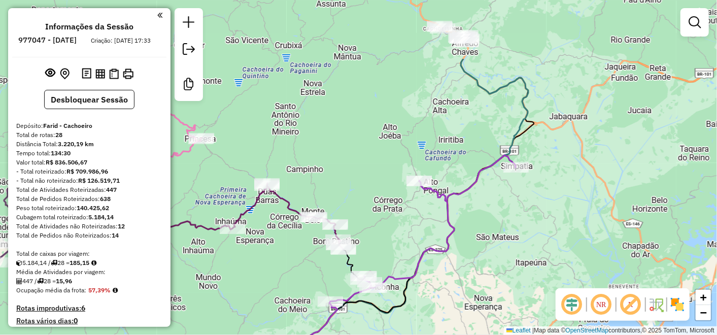
drag, startPoint x: 405, startPoint y: 119, endPoint x: 419, endPoint y: 212, distance: 93.5
click at [419, 212] on div "Janela de atendimento Grade de atendimento Capacidade Transportadoras Veículos …" at bounding box center [358, 167] width 717 height 335
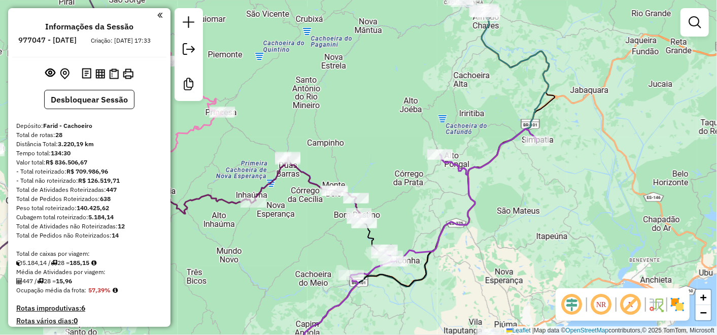
drag, startPoint x: 470, startPoint y: 101, endPoint x: 482, endPoint y: 85, distance: 20.2
click at [482, 85] on div "Janela de atendimento Grade de atendimento Capacidade Transportadoras Veículos …" at bounding box center [358, 167] width 717 height 335
select select "**********"
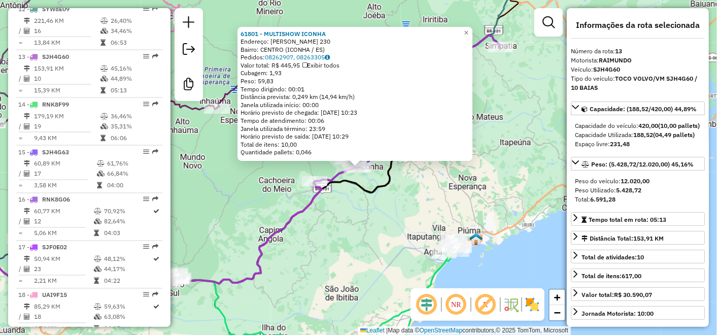
scroll to position [970, 0]
click at [466, 197] on div "61801 - MULTISHOW ICONHA Endereço: CEL ANTONIO DUARTE 230 Bairro: CENTRO (ICONH…" at bounding box center [358, 167] width 717 height 335
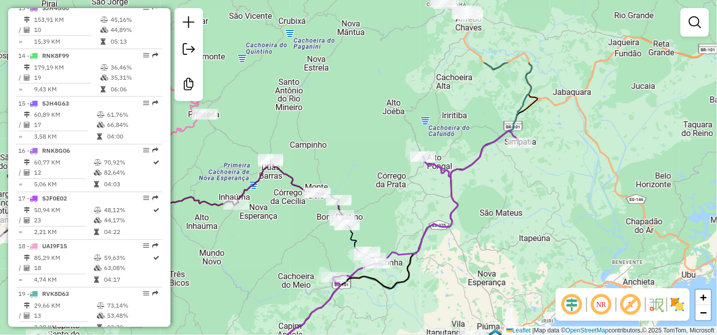
drag, startPoint x: 406, startPoint y: 112, endPoint x: 425, endPoint y: 204, distance: 94.3
click at [425, 204] on div "Janela de atendimento Grade de atendimento Capacidade Transportadoras Veículos …" at bounding box center [358, 167] width 717 height 335
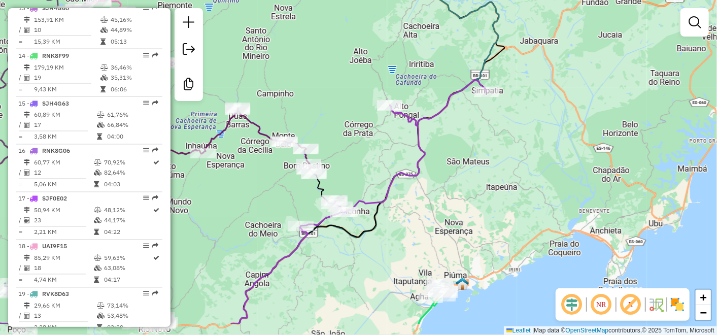
drag, startPoint x: 398, startPoint y: 94, endPoint x: 436, endPoint y: 58, distance: 52.4
click at [436, 58] on div "Janela de atendimento Grade de atendimento Capacidade Transportadoras Veículos …" at bounding box center [358, 167] width 717 height 335
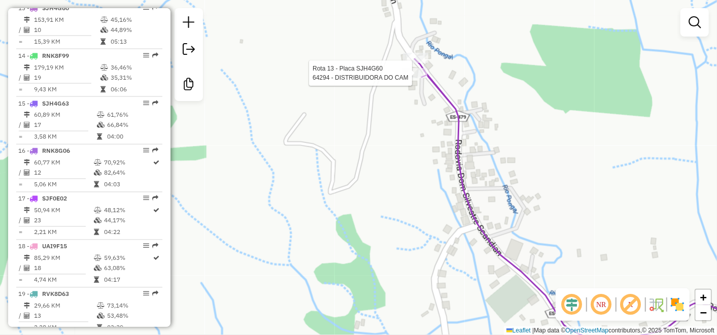
select select "**********"
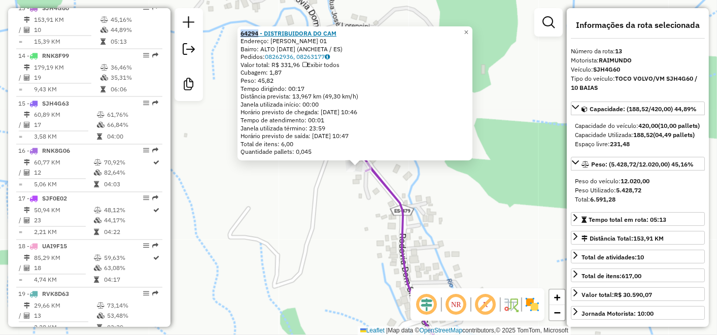
drag, startPoint x: 243, startPoint y: 33, endPoint x: 261, endPoint y: 34, distance: 18.3
click at [261, 34] on div "64294 - DISTRIBUIDORA DO CAM Endereço: VIRGILIO LORENCINI 01 Bairro: ALTO PONGA…" at bounding box center [355, 93] width 235 height 135
copy strong "64294"
click at [309, 199] on div "64294 - DISTRIBUIDORA DO CAM Endereço: VIRGILIO LORENCINI 01 Bairro: ALTO PONGA…" at bounding box center [358, 167] width 717 height 335
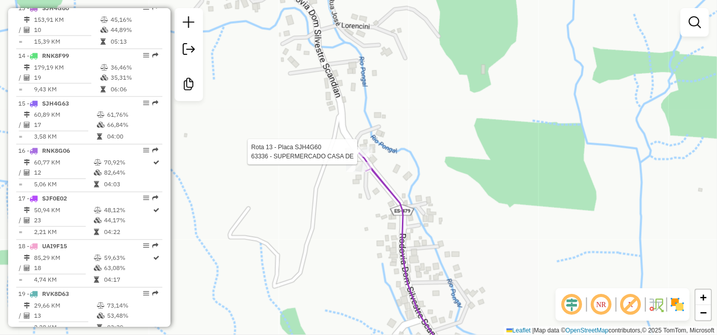
select select "**********"
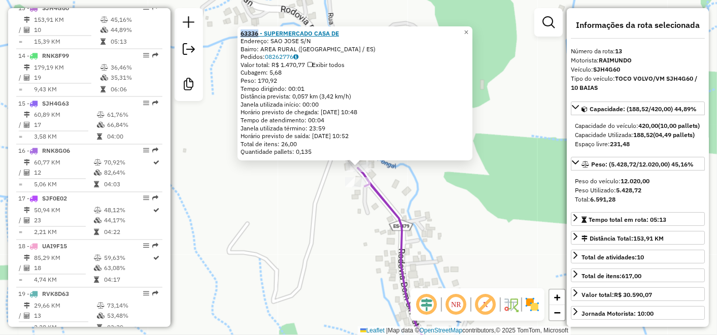
drag, startPoint x: 243, startPoint y: 33, endPoint x: 261, endPoint y: 35, distance: 18.4
click at [261, 35] on div "63336 - SUPERMERCADO CASA DE Endereço: SAO JOSE S/N Bairro: AREA RURAL (ANCHIET…" at bounding box center [355, 93] width 235 height 135
copy strong "63336"
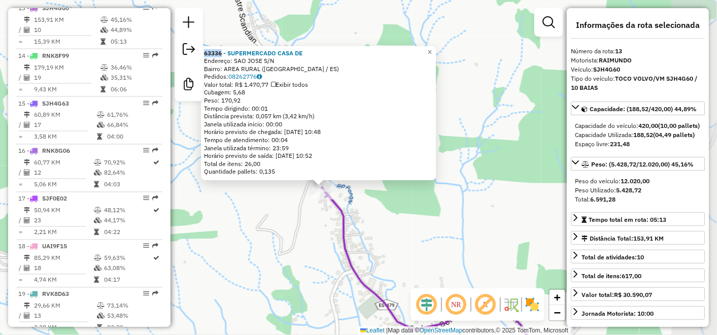
click at [364, 209] on div "63336 - SUPERMERCADO CASA DE Endereço: SAO JOSE S/N Bairro: AREA RURAL (ANCHIET…" at bounding box center [358, 167] width 717 height 335
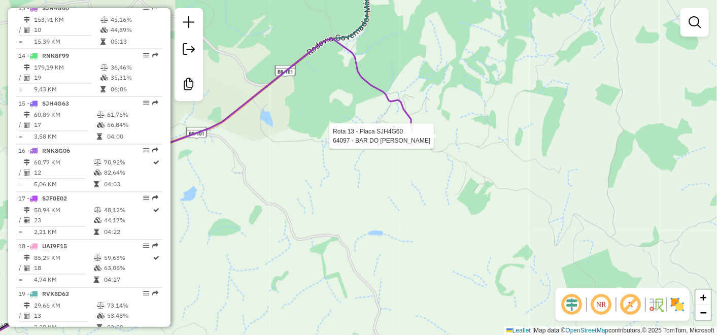
select select "**********"
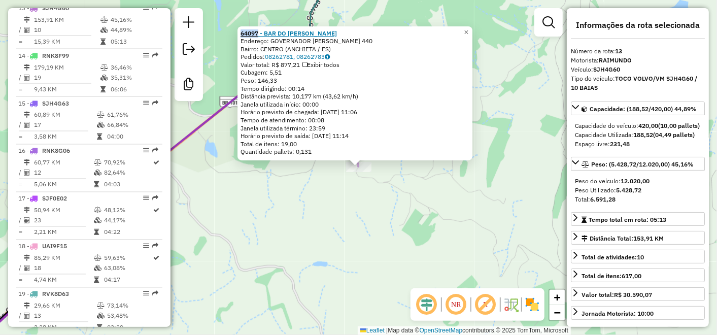
drag, startPoint x: 242, startPoint y: 34, endPoint x: 261, endPoint y: 35, distance: 19.3
click at [261, 35] on div "64097 - BAR DO ADRIANO Endereço: GOVERNADOR MARIO COVAS 440 Bairro: CENTRO (ANC…" at bounding box center [355, 93] width 235 height 135
copy strong "64097"
click at [437, 224] on div "64097 - BAR DO ADRIANO Endereço: GOVERNADOR MARIO COVAS 440 Bairro: CENTRO (ANC…" at bounding box center [358, 167] width 717 height 335
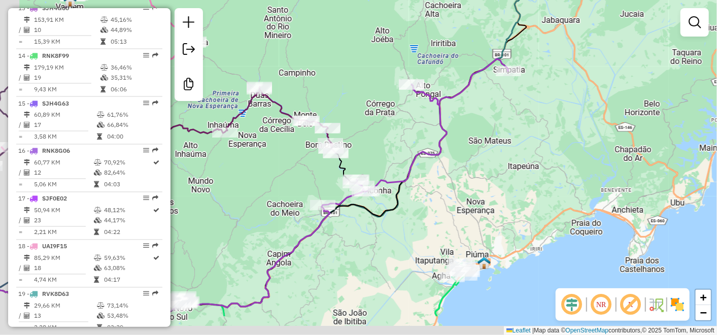
drag, startPoint x: 343, startPoint y: 179, endPoint x: 387, endPoint y: 124, distance: 70.0
click at [391, 125] on div "Janela de atendimento Grade de atendimento Capacidade Transportadoras Veículos …" at bounding box center [358, 167] width 717 height 335
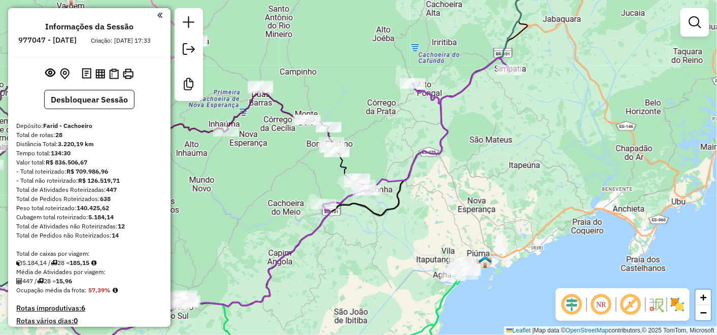
scroll to position [970, 0]
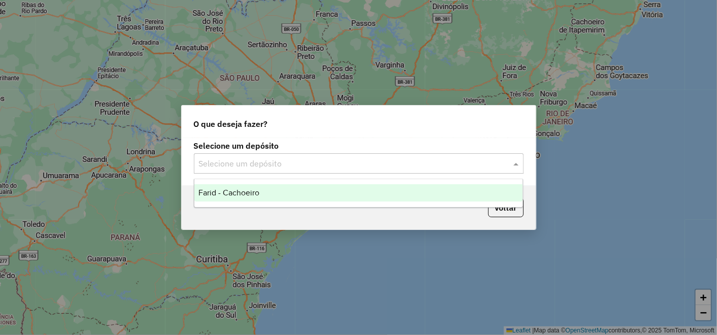
click at [457, 172] on div "Selecione um depósito" at bounding box center [359, 163] width 330 height 20
click at [375, 186] on div "Farid - Cachoeiro" at bounding box center [358, 192] width 328 height 17
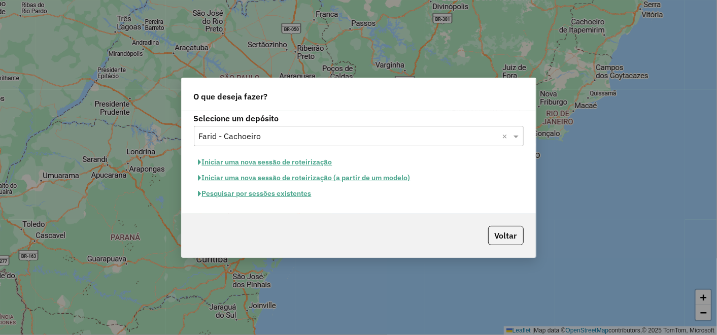
click at [284, 195] on button "Pesquisar por sessões existentes" at bounding box center [255, 194] width 122 height 16
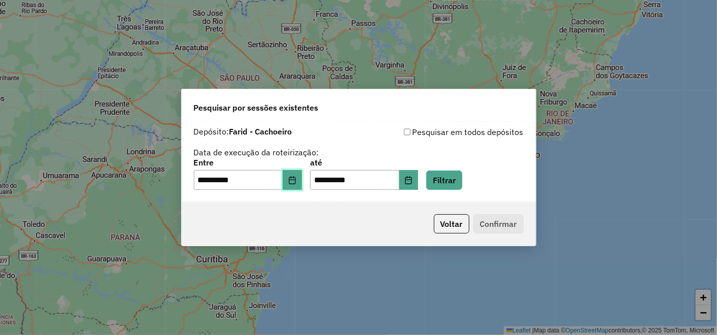
click at [296, 180] on icon "Choose Date" at bounding box center [292, 180] width 8 height 8
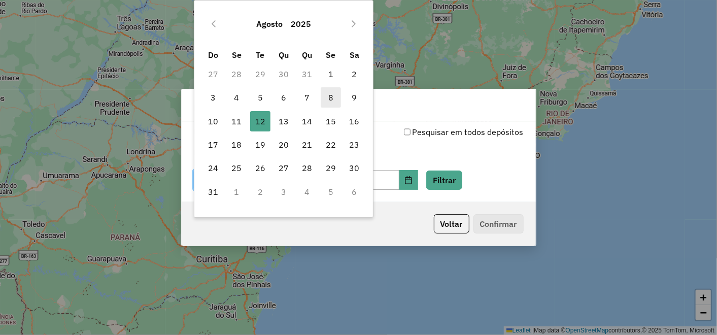
click at [331, 94] on span "8" at bounding box center [331, 97] width 20 height 20
type input "**********"
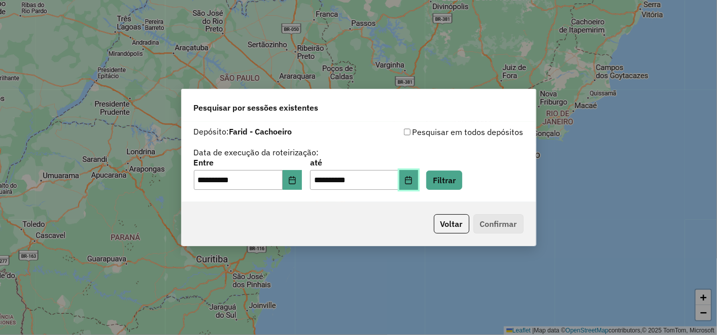
click at [415, 172] on button "Choose Date" at bounding box center [409, 180] width 19 height 20
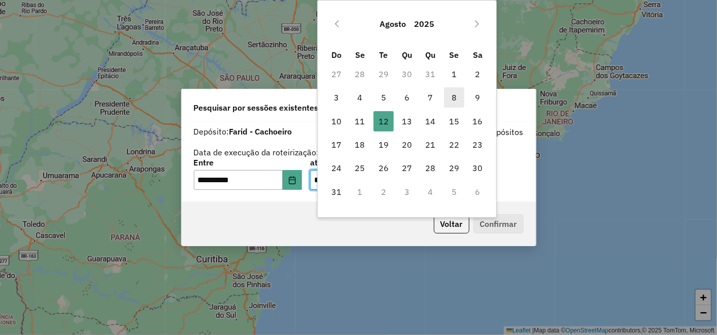
click at [454, 92] on span "8" at bounding box center [454, 97] width 20 height 20
type input "**********"
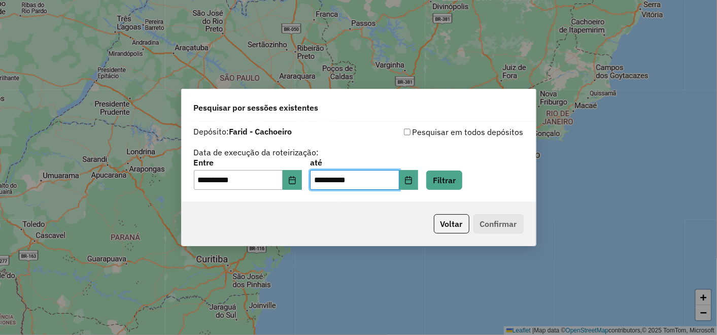
click at [473, 168] on div "**********" at bounding box center [359, 174] width 330 height 31
click at [462, 171] on button "Filtrar" at bounding box center [444, 180] width 36 height 19
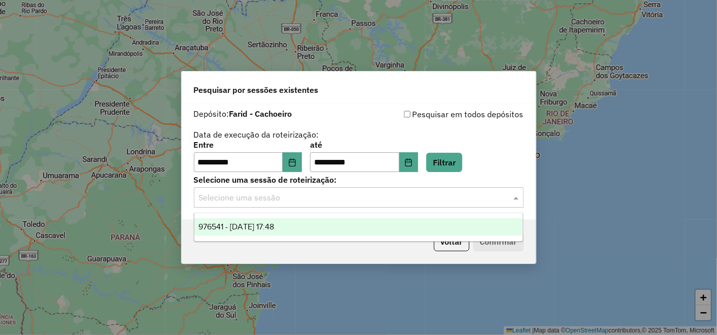
click at [300, 200] on input "text" at bounding box center [349, 198] width 300 height 12
click at [274, 223] on span "976541 - [DATE] 17:48" at bounding box center [237, 226] width 76 height 9
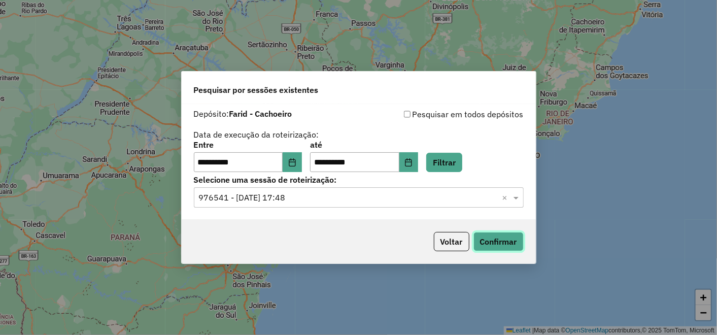
click at [507, 241] on button "Confirmar" at bounding box center [499, 241] width 50 height 19
click at [299, 167] on button "Choose Date" at bounding box center [292, 162] width 19 height 20
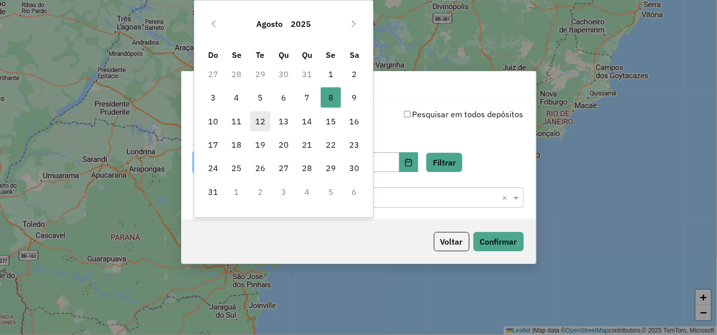
click at [266, 121] on span "12" at bounding box center [260, 121] width 20 height 20
type input "**********"
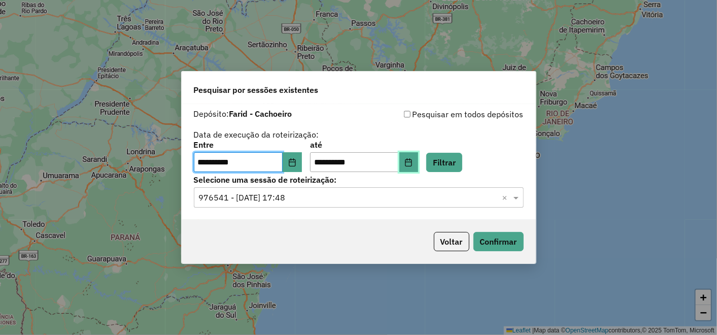
click at [416, 159] on button "Choose Date" at bounding box center [409, 162] width 19 height 20
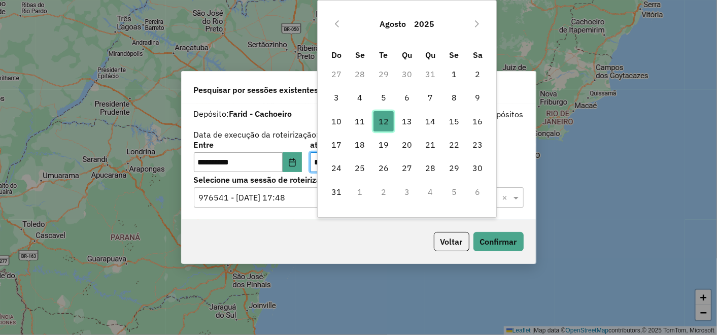
click at [388, 122] on span "12" at bounding box center [384, 121] width 20 height 20
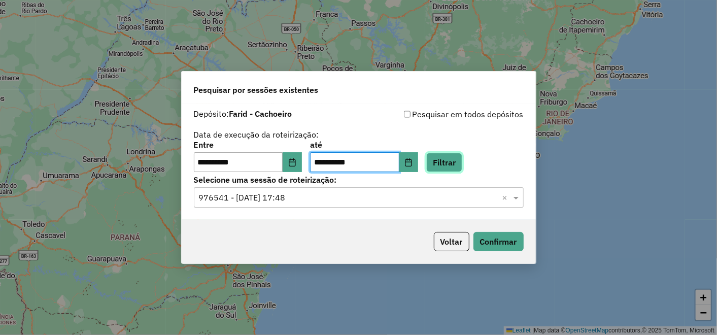
click at [455, 162] on button "Filtrar" at bounding box center [444, 162] width 36 height 19
click at [315, 206] on div "Selecione uma sessão × ×" at bounding box center [359, 197] width 330 height 20
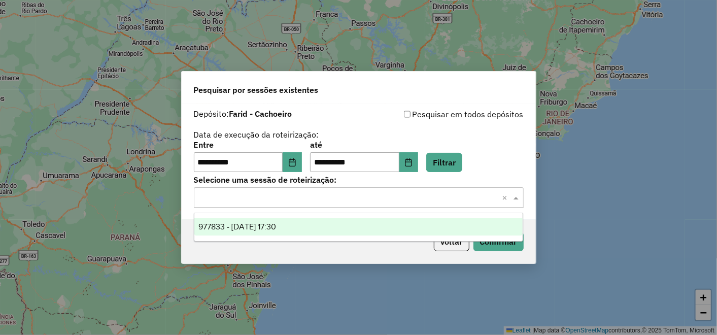
click at [252, 232] on div "977833 - [DATE] 17:30" at bounding box center [358, 226] width 328 height 17
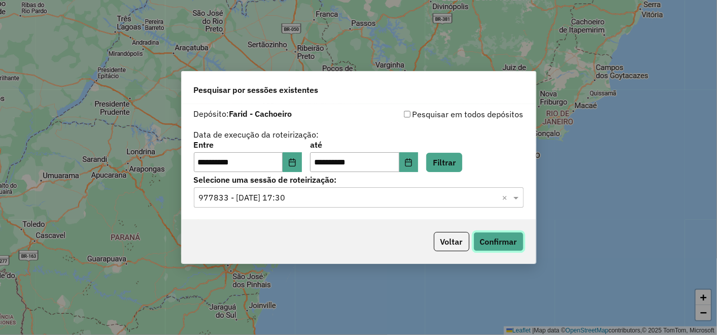
click at [503, 238] on button "Confirmar" at bounding box center [499, 241] width 50 height 19
click at [302, 162] on button "Choose Date" at bounding box center [292, 162] width 19 height 20
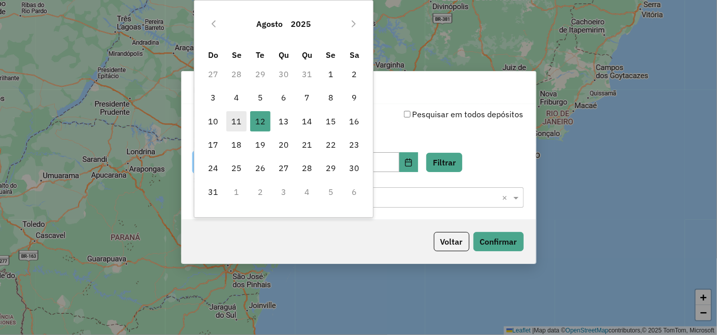
click at [236, 122] on span "11" at bounding box center [236, 121] width 20 height 20
type input "**********"
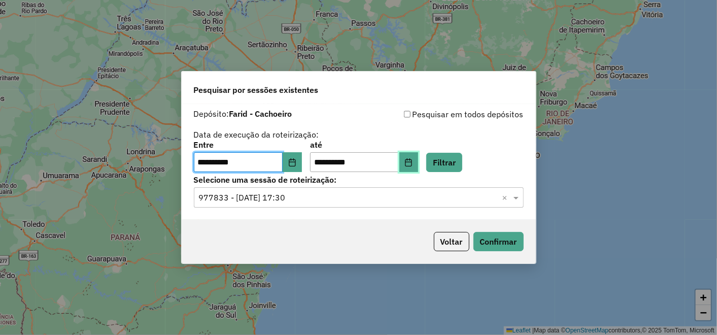
click at [419, 167] on button "Choose Date" at bounding box center [409, 162] width 19 height 20
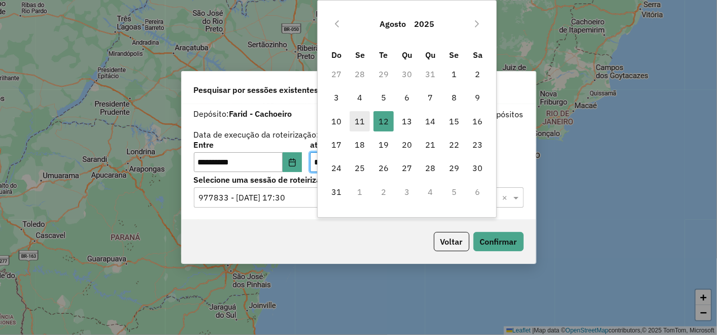
click at [365, 117] on span "11" at bounding box center [360, 121] width 20 height 20
type input "**********"
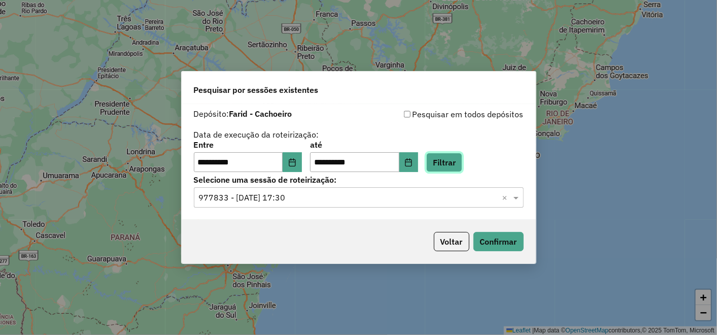
click at [462, 163] on button "Filtrar" at bounding box center [444, 162] width 36 height 19
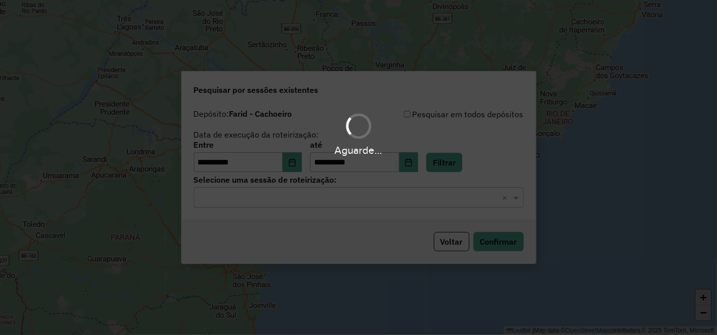
click at [335, 199] on hb-app "**********" at bounding box center [358, 167] width 717 height 335
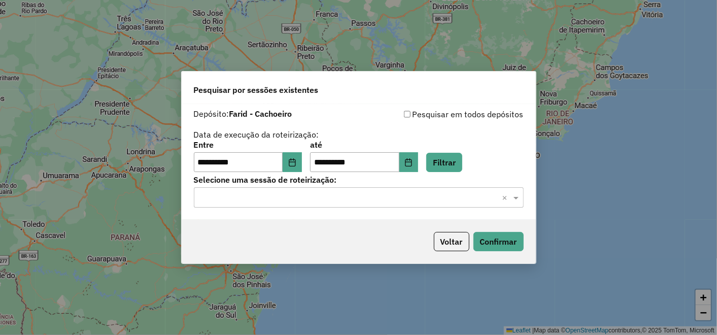
click at [281, 209] on div "**********" at bounding box center [359, 162] width 354 height 116
click at [279, 202] on input "text" at bounding box center [349, 198] width 300 height 12
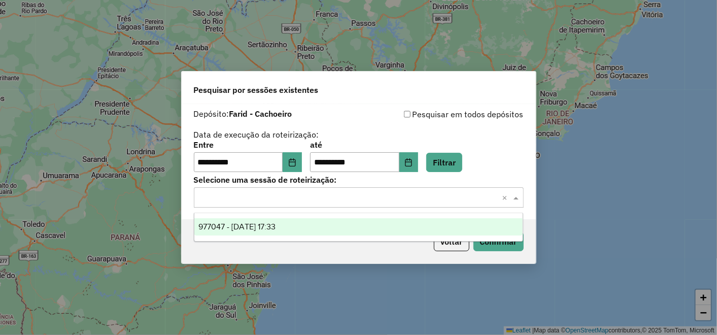
click at [251, 229] on span "977047 - [DATE] 17:33" at bounding box center [237, 226] width 77 height 9
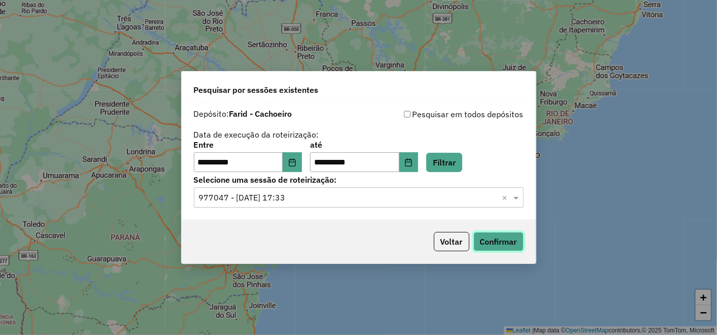
click at [499, 240] on button "Confirmar" at bounding box center [499, 241] width 50 height 19
click at [298, 152] on div "**********" at bounding box center [248, 156] width 108 height 31
click at [302, 167] on button "Choose Date" at bounding box center [292, 162] width 19 height 20
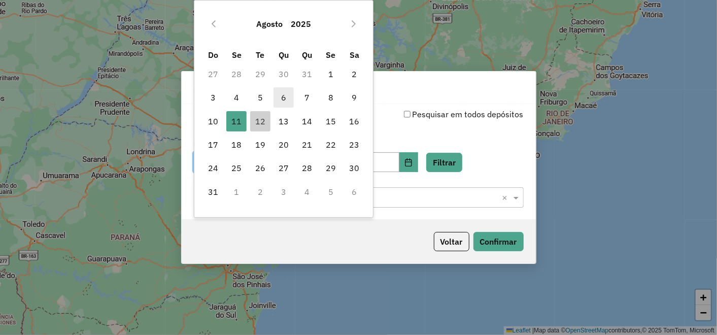
click at [277, 97] on span "6" at bounding box center [284, 97] width 20 height 20
type input "**********"
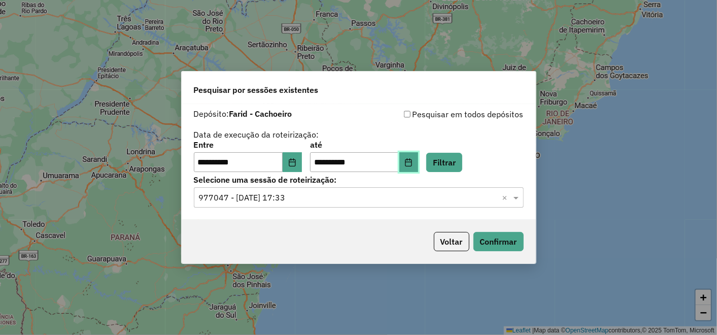
click at [412, 162] on icon "Choose Date" at bounding box center [409, 162] width 7 height 8
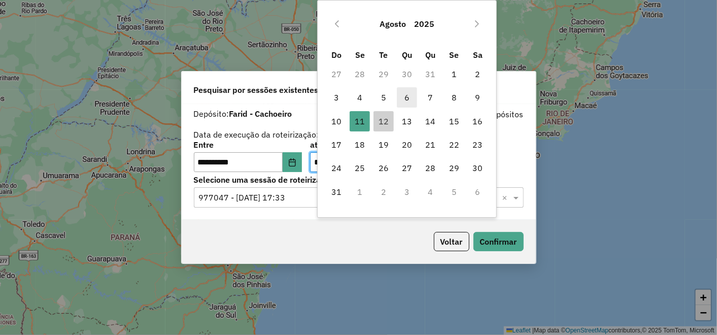
click at [410, 95] on span "6" at bounding box center [407, 97] width 20 height 20
type input "**********"
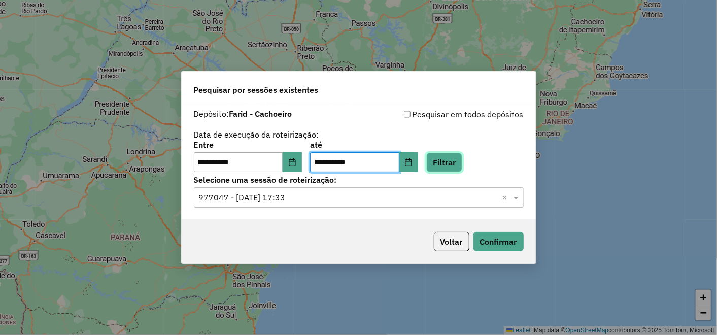
click at [447, 161] on button "Filtrar" at bounding box center [444, 162] width 36 height 19
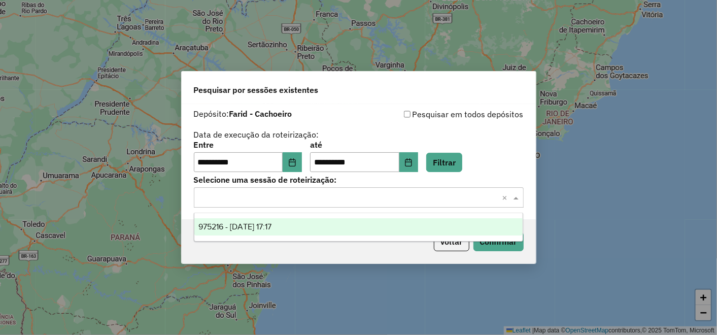
click at [363, 203] on input "text" at bounding box center [349, 198] width 300 height 12
click at [299, 218] on ng-dropdown-panel "975216 - [DATE] 17:17" at bounding box center [358, 227] width 329 height 29
click at [299, 223] on div "975216 - [DATE] 17:17" at bounding box center [358, 226] width 328 height 17
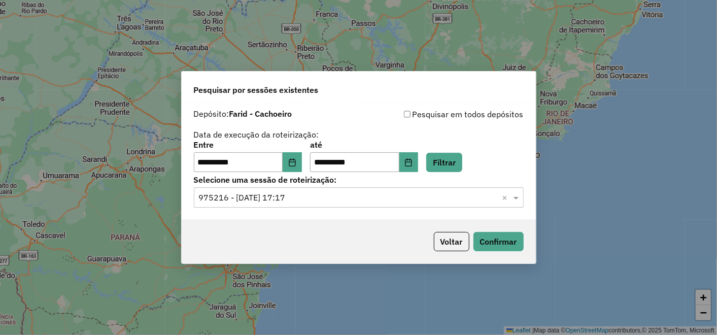
click at [525, 249] on div "Voltar Confirmar" at bounding box center [359, 242] width 354 height 44
click at [509, 242] on button "Confirmar" at bounding box center [499, 241] width 50 height 19
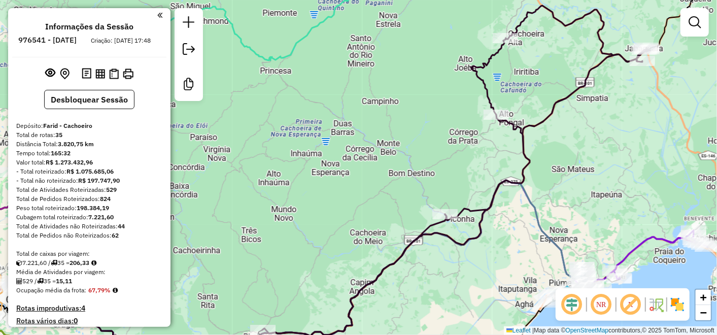
click at [510, 143] on div "Janela de atendimento Grade de atendimento Capacidade Transportadoras Veículos …" at bounding box center [358, 167] width 717 height 335
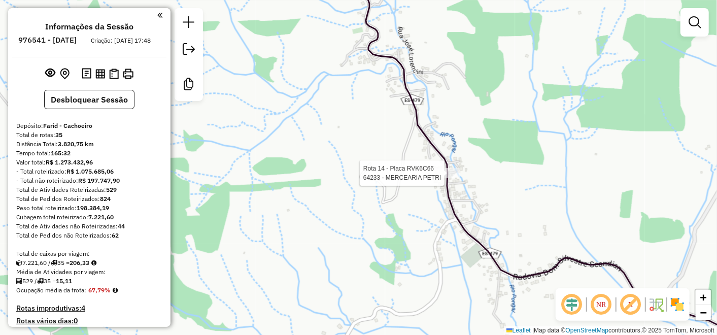
select select "**********"
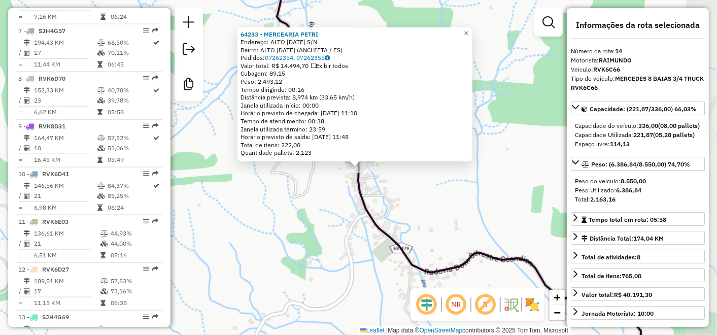
scroll to position [1018, 0]
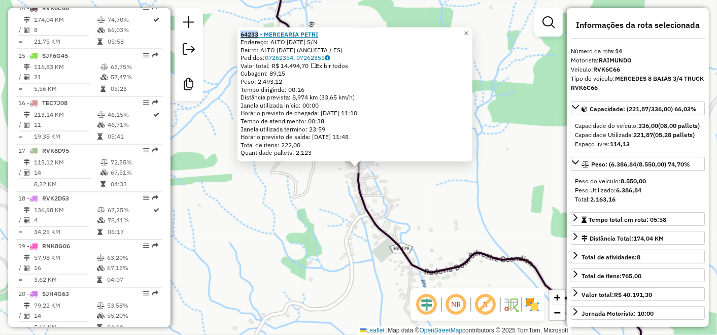
drag, startPoint x: 242, startPoint y: 34, endPoint x: 262, endPoint y: 35, distance: 20.3
click at [262, 35] on div "64233 - MERCEARIA PETRI Endereço: ALTO PONGAL S/N Bairro: ALTO PONGAL (ANCHIETA…" at bounding box center [355, 94] width 235 height 135
copy strong "64233"
click at [552, 87] on div "64233 - MERCEARIA PETRI Endereço: ALTO PONGAL S/N Bairro: ALTO PONGAL (ANCHIETA…" at bounding box center [358, 167] width 717 height 335
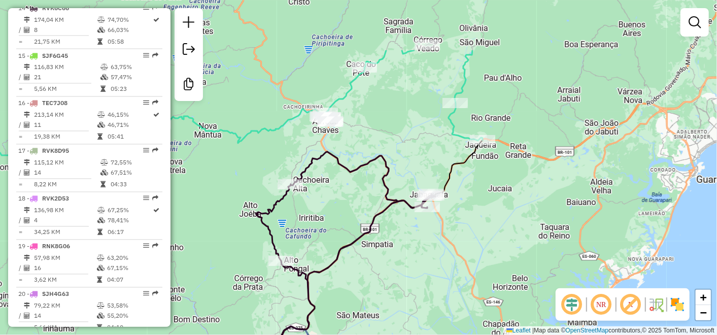
drag, startPoint x: 550, startPoint y: 184, endPoint x: 471, endPoint y: 229, distance: 91.2
click at [471, 229] on div "Janela de atendimento Grade de atendimento Capacidade Transportadoras Veículos …" at bounding box center [358, 167] width 717 height 335
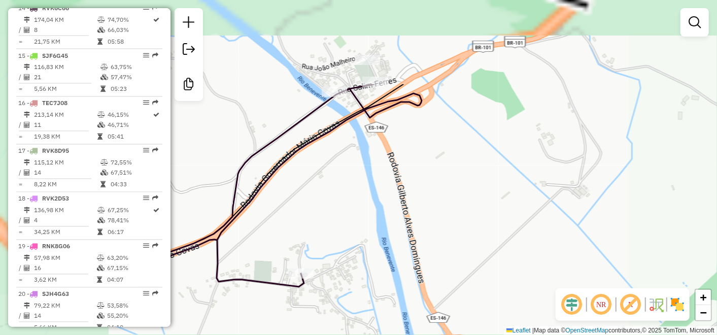
drag, startPoint x: 333, startPoint y: 124, endPoint x: 468, endPoint y: 260, distance: 191.3
click at [468, 260] on div "Janela de atendimento Grade de atendimento Capacidade Transportadoras Veículos …" at bounding box center [358, 167] width 717 height 335
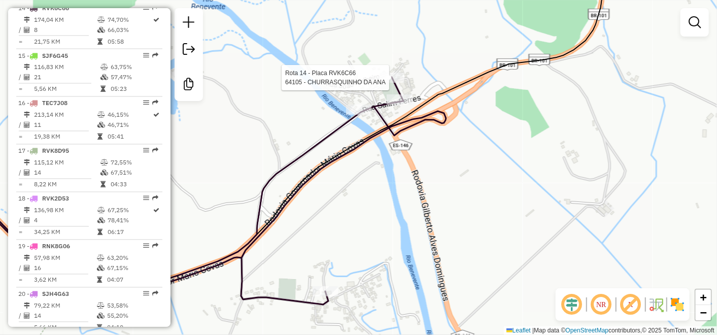
select select "**********"
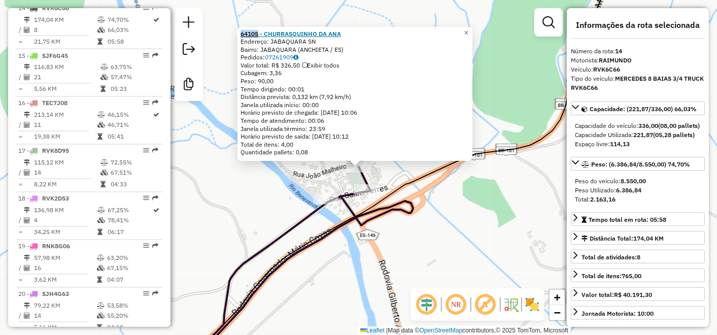
drag, startPoint x: 242, startPoint y: 34, endPoint x: 262, endPoint y: 35, distance: 20.3
click at [262, 35] on div "64105 - CHURRASQUINHO DA ANA Endereço: JABAQUARA SN Bairro: JABAQUARA (ANCHIETA…" at bounding box center [355, 94] width 235 height 135
copy strong "64105"
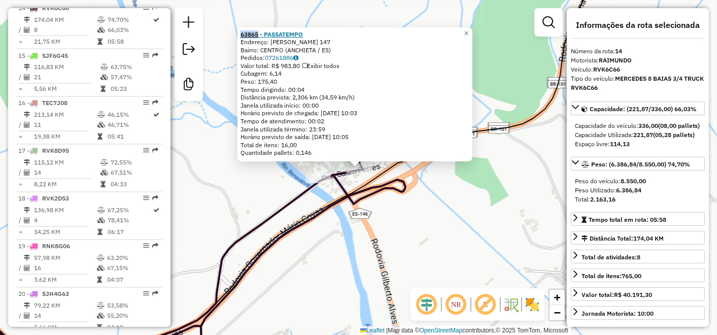
drag, startPoint x: 245, startPoint y: 36, endPoint x: 261, endPoint y: 35, distance: 16.3
click at [261, 35] on div "63865 - PASSATEMPO Endereço: SIMPLICIO DE ALMEIDA 147 Bairro: CENTRO (ANCHIETA …" at bounding box center [355, 94] width 235 height 135
copy strong "63865"
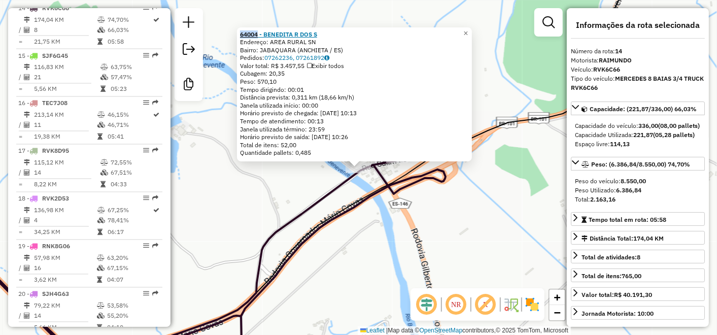
drag, startPoint x: 242, startPoint y: 36, endPoint x: 260, endPoint y: 35, distance: 18.8
click at [260, 35] on div "64004 - BENEDITA R DOS S Endereço: AREA RURAL SN Bairro: JABAQUARA (ANCHIETA / …" at bounding box center [354, 94] width 235 height 135
copy strong "64004"
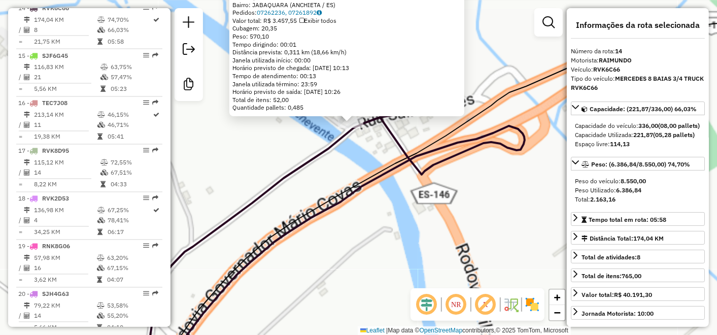
click at [332, 203] on icon at bounding box center [336, 213] width 378 height 311
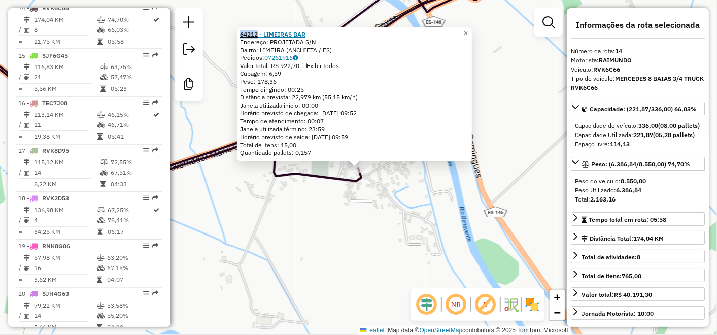
drag, startPoint x: 242, startPoint y: 35, endPoint x: 262, endPoint y: 36, distance: 20.9
click at [262, 36] on div "64212 - LIMEIRAS BAR Endereço: PROJETADA S/N Bairro: LIMEIRA (ANCHIETA / ES) Pe…" at bounding box center [354, 94] width 235 height 135
copy strong "64212"
click at [297, 248] on div "64212 - LIMEIRAS BAR Endereço: PROJETADA S/N Bairro: LIMEIRA (ANCHIETA / ES) Pe…" at bounding box center [358, 167] width 717 height 335
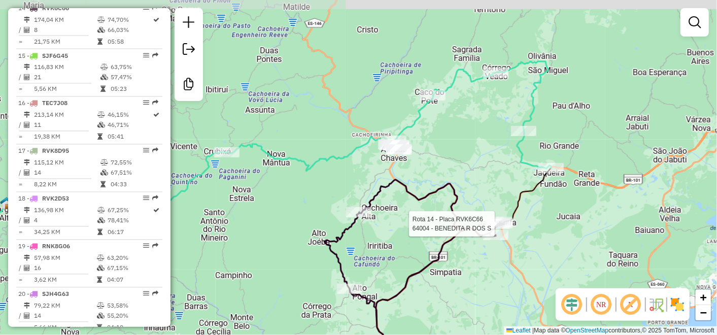
drag, startPoint x: 473, startPoint y: 127, endPoint x: 478, endPoint y: 159, distance: 32.5
click at [478, 159] on div "Rota 14 - Placa RVK6C66 64004 - BENEDITA R DOS S Janela de atendimento Grade de…" at bounding box center [358, 167] width 717 height 335
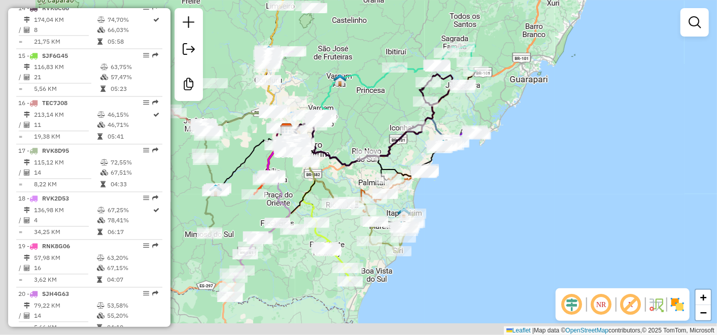
drag, startPoint x: 382, startPoint y: 201, endPoint x: 447, endPoint y: 114, distance: 108.4
click at [447, 114] on div "Janela de atendimento Grade de atendimento Capacidade Transportadoras Veículos …" at bounding box center [358, 167] width 717 height 335
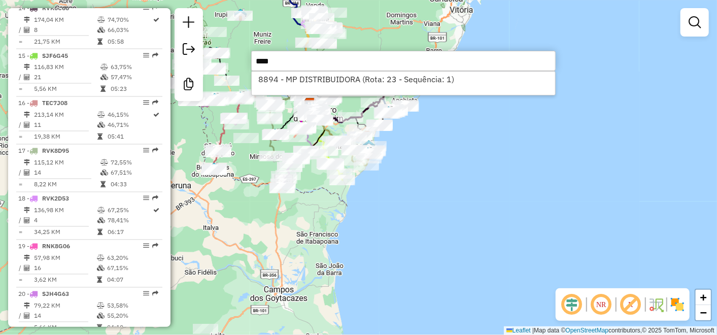
type input "****"
click at [344, 84] on li "8894 - MP DISTRIBUIDORA (Rota: 23 - Sequência: 1)" at bounding box center [404, 79] width 304 height 15
select select "**********"
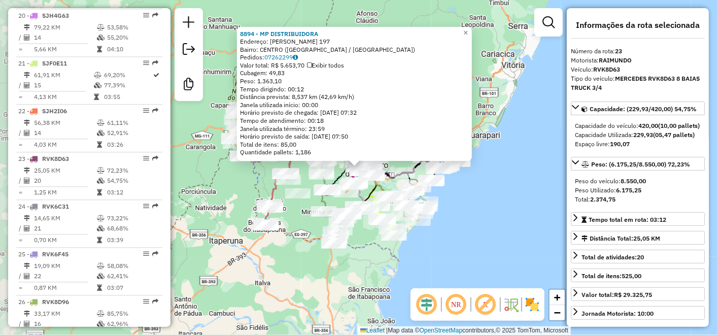
scroll to position [1446, 0]
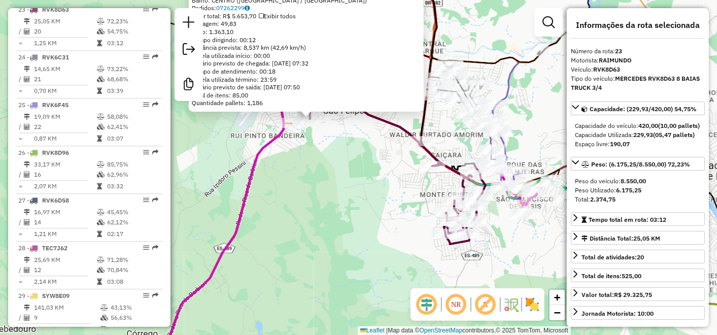
drag, startPoint x: 233, startPoint y: 145, endPoint x: 418, endPoint y: 126, distance: 185.8
click at [417, 126] on div "Rota 14 - Placa RVK6C66 64212 - LIMEIRAS BAR 8894 - MP DISTRIBUIDORA Endereço: …" at bounding box center [358, 167] width 717 height 335
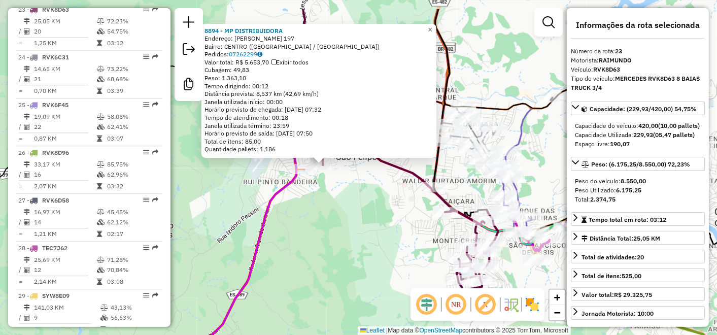
drag, startPoint x: 334, startPoint y: 180, endPoint x: 340, endPoint y: 205, distance: 26.1
click at [340, 205] on div "Rota 14 - Placa RVK6C66 64212 - LIMEIRAS BAR 8894 - MP DISTRIBUIDORA Endereço: …" at bounding box center [358, 167] width 717 height 335
click at [324, 170] on div at bounding box center [322, 164] width 25 height 10
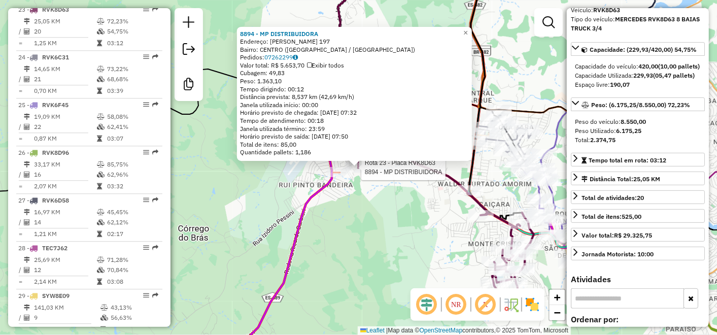
scroll to position [0, 0]
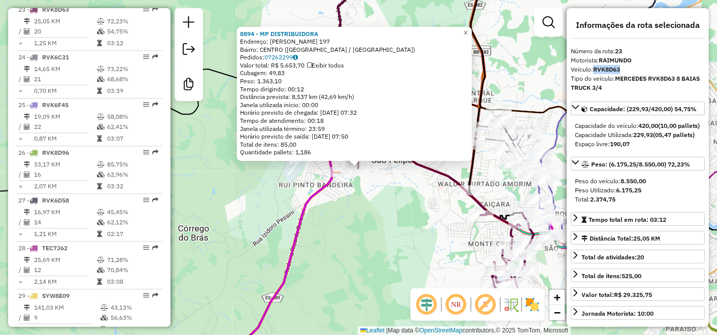
drag, startPoint x: 625, startPoint y: 72, endPoint x: 596, endPoint y: 71, distance: 29.5
click at [596, 71] on div "Veículo: RVK8D63" at bounding box center [638, 69] width 134 height 9
copy strong "RVK8D63"
drag, startPoint x: 241, startPoint y: 32, endPoint x: 257, endPoint y: 33, distance: 16.8
click at [257, 33] on div "8894 - MP DISTRIBUIDORA Endereço: RAIMUNDO FULIN 197 Bairro: CENTRO (CACHOEIRO …" at bounding box center [354, 94] width 235 height 135
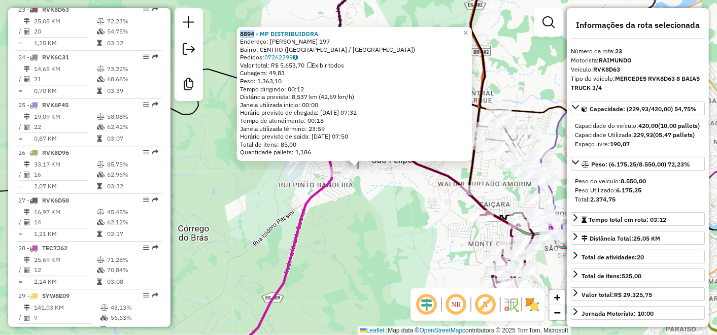
copy strong "8894"
click at [476, 226] on div "8894 - MP DISTRIBUIDORA Endereço: RAIMUNDO FULIN 197 Bairro: CENTRO (CACHOEIRO …" at bounding box center [358, 167] width 717 height 335
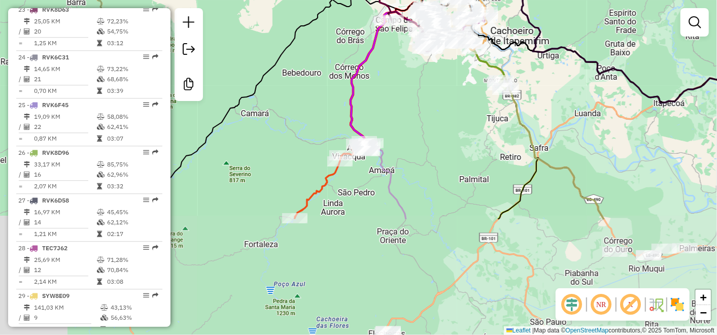
drag, startPoint x: 455, startPoint y: 247, endPoint x: 454, endPoint y: 103, distance: 144.7
click at [453, 102] on div "Janela de atendimento Grade de atendimento Capacidade Transportadoras Veículos …" at bounding box center [358, 167] width 717 height 335
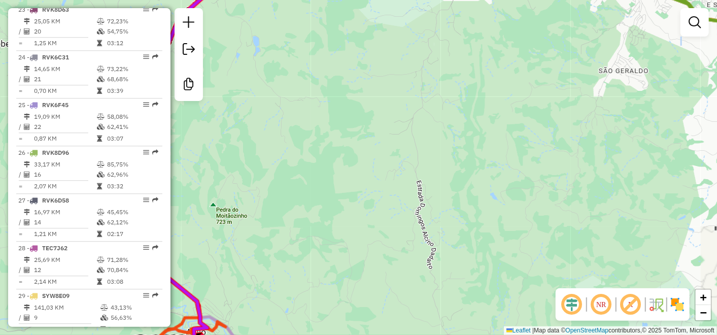
drag, startPoint x: 391, startPoint y: 230, endPoint x: 402, endPoint y: 229, distance: 10.8
click at [378, 281] on div "Janela de atendimento Grade de atendimento Capacidade Transportadoras Veículos …" at bounding box center [358, 167] width 717 height 335
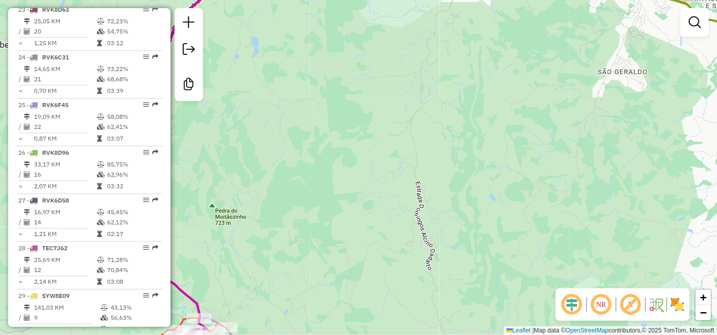
drag, startPoint x: 460, startPoint y: 125, endPoint x: 312, endPoint y: 325, distance: 249.0
click at [312, 324] on div "Janela de atendimento Grade de atendimento Capacidade Transportadoras Veículos …" at bounding box center [358, 167] width 717 height 335
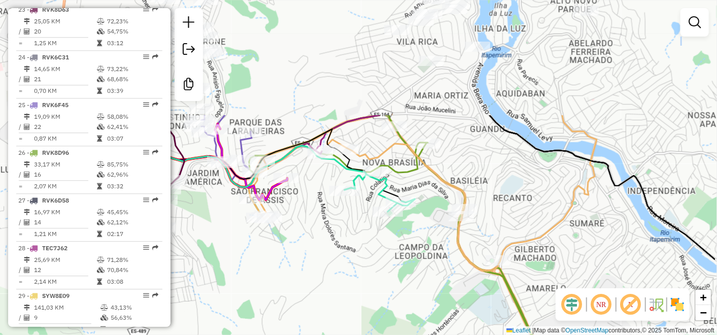
drag, startPoint x: 498, startPoint y: 100, endPoint x: 423, endPoint y: 249, distance: 166.2
click at [423, 249] on div "Janela de atendimento Grade de atendimento Capacidade Transportadoras Veículos …" at bounding box center [358, 167] width 717 height 335
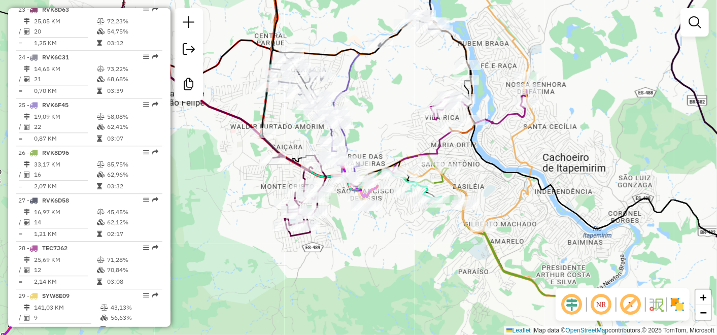
drag, startPoint x: 336, startPoint y: 251, endPoint x: 354, endPoint y: 243, distance: 20.5
click at [354, 243] on div "Janela de atendimento Grade de atendimento Capacidade Transportadoras Veículos …" at bounding box center [358, 167] width 717 height 335
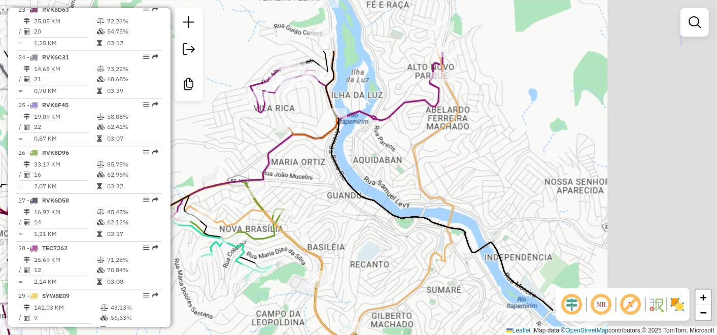
drag, startPoint x: 561, startPoint y: 137, endPoint x: 323, endPoint y: 220, distance: 252.9
click at [323, 220] on div "Janela de atendimento Grade de atendimento Capacidade Transportadoras Veículos …" at bounding box center [358, 167] width 717 height 335
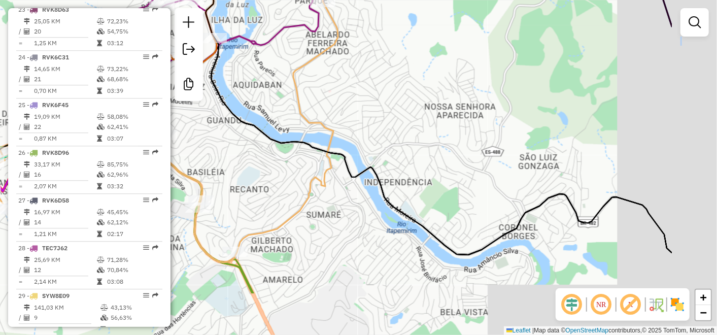
drag, startPoint x: 512, startPoint y: 192, endPoint x: 394, endPoint y: 120, distance: 137.7
click at [394, 120] on div "Janela de atendimento Grade de atendimento Capacidade Transportadoras Veículos …" at bounding box center [358, 167] width 717 height 335
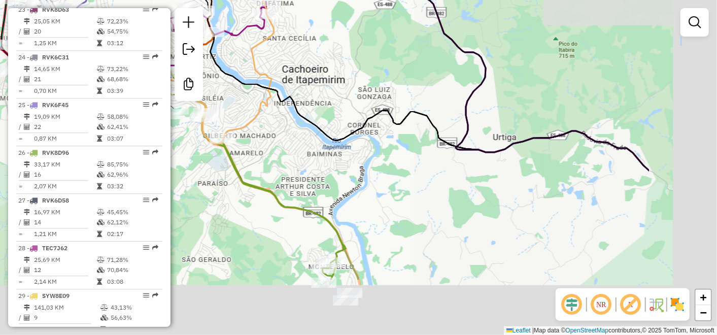
drag, startPoint x: 521, startPoint y: 206, endPoint x: 334, endPoint y: 98, distance: 216.1
click at [334, 98] on icon at bounding box center [326, 24] width 647 height 293
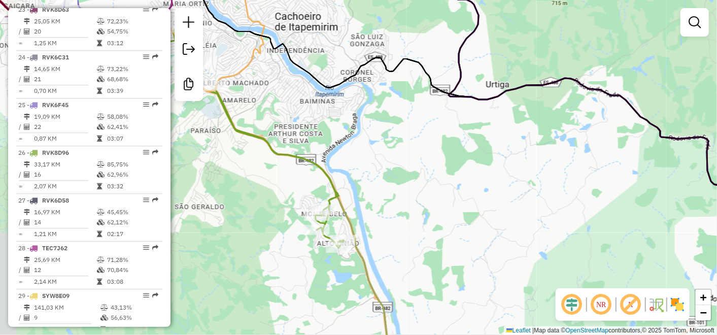
drag, startPoint x: 389, startPoint y: 174, endPoint x: 440, endPoint y: 144, distance: 58.7
click at [440, 144] on div "Janela de atendimento Grade de atendimento Capacidade Transportadoras Veículos …" at bounding box center [358, 167] width 717 height 335
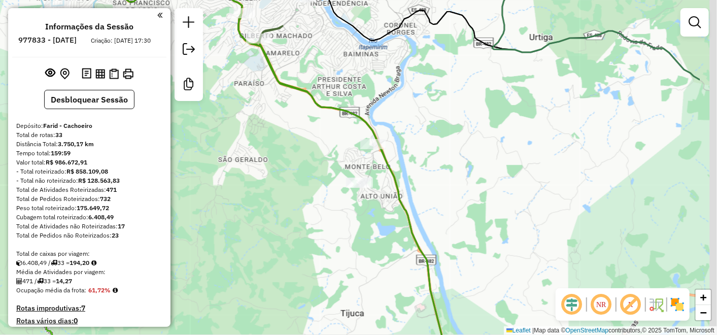
drag, startPoint x: 349, startPoint y: 156, endPoint x: 259, endPoint y: 164, distance: 89.7
click at [259, 164] on div "Janela de atendimento Grade de atendimento Capacidade Transportadoras Veículos …" at bounding box center [358, 167] width 717 height 335
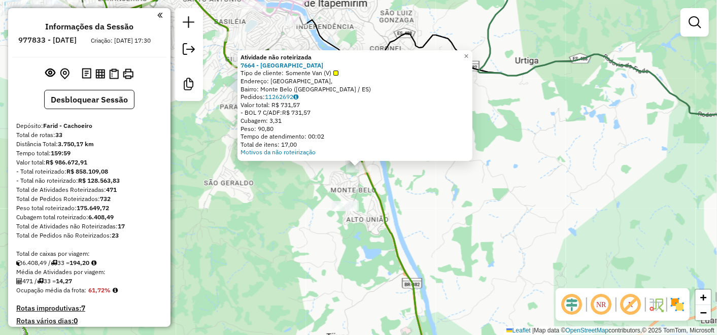
click at [293, 184] on div "Atividade não roteirizada 7664 - UNIVERSIDADE DO ACAI Tipo de cliente: Somente …" at bounding box center [358, 167] width 717 height 335
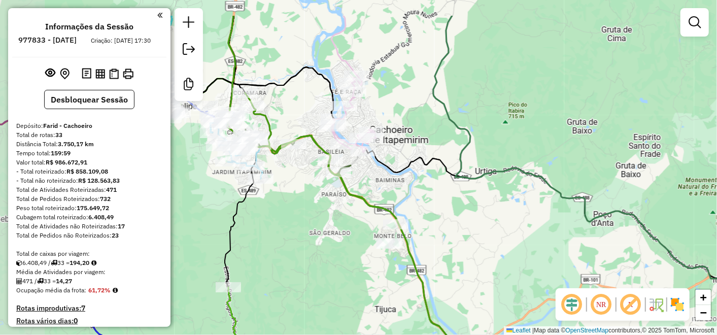
drag, startPoint x: 293, startPoint y: 183, endPoint x: 352, endPoint y: 216, distance: 67.8
click at [352, 216] on div "Janela de atendimento Grade de atendimento Capacidade Transportadoras Veículos …" at bounding box center [358, 167] width 717 height 335
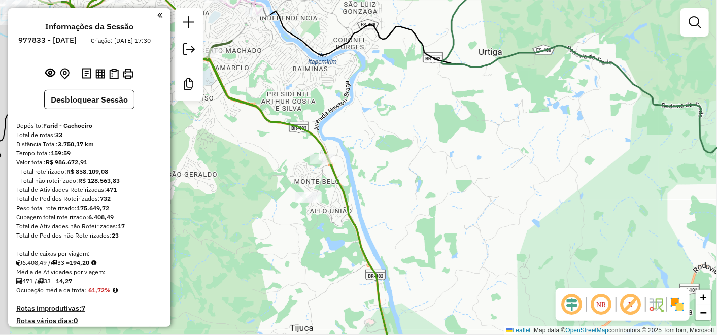
drag, startPoint x: 252, startPoint y: 161, endPoint x: 370, endPoint y: 162, distance: 117.3
click at [370, 162] on div "Janela de atendimento Grade de atendimento Capacidade Transportadoras Veículos …" at bounding box center [358, 167] width 717 height 335
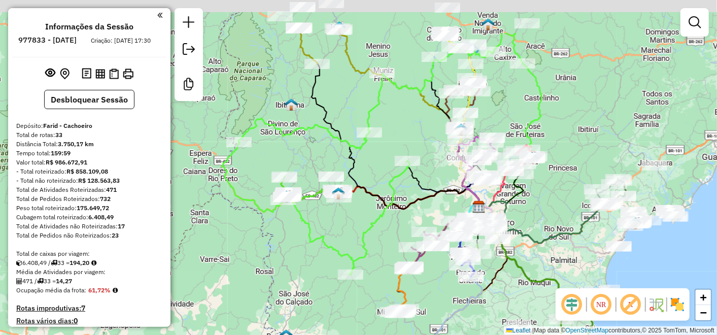
drag, startPoint x: 323, startPoint y: 259, endPoint x: 473, endPoint y: 325, distance: 163.9
click at [473, 325] on div "Janela de atendimento Grade de atendimento Capacidade Transportadoras Veículos …" at bounding box center [358, 167] width 717 height 335
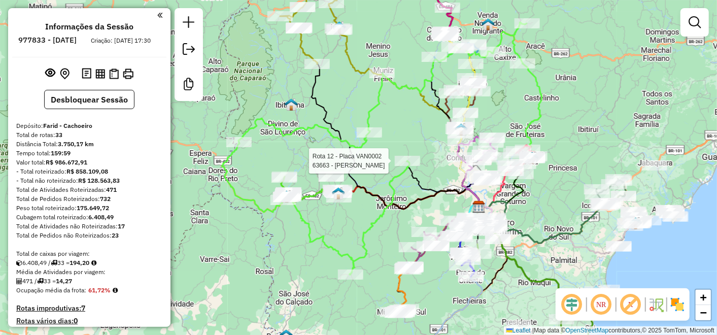
select select "**********"
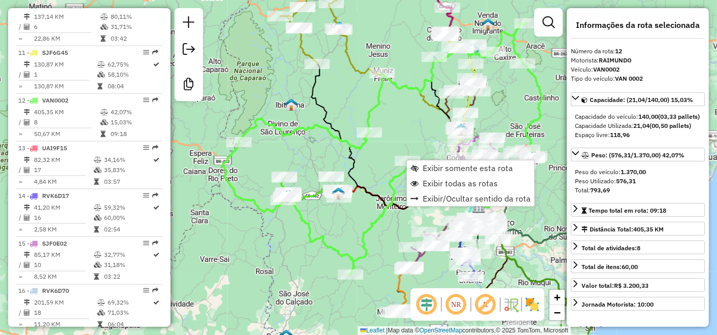
scroll to position [922, 0]
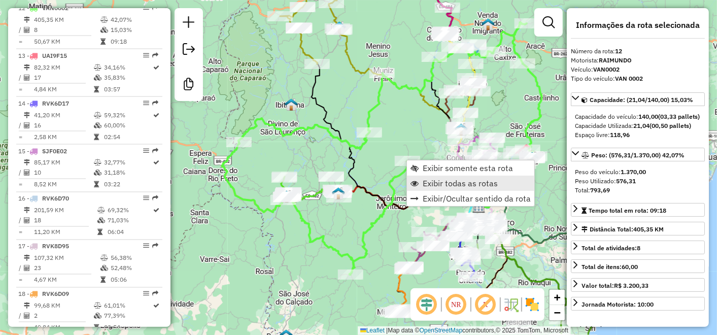
click at [437, 184] on span "Exibir todas as rotas" at bounding box center [460, 183] width 75 height 8
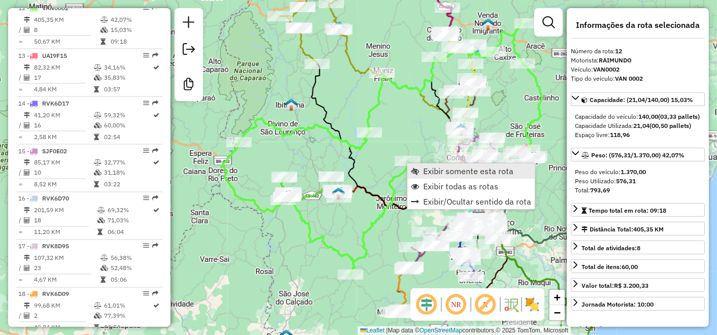
click at [460, 171] on span "Exibir somente esta rota" at bounding box center [468, 171] width 90 height 8
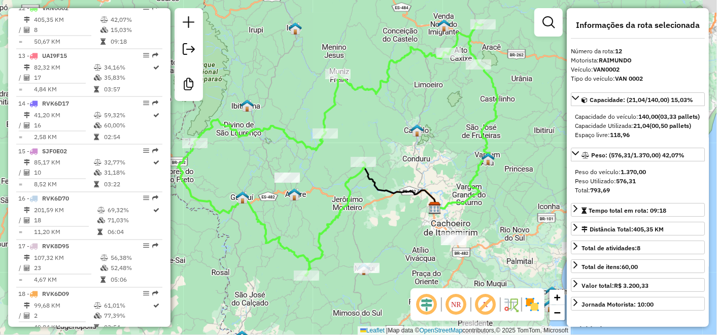
drag, startPoint x: 484, startPoint y: 166, endPoint x: 474, endPoint y: 150, distance: 18.3
click at [474, 150] on div "Janela de atendimento Grade de atendimento Capacidade Transportadoras Veículos …" at bounding box center [358, 167] width 717 height 335
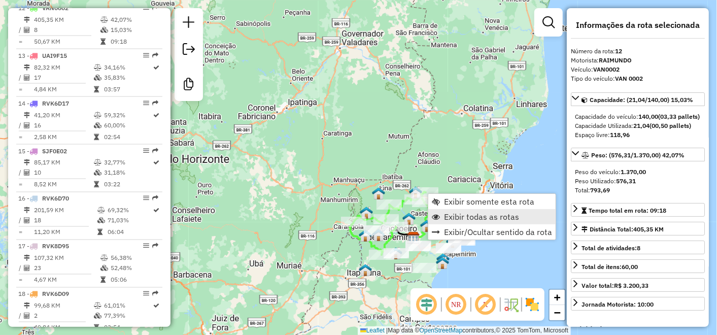
click at [488, 221] on span "Exibir todas as rotas" at bounding box center [481, 217] width 75 height 8
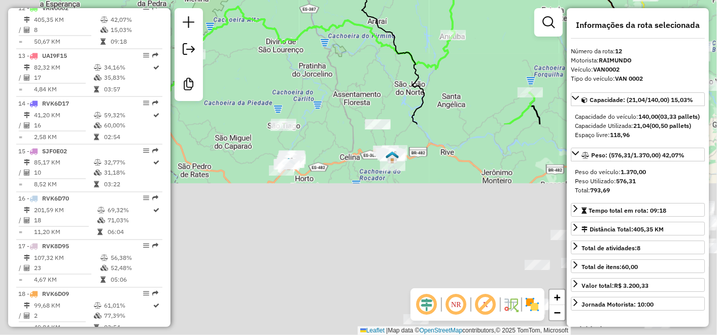
drag, startPoint x: 370, startPoint y: 193, endPoint x: 382, endPoint y: 29, distance: 164.9
click at [418, 0] on html "Aguarde... Pop-up bloqueado! Seu navegador bloqueou automáticamente a abertura …" at bounding box center [358, 167] width 717 height 335
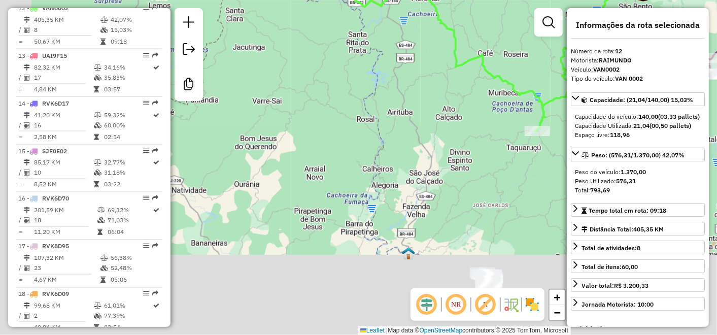
drag, startPoint x: 329, startPoint y: 248, endPoint x: 396, endPoint y: 65, distance: 194.5
click at [399, 65] on div "Janela de atendimento Grade de atendimento Capacidade Transportadoras Veículos …" at bounding box center [358, 167] width 717 height 335
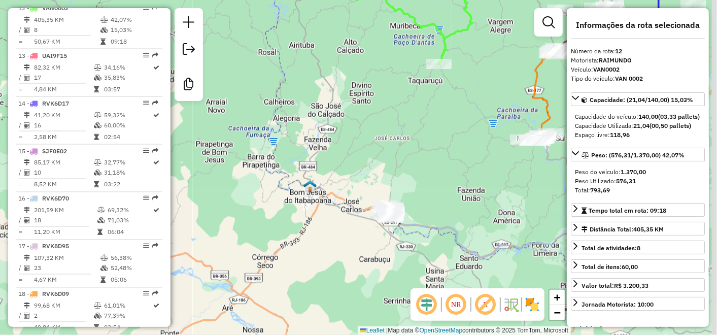
drag, startPoint x: 400, startPoint y: 158, endPoint x: 291, endPoint y: 169, distance: 109.2
click at [291, 169] on div "Janela de atendimento Grade de atendimento Capacidade Transportadoras Veículos …" at bounding box center [358, 167] width 717 height 335
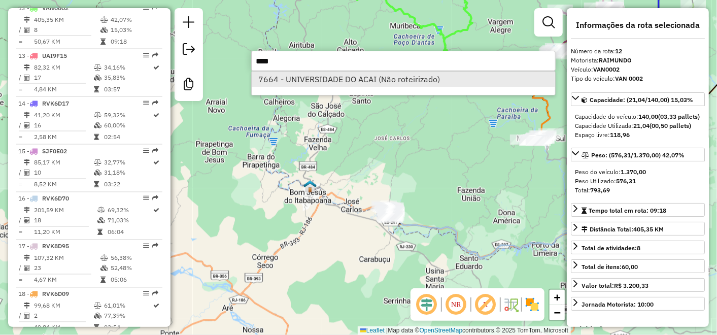
type input "****"
click at [308, 83] on li "7664 - UNIVERSIDADE DO ACAI (Não roteirizado)" at bounding box center [404, 79] width 304 height 15
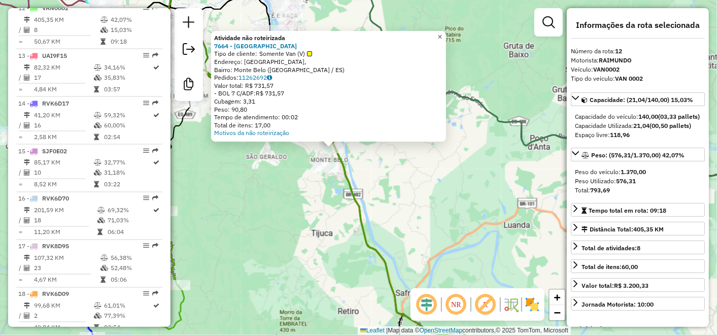
drag, startPoint x: 446, startPoint y: 35, endPoint x: 437, endPoint y: 42, distance: 12.0
click at [442, 35] on span "×" at bounding box center [440, 36] width 5 height 9
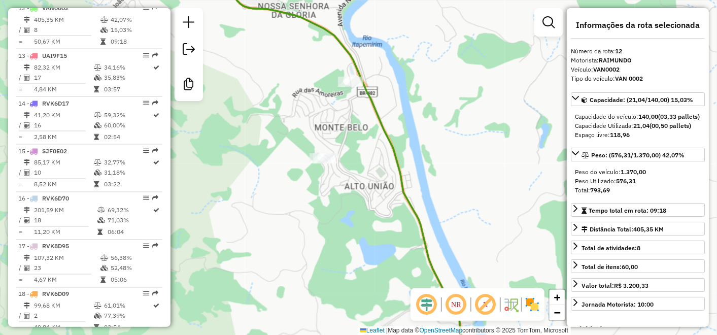
drag, startPoint x: 403, startPoint y: 197, endPoint x: 438, endPoint y: 183, distance: 37.6
click at [432, 200] on icon at bounding box center [333, 172] width 265 height 402
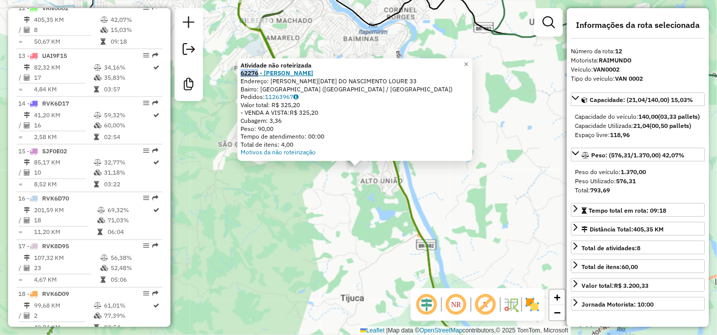
drag, startPoint x: 239, startPoint y: 75, endPoint x: 261, endPoint y: 72, distance: 22.5
click at [261, 72] on div "Atividade não roteirizada 62276 - GIZELI MOURA MACHAD Endereço: VERA LUCIA DO N…" at bounding box center [355, 109] width 235 height 103
copy strong "62276"
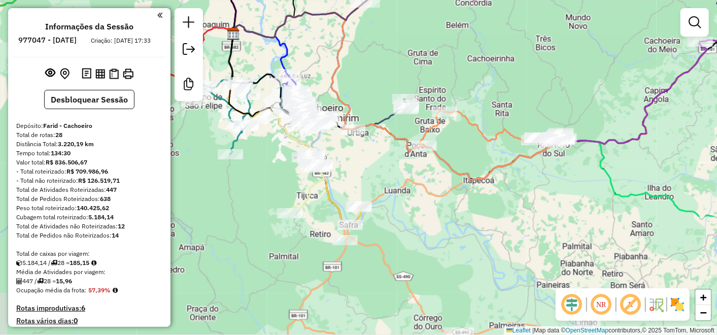
drag, startPoint x: 366, startPoint y: 192, endPoint x: 359, endPoint y: 61, distance: 130.6
click at [359, 61] on div "Janela de atendimento Grade de atendimento Capacidade Transportadoras Veículos …" at bounding box center [358, 167] width 717 height 335
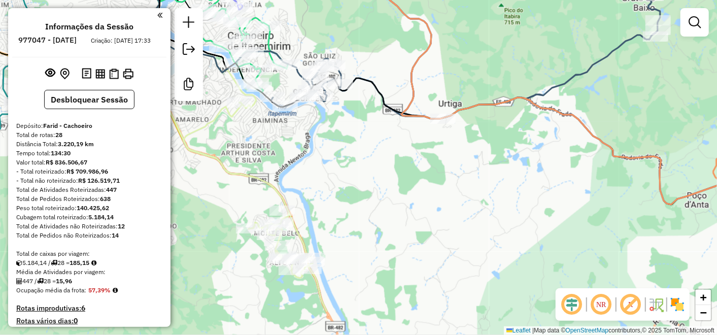
drag, startPoint x: 325, startPoint y: 228, endPoint x: 313, endPoint y: 168, distance: 61.5
click at [366, 134] on div "Janela de atendimento Grade de atendimento Capacidade Transportadoras Veículos …" at bounding box center [358, 167] width 717 height 335
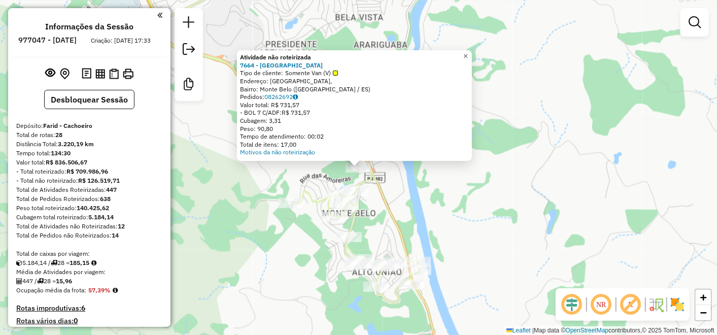
click at [468, 53] on span "×" at bounding box center [466, 56] width 5 height 9
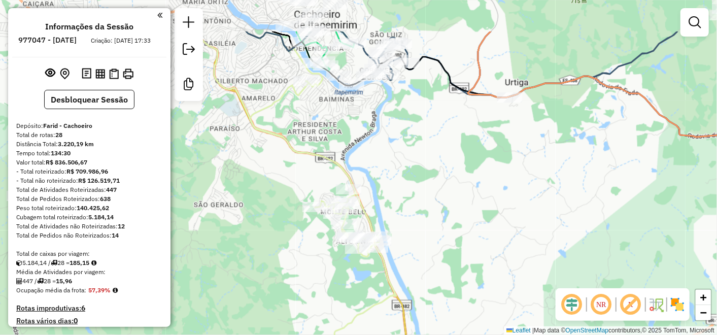
drag, startPoint x: 385, startPoint y: 63, endPoint x: 378, endPoint y: 128, distance: 65.3
click at [378, 128] on div "Janela de atendimento Grade de atendimento Capacidade Transportadoras Veículos …" at bounding box center [358, 167] width 717 height 335
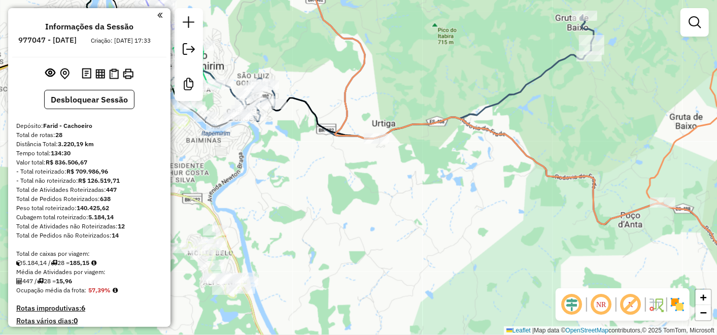
drag, startPoint x: 362, startPoint y: 177, endPoint x: 521, endPoint y: 91, distance: 181.0
click at [521, 91] on div "Janela de atendimento Grade de atendimento Capacidade Transportadoras Veículos …" at bounding box center [358, 167] width 717 height 335
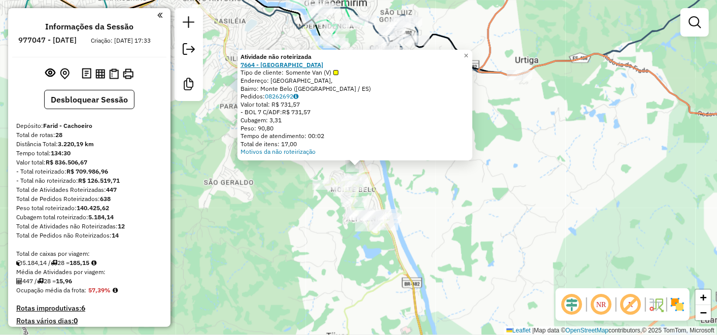
click at [285, 63] on strong "7664 - [GEOGRAPHIC_DATA]" at bounding box center [282, 65] width 83 height 8
click at [469, 51] on span "×" at bounding box center [466, 55] width 5 height 9
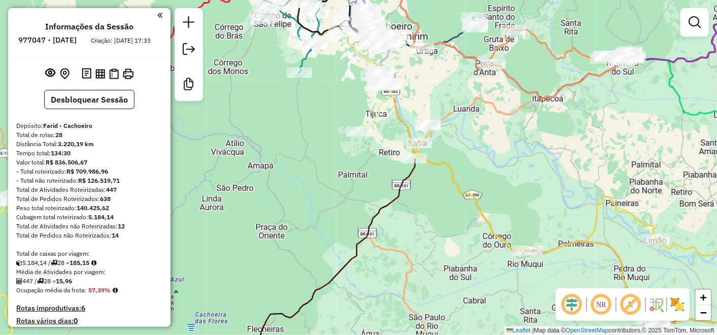
click at [157, 13] on em at bounding box center [159, 15] width 5 height 9
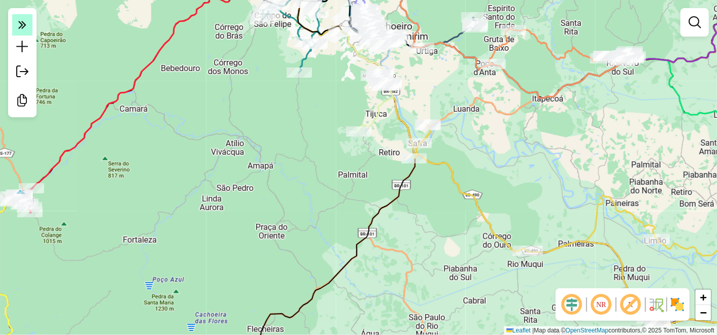
click at [15, 34] on em at bounding box center [22, 24] width 20 height 21
